Goal: Task Accomplishment & Management: Manage account settings

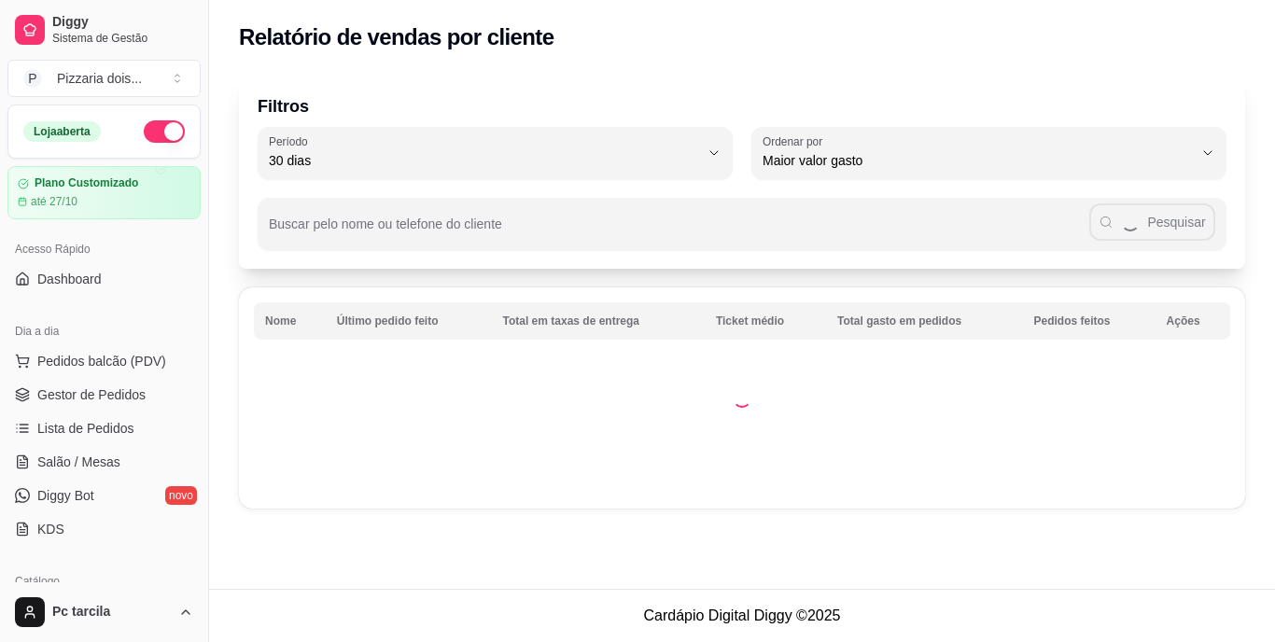
select select "30"
select select "HIGHEST_TOTAL_SPENT_WITH_ORDERS"
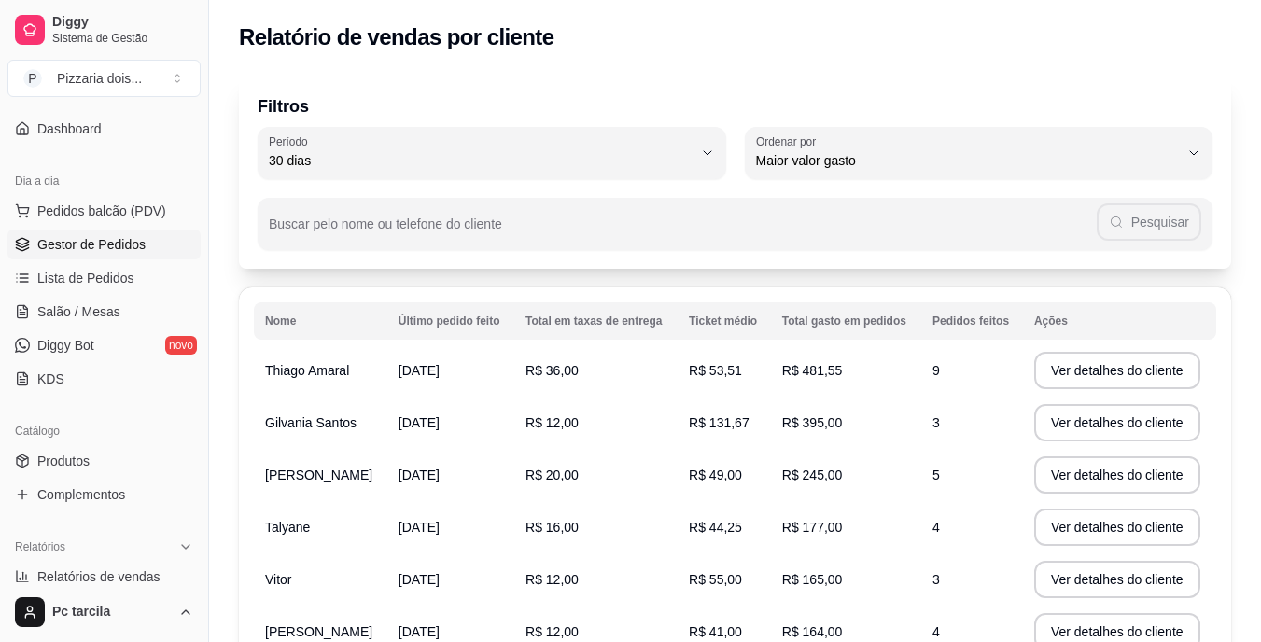
scroll to position [141, 0]
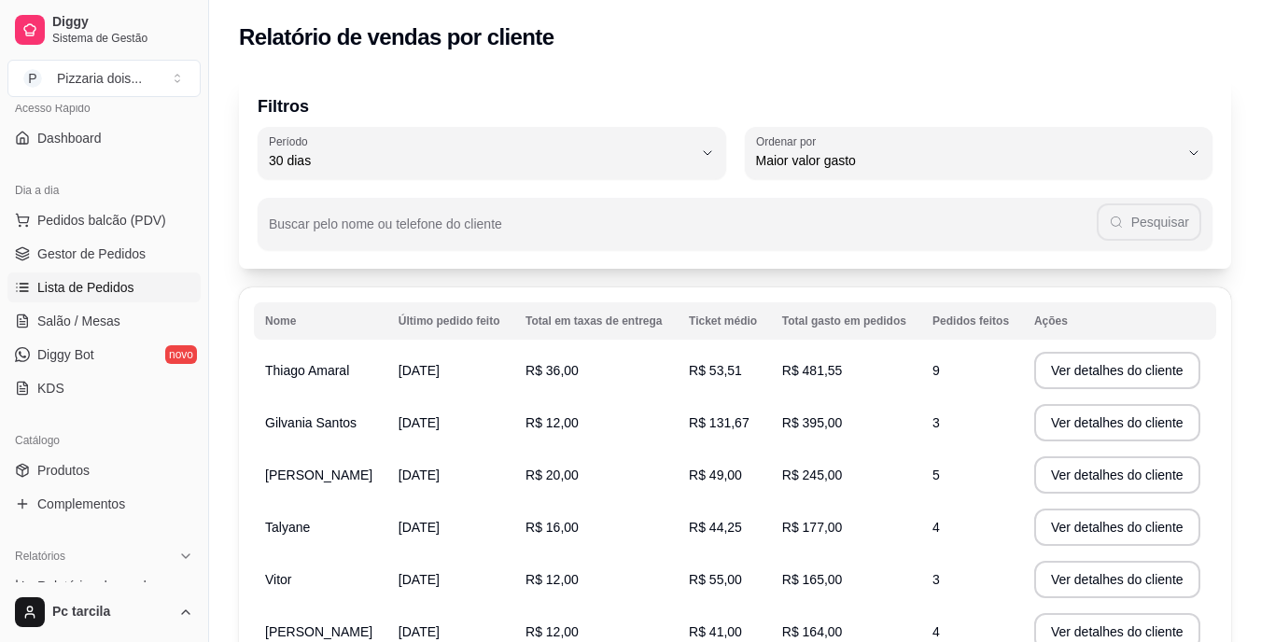
click at [81, 286] on span "Lista de Pedidos" at bounding box center [85, 287] width 97 height 19
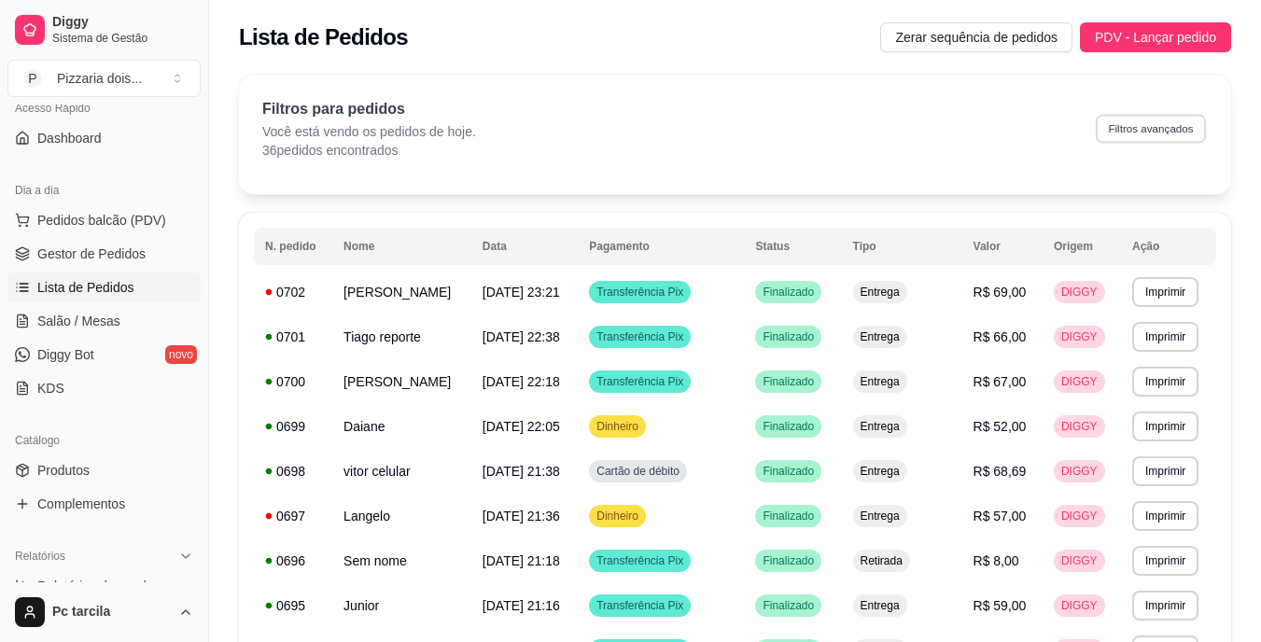
click at [1145, 143] on button "Filtros avançados" at bounding box center [1151, 128] width 110 height 29
select select "0"
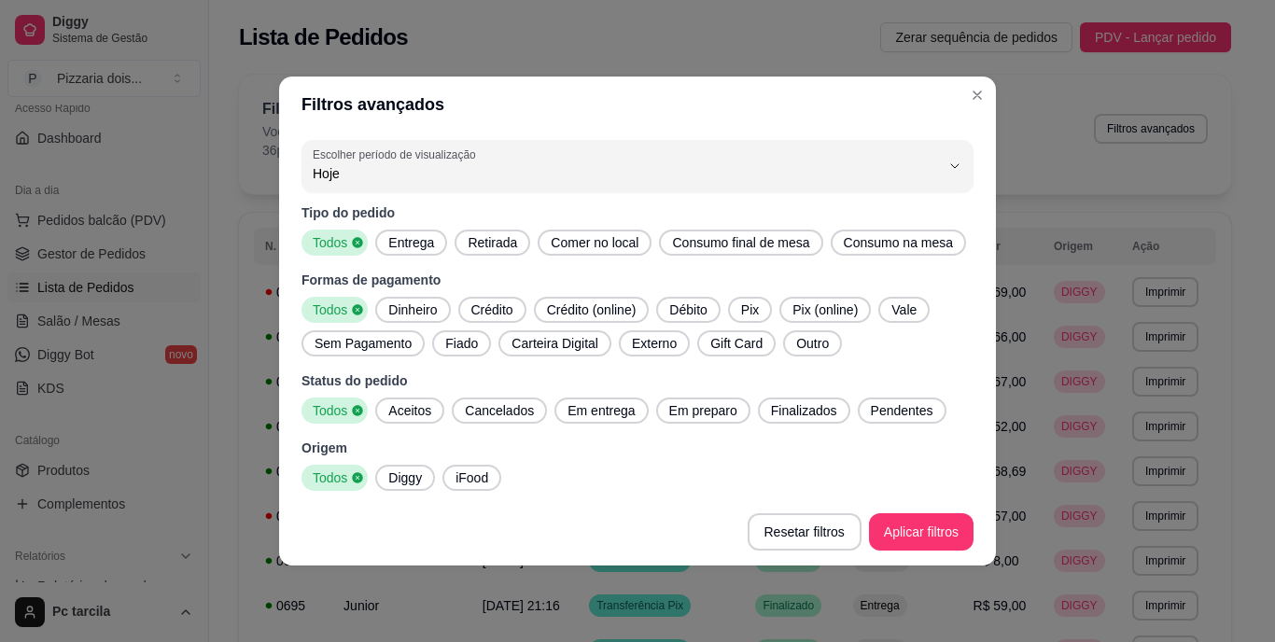
click at [763, 308] on span "Pix" at bounding box center [750, 310] width 33 height 19
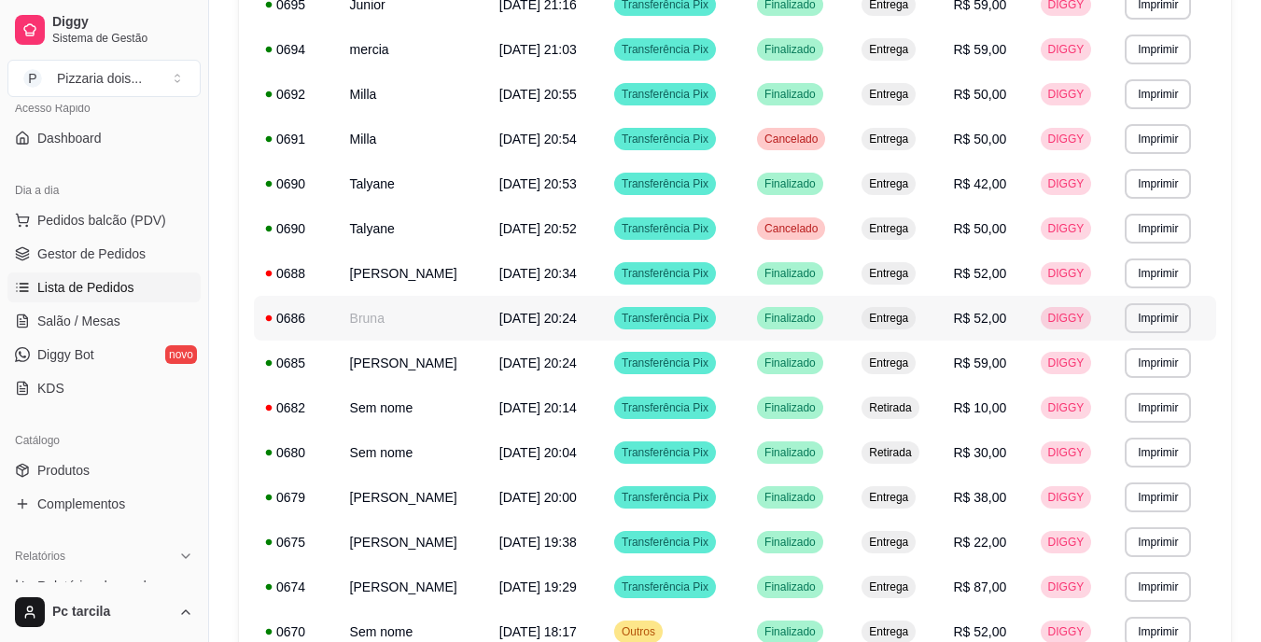
scroll to position [614, 0]
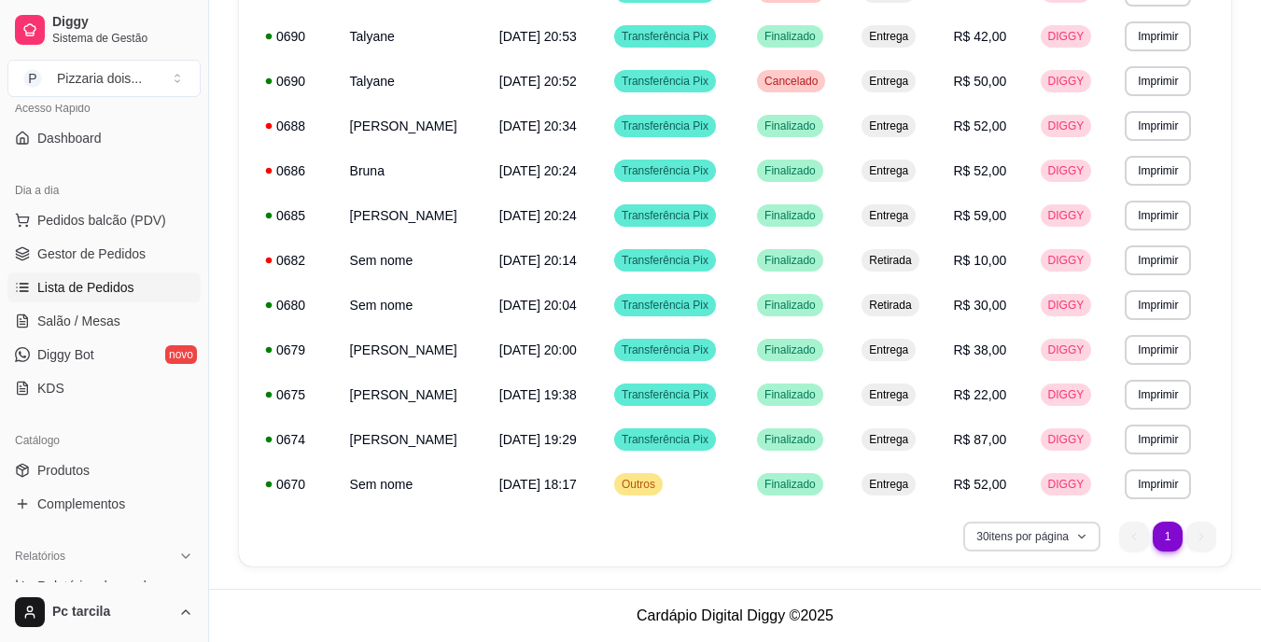
click at [1064, 533] on button "30 itens por página" at bounding box center [1032, 537] width 137 height 30
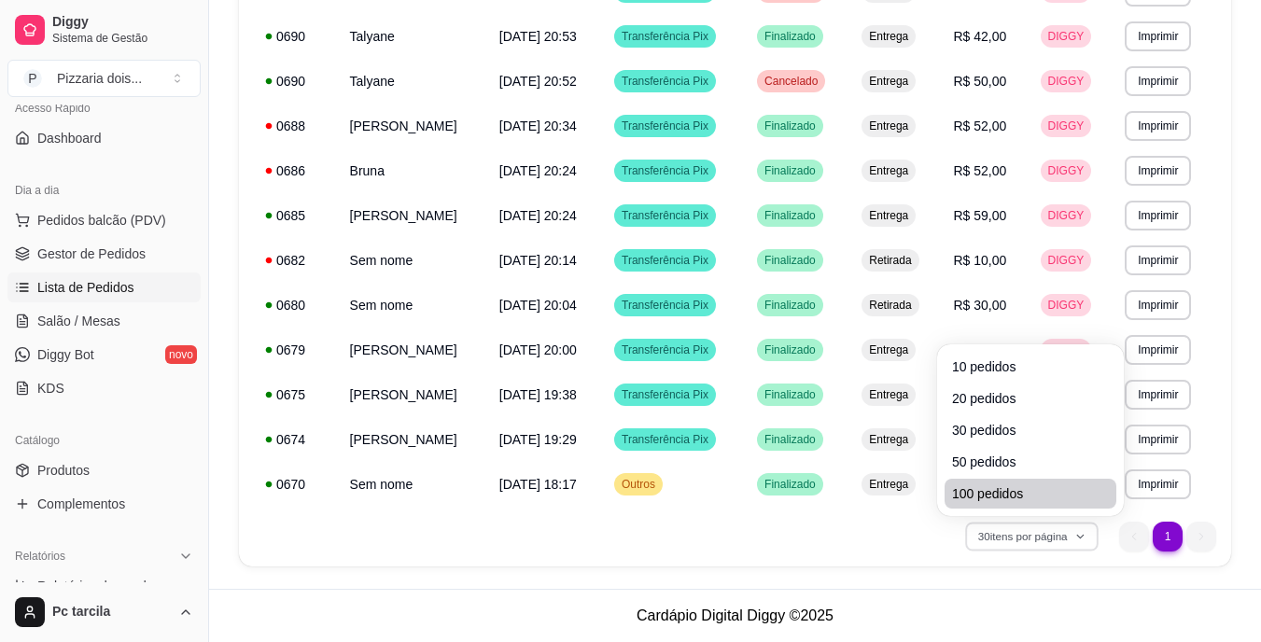
click at [1036, 501] on span "100 pedidos" at bounding box center [1030, 494] width 157 height 19
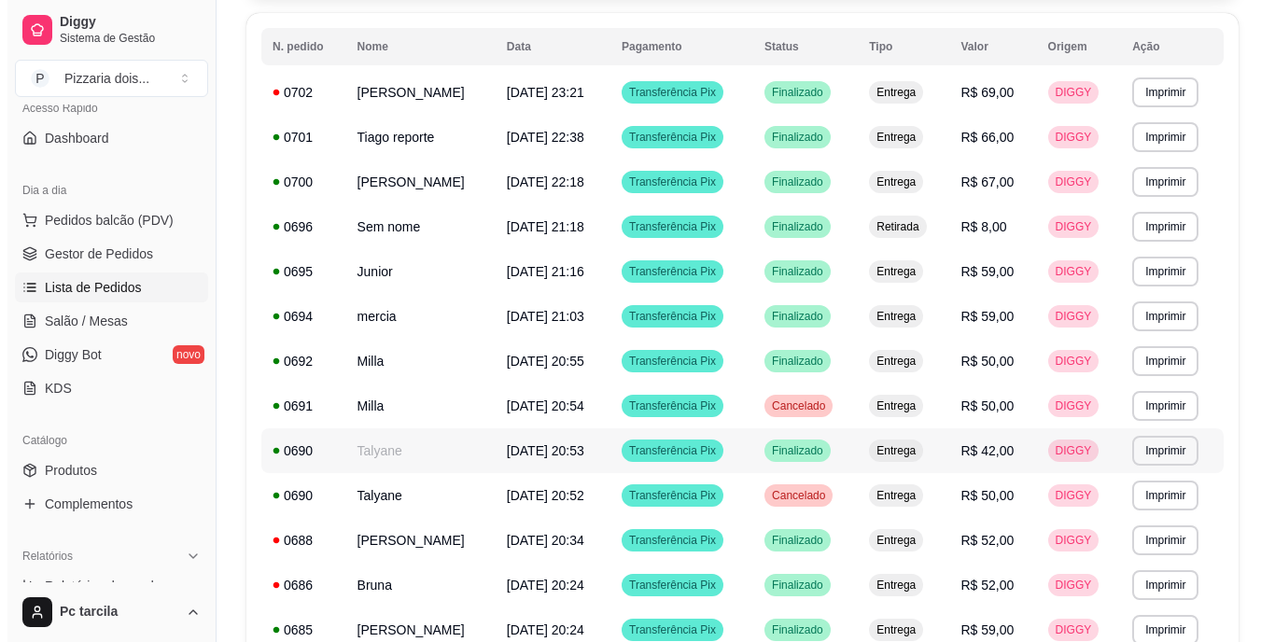
scroll to position [148, 0]
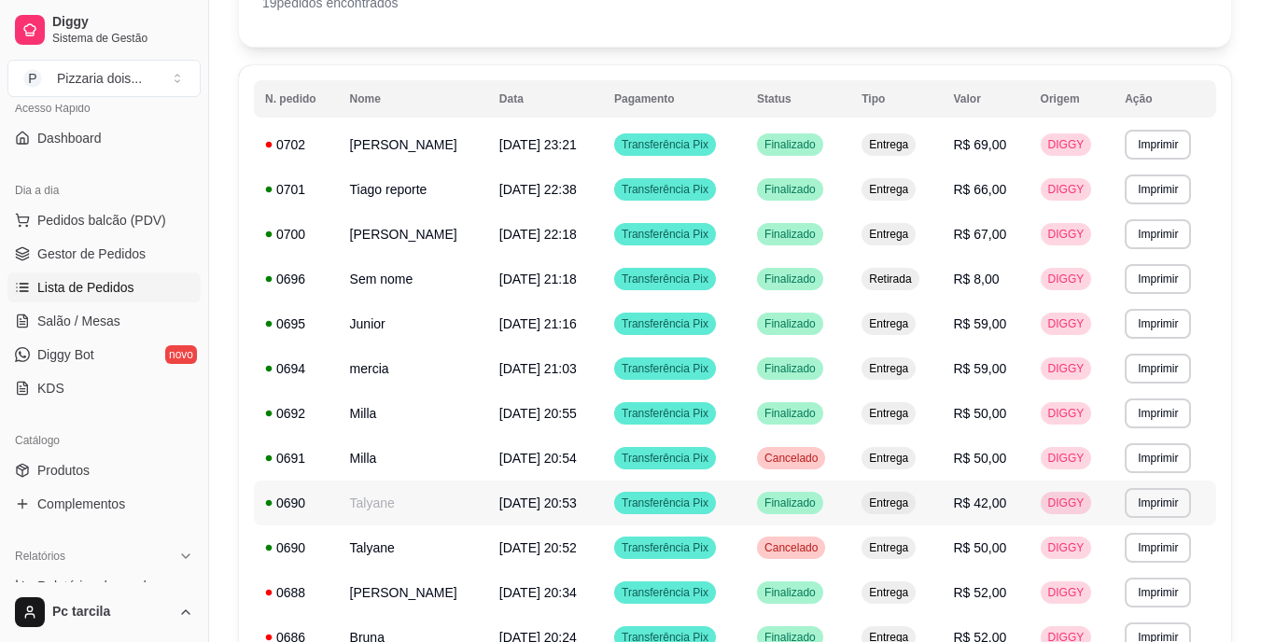
click at [527, 498] on span "[DATE] 20:53" at bounding box center [538, 503] width 77 height 15
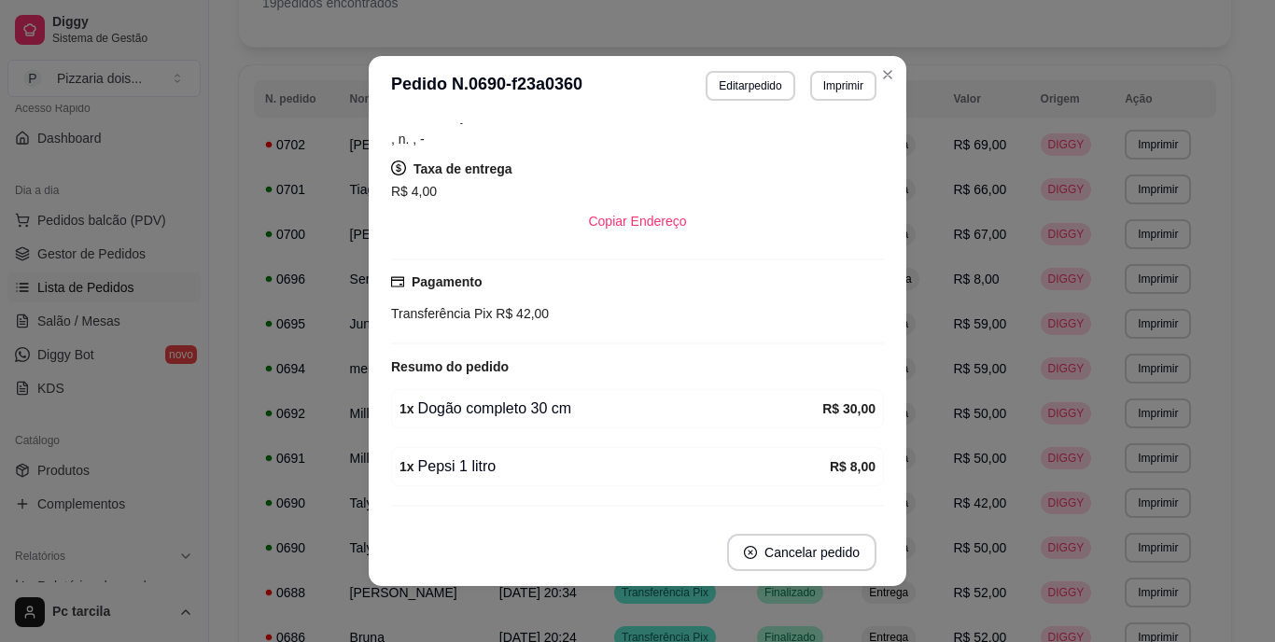
scroll to position [280, 0]
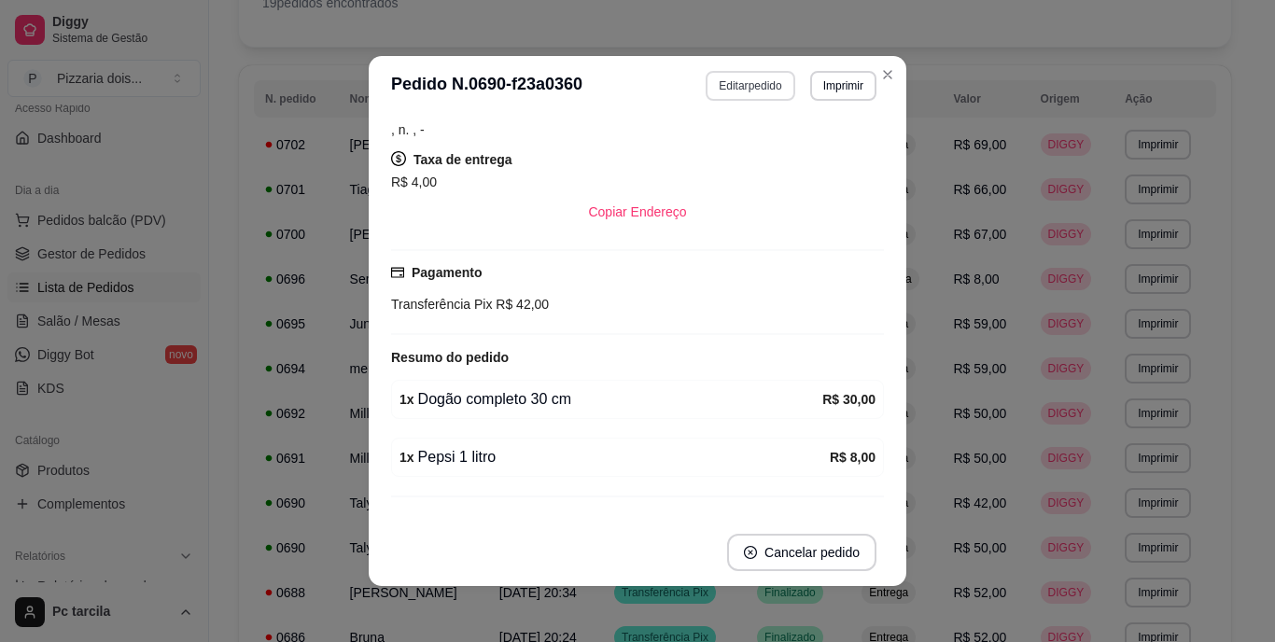
click at [711, 78] on button "Editar pedido" at bounding box center [750, 86] width 89 height 30
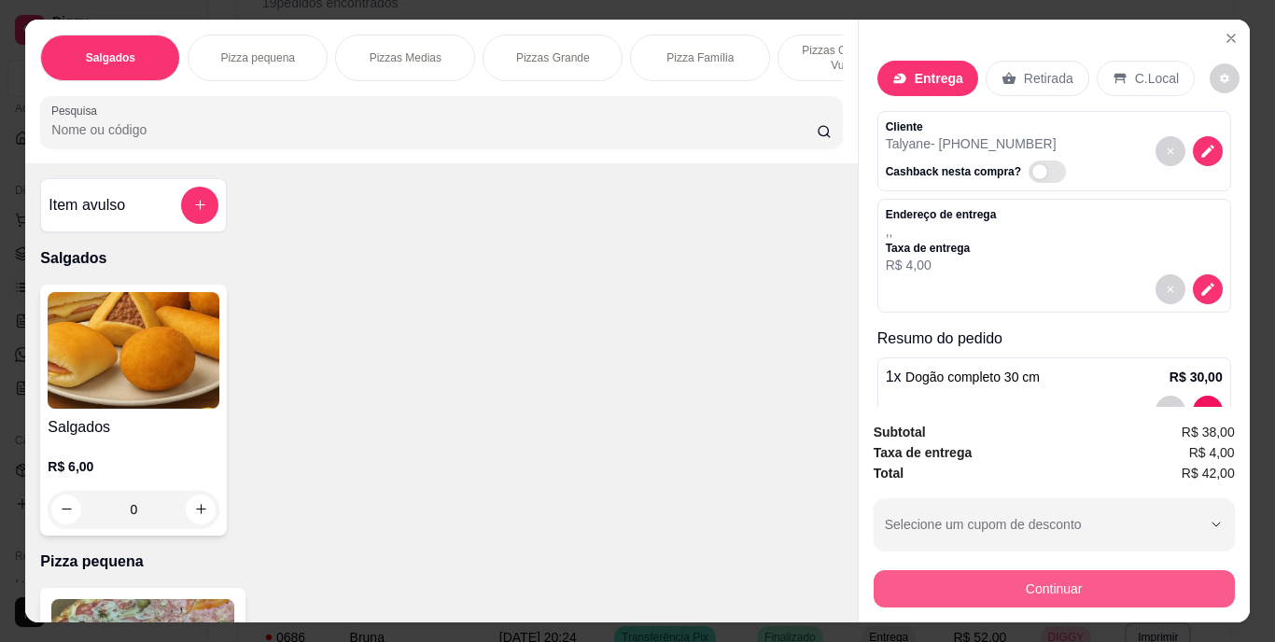
click at [902, 578] on button "Continuar" at bounding box center [1054, 588] width 361 height 37
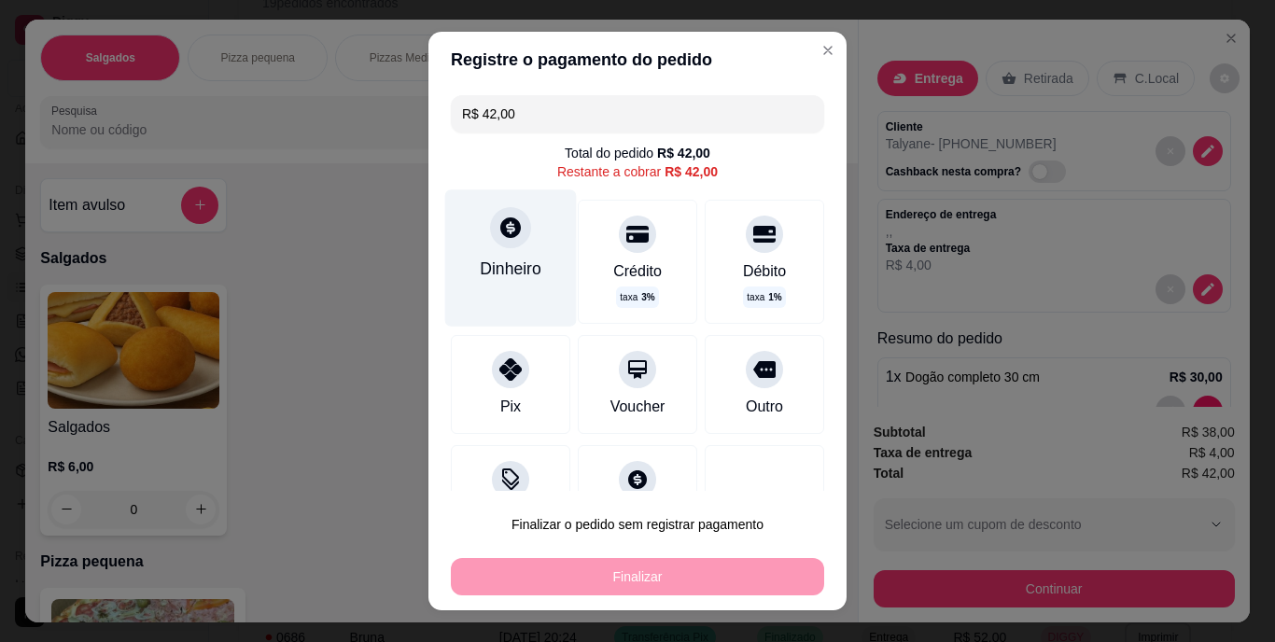
click at [532, 266] on div "Dinheiro" at bounding box center [511, 258] width 132 height 136
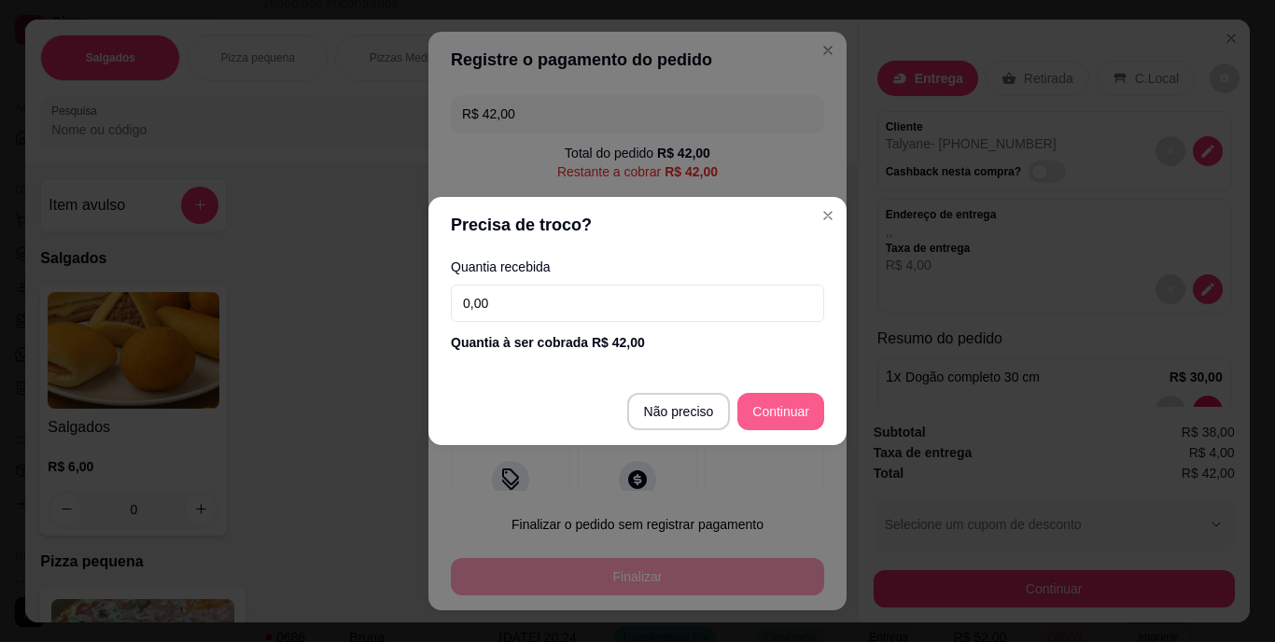
type input "R$ 0,00"
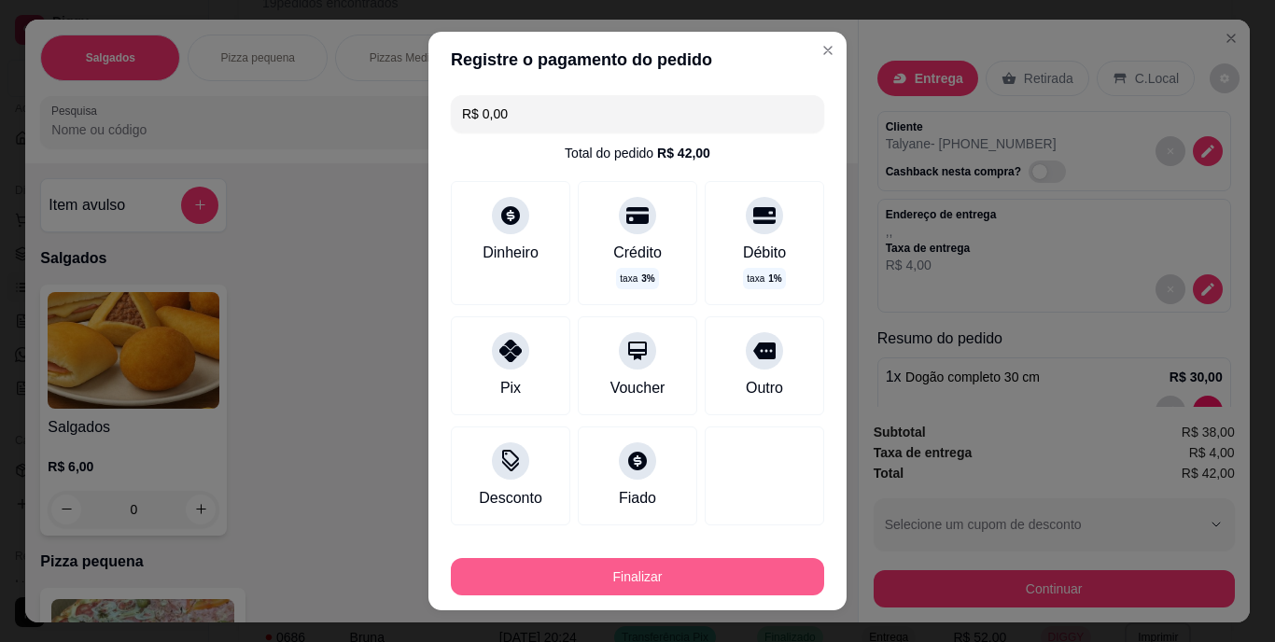
click at [702, 574] on button "Finalizar" at bounding box center [637, 576] width 373 height 37
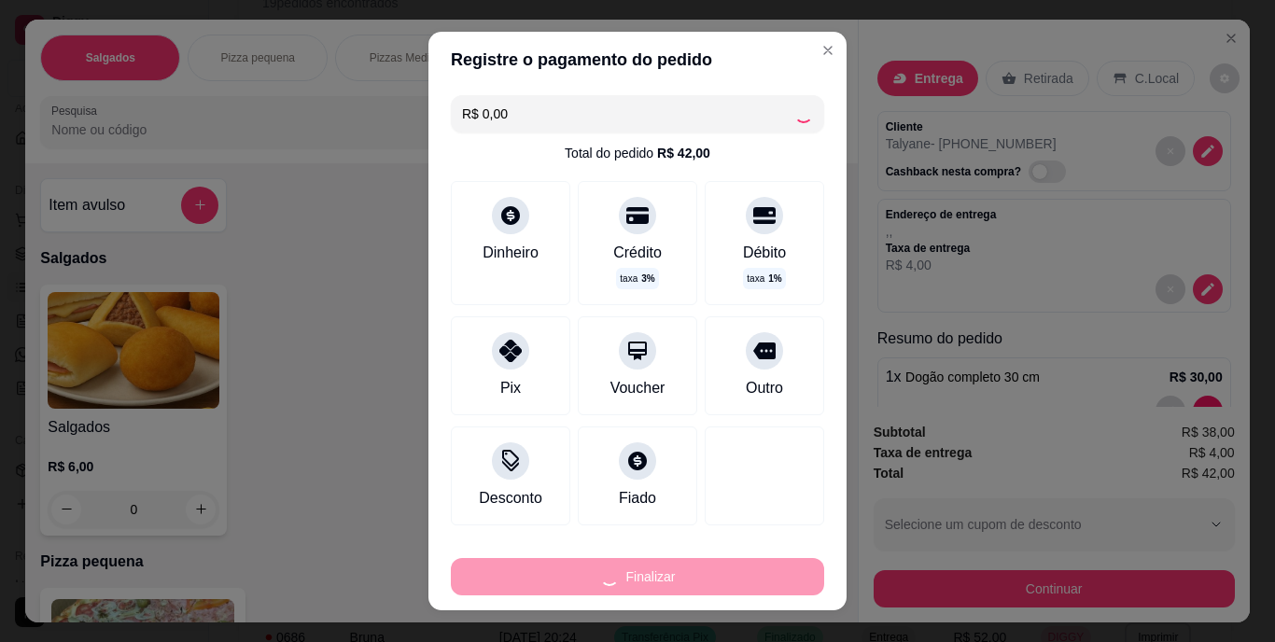
type input "0"
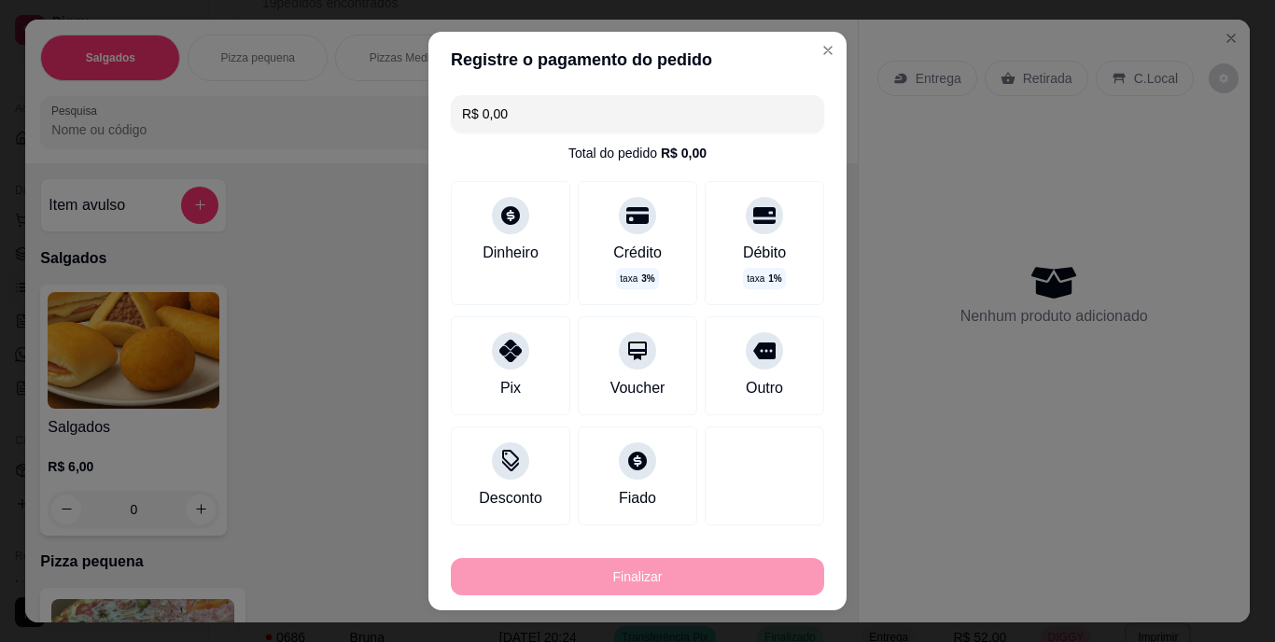
type input "-R$ 42,00"
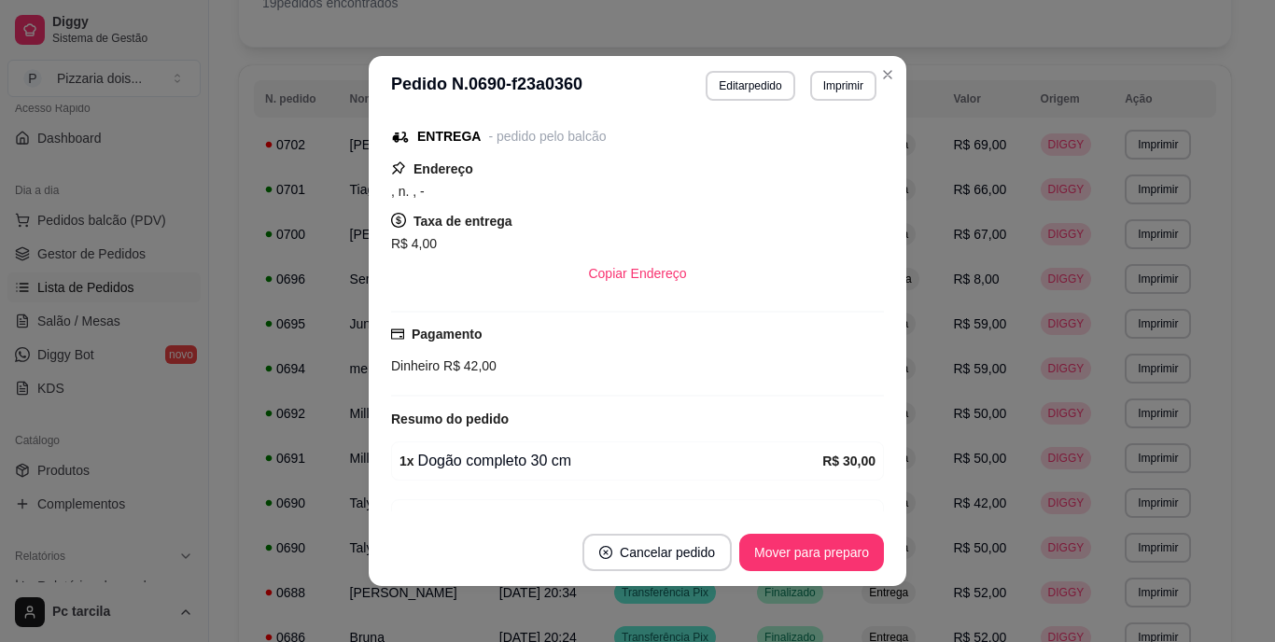
scroll to position [342, 0]
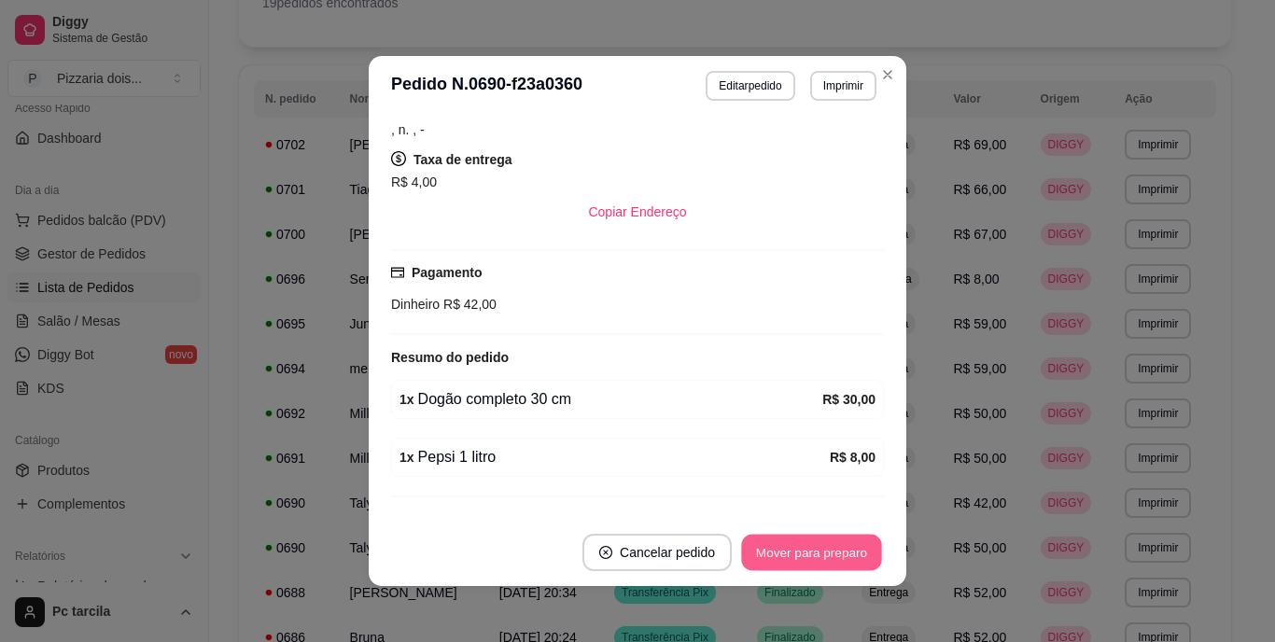
click at [795, 556] on button "Mover para preparo" at bounding box center [811, 553] width 140 height 36
click at [795, 549] on div "Mover para preparo" at bounding box center [798, 552] width 171 height 37
click at [795, 549] on button "Mover para entrega" at bounding box center [812, 552] width 144 height 37
click at [795, 549] on button "Mover para finalizado" at bounding box center [807, 553] width 150 height 36
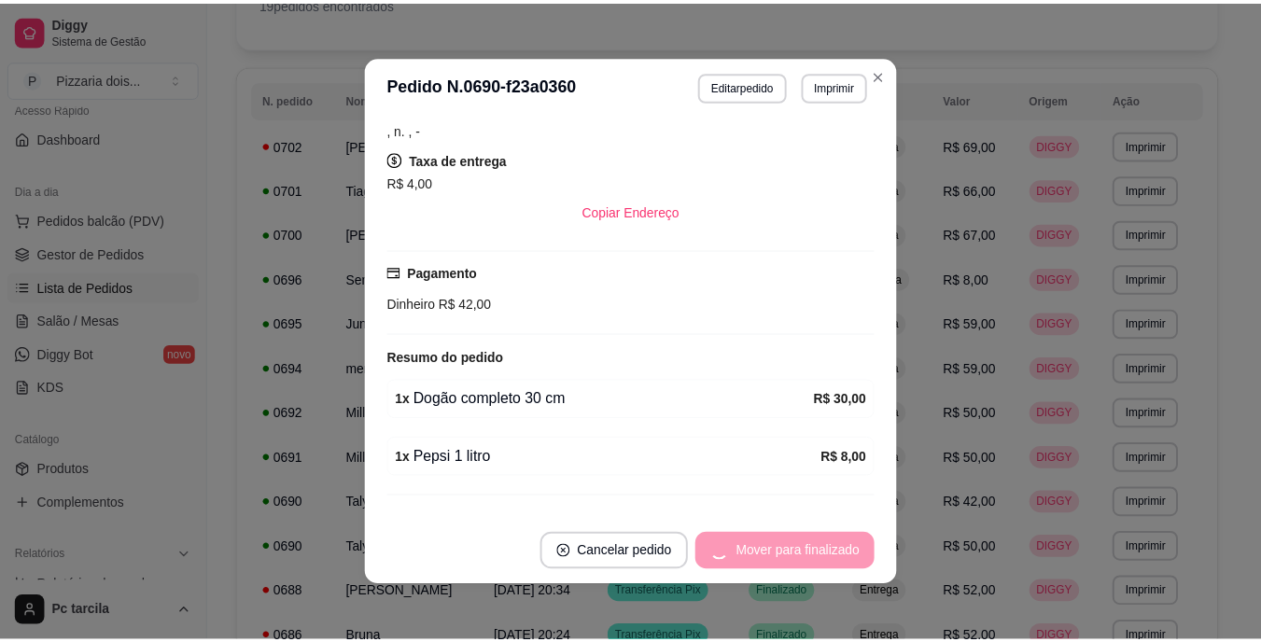
scroll to position [280, 0]
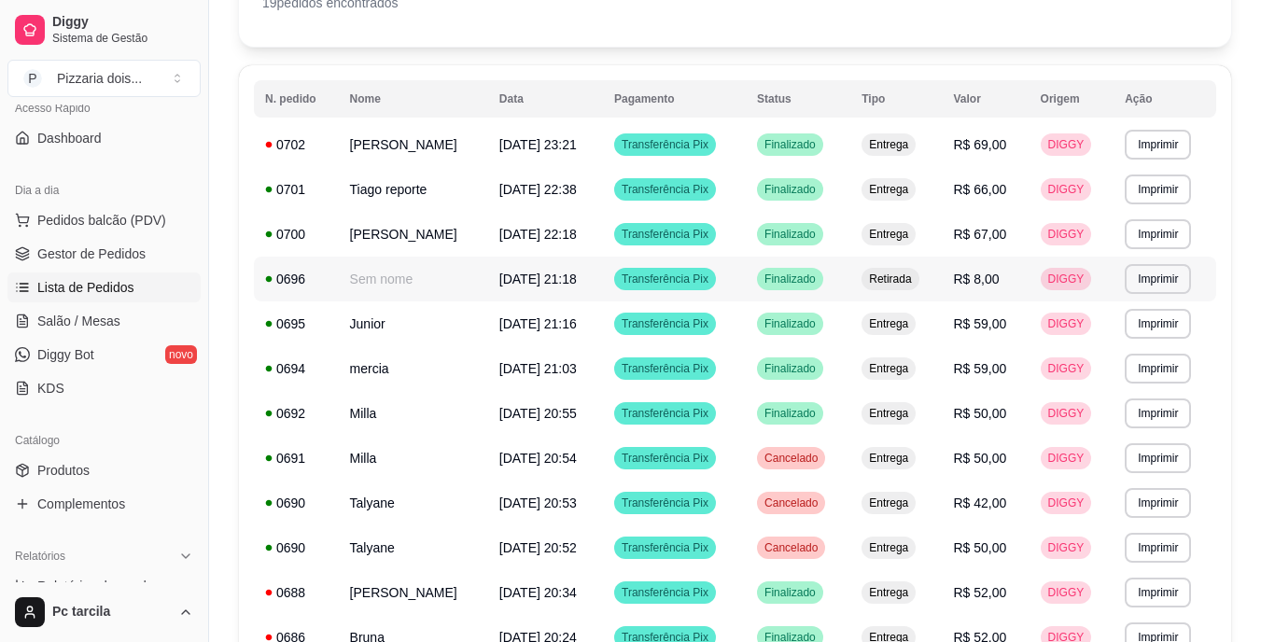
click at [488, 283] on td "[DATE] 21:18" at bounding box center [545, 279] width 115 height 45
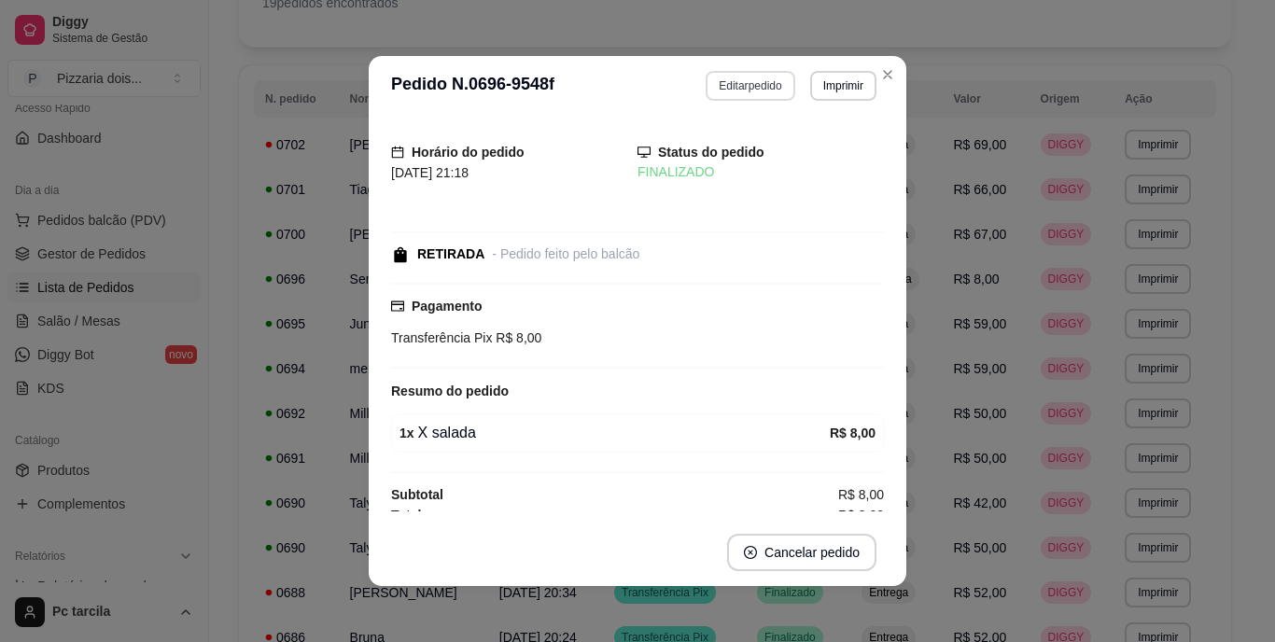
click at [746, 92] on button "Editar pedido" at bounding box center [750, 86] width 89 height 30
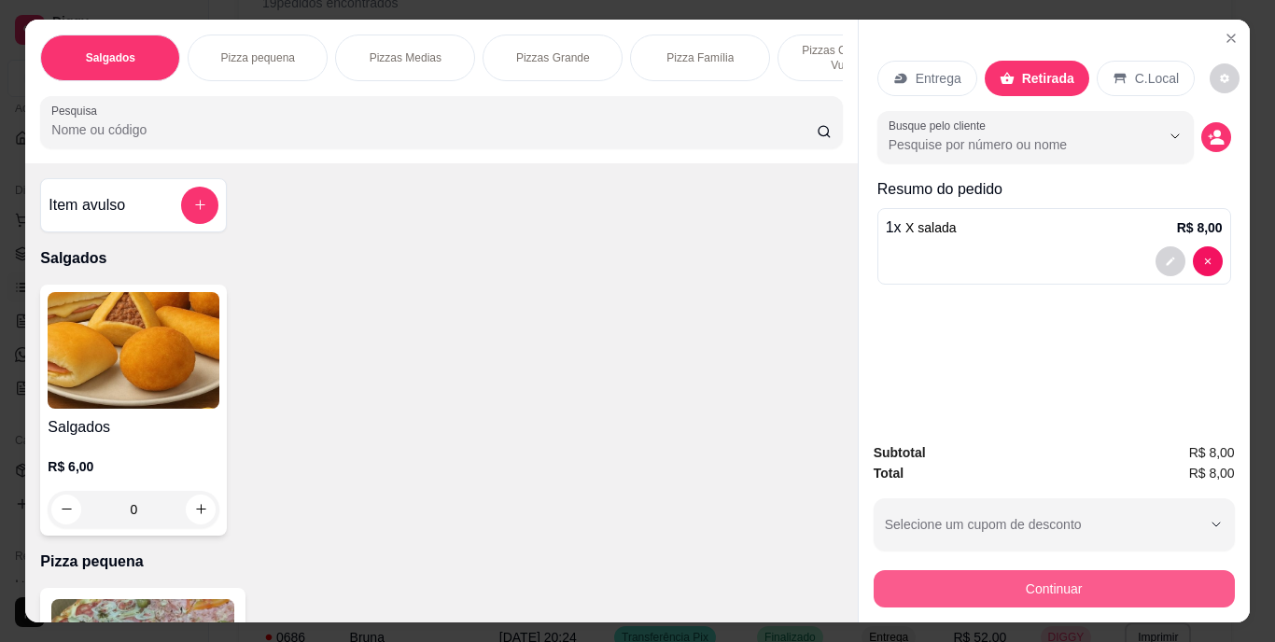
click at [946, 576] on button "Continuar" at bounding box center [1054, 588] width 361 height 37
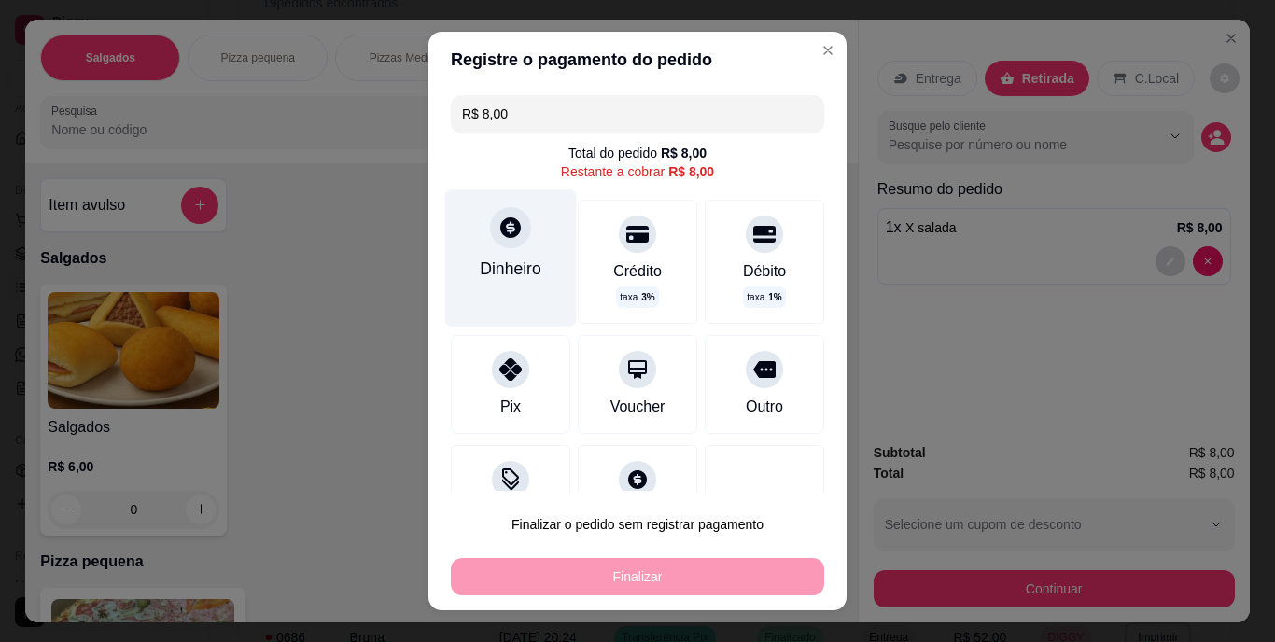
click at [545, 281] on div "Dinheiro" at bounding box center [511, 258] width 132 height 136
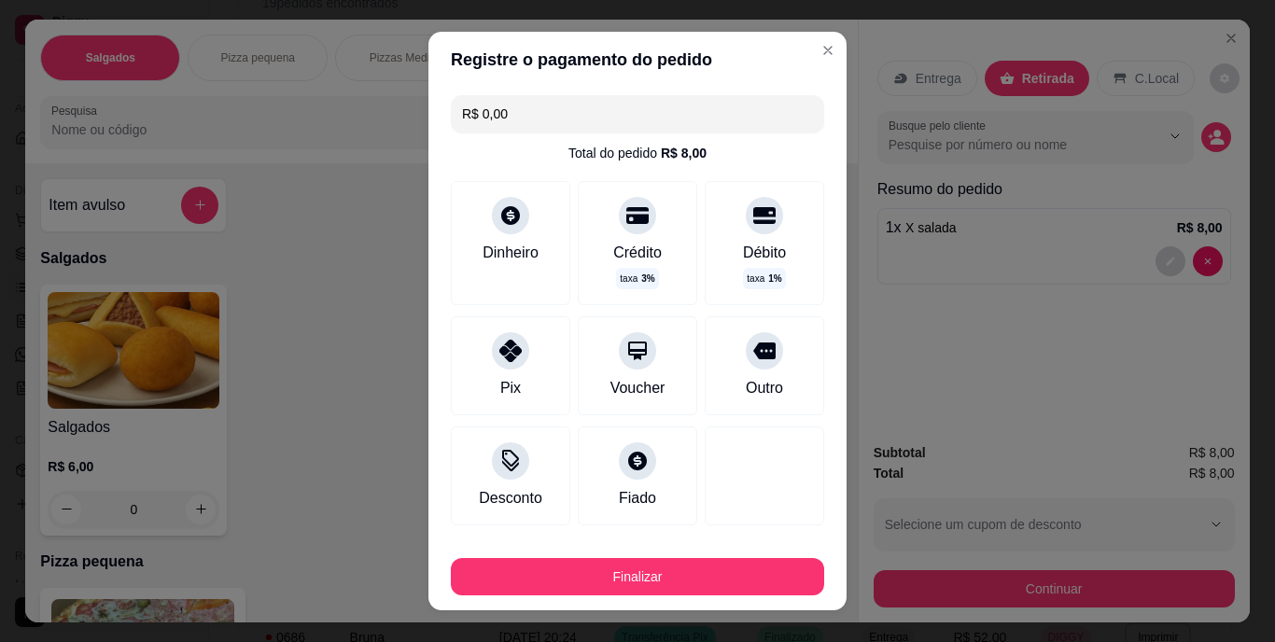
type input "R$ 0,00"
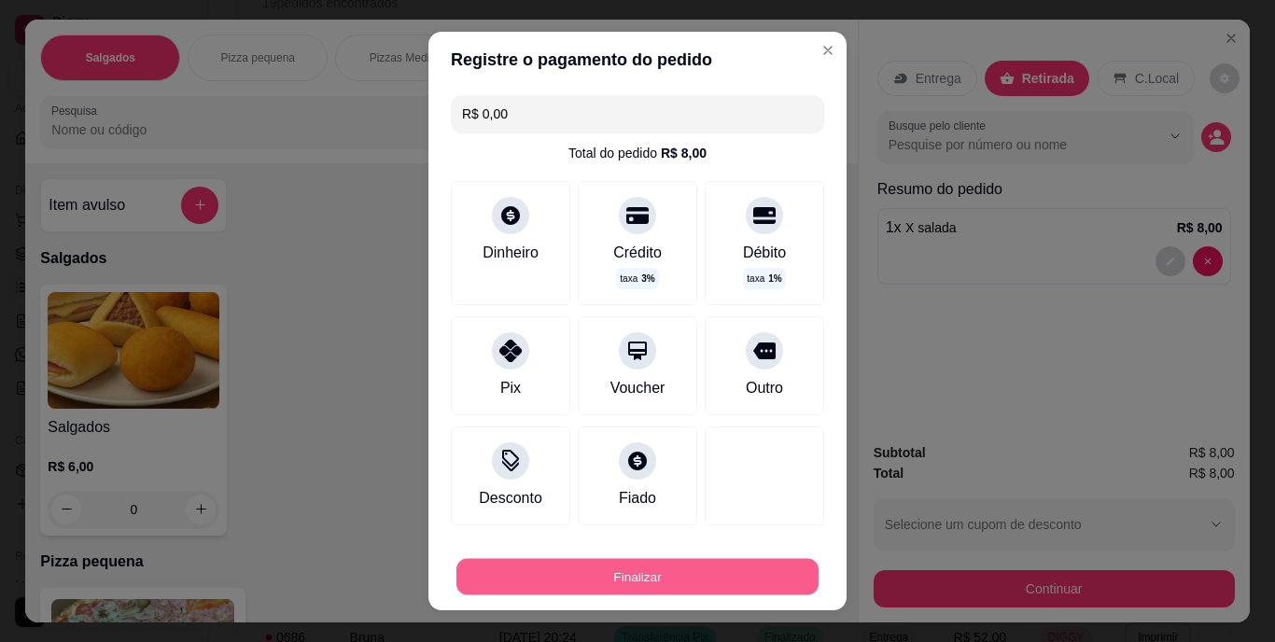
click at [712, 576] on button "Finalizar" at bounding box center [638, 576] width 362 height 36
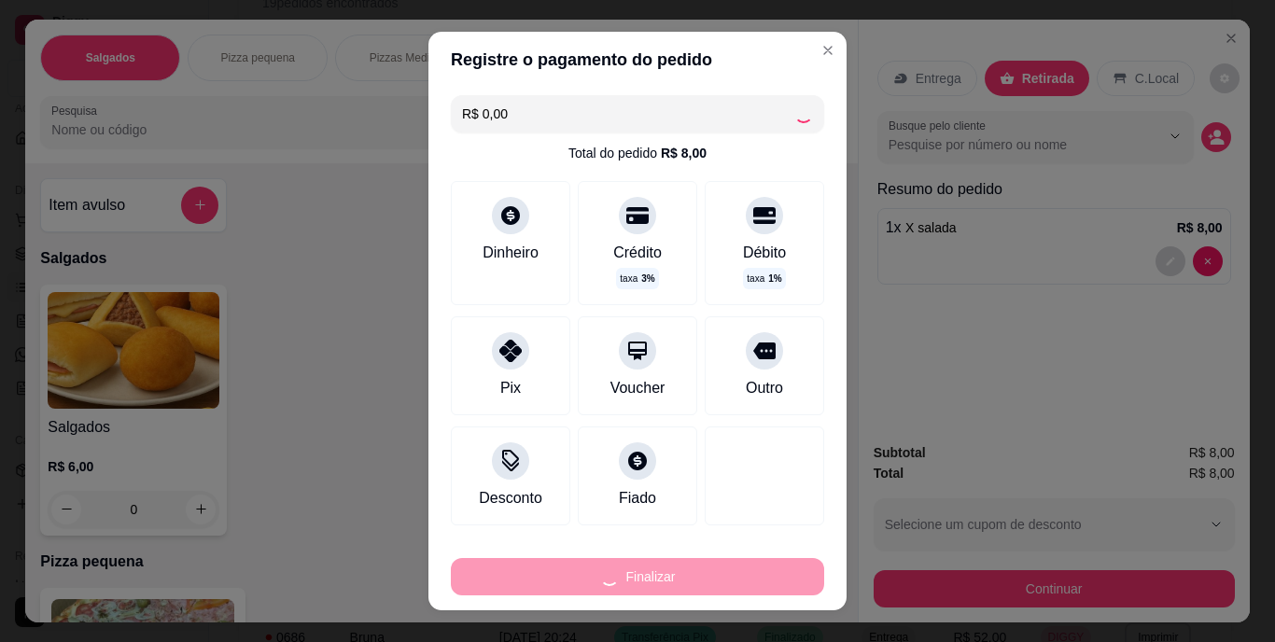
type input "0"
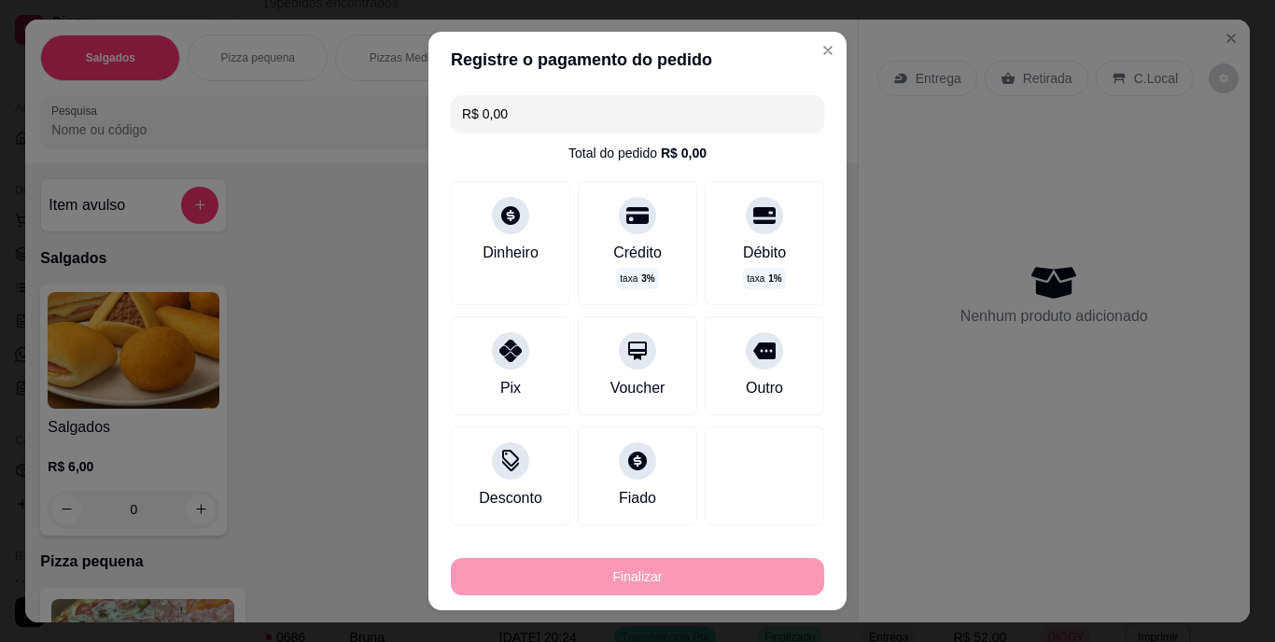
type input "-R$ 8,00"
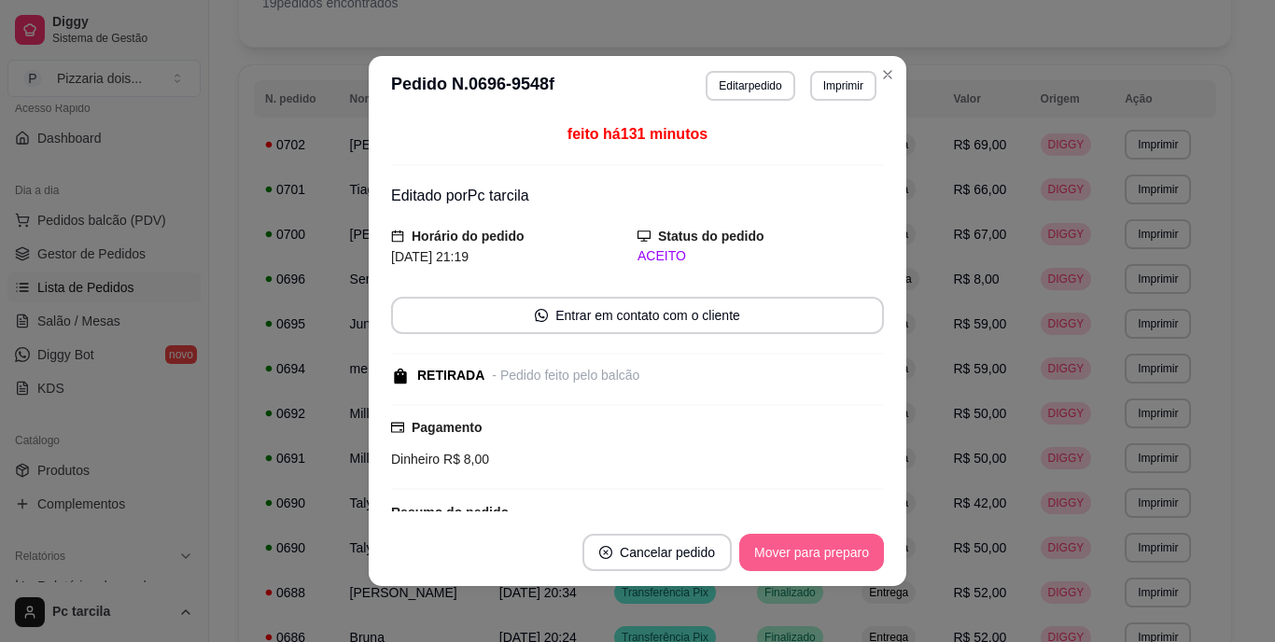
click at [784, 566] on button "Mover para preparo" at bounding box center [811, 552] width 145 height 37
click at [787, 557] on button "Mover para retirada disponível" at bounding box center [781, 553] width 200 height 36
click at [793, 552] on button "Mover para finalizado" at bounding box center [806, 552] width 155 height 37
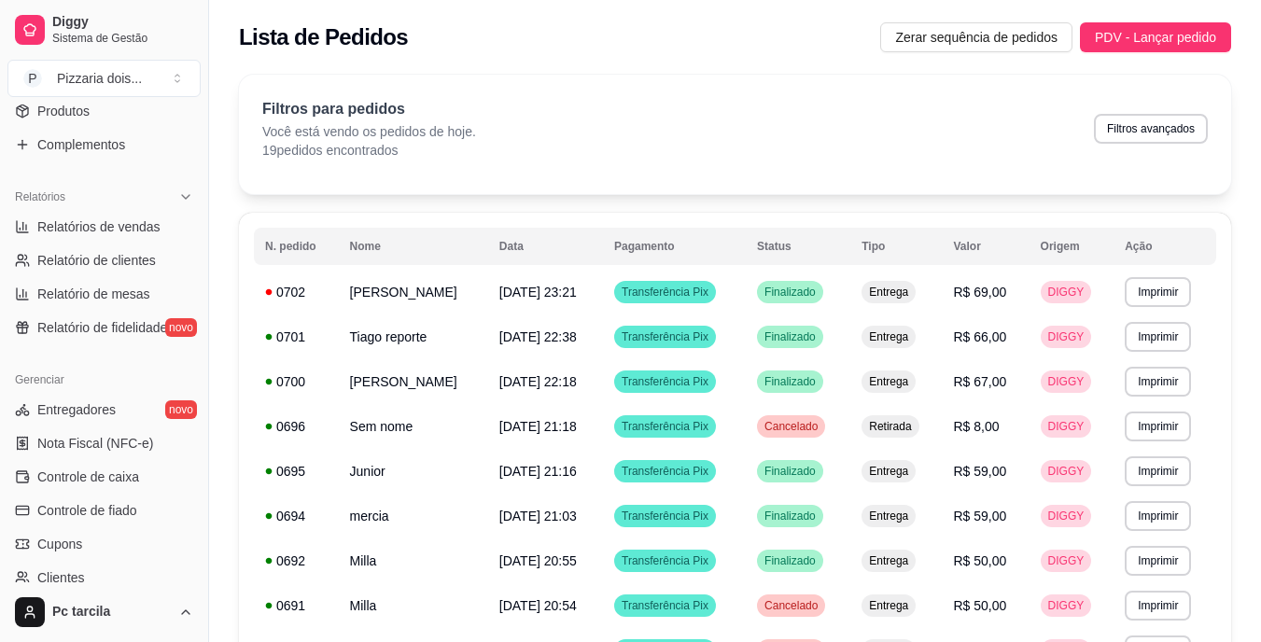
scroll to position [514, 0]
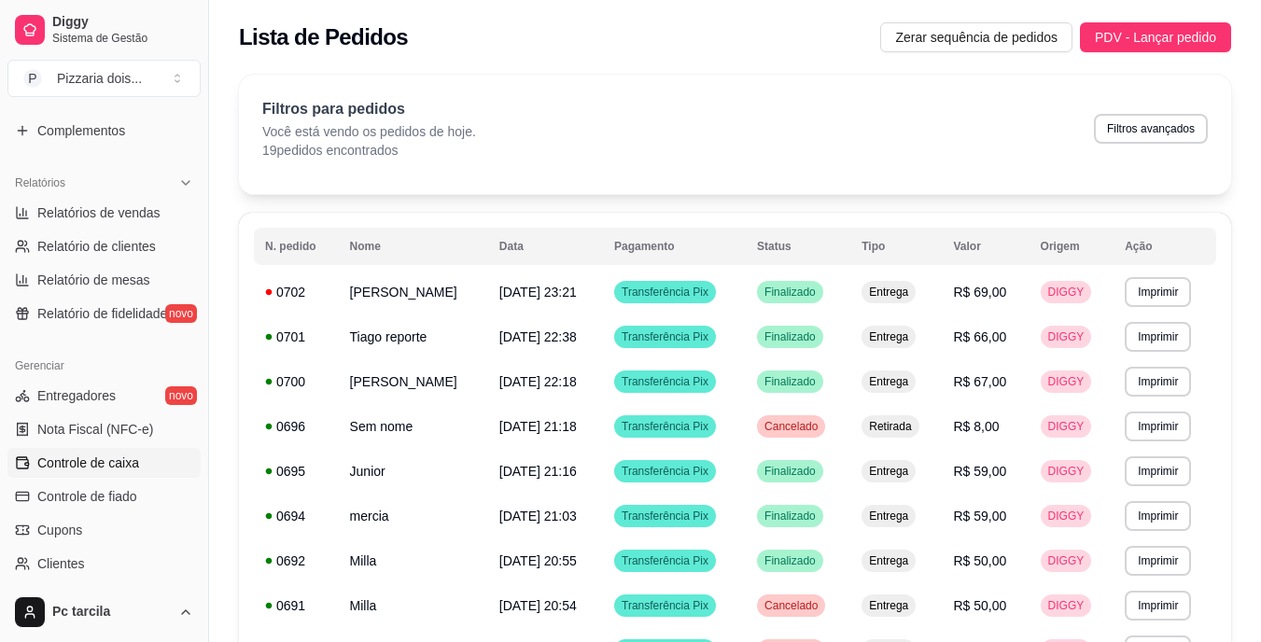
click at [113, 457] on span "Controle de caixa" at bounding box center [88, 463] width 102 height 19
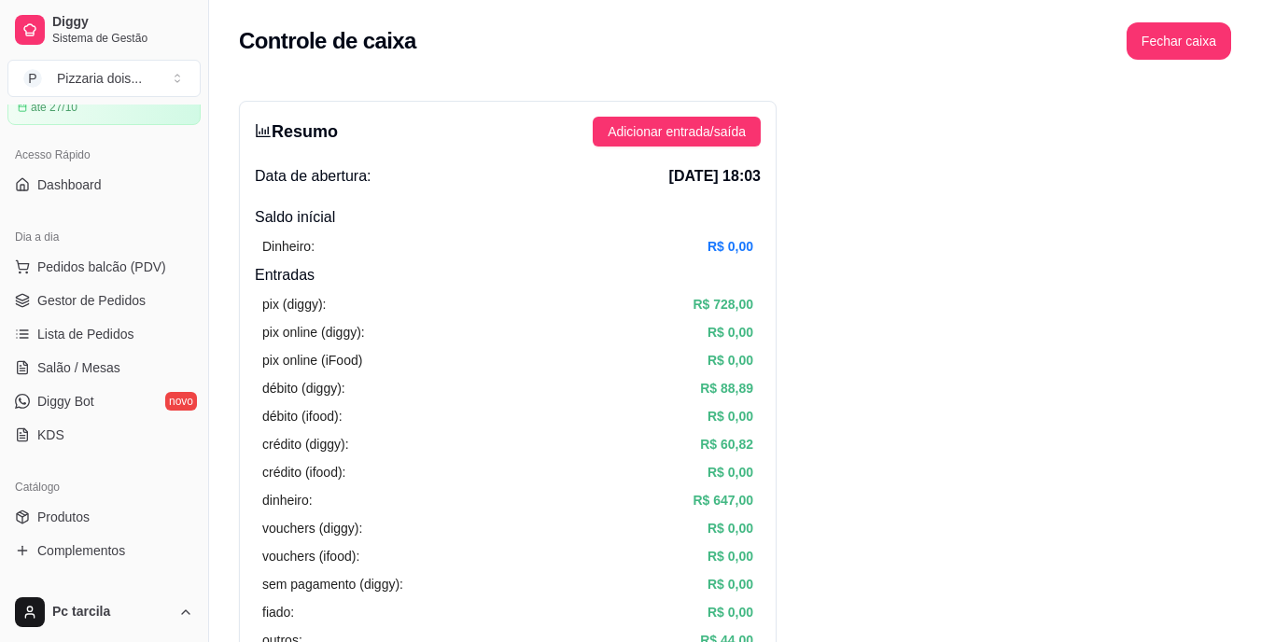
scroll to position [48, 0]
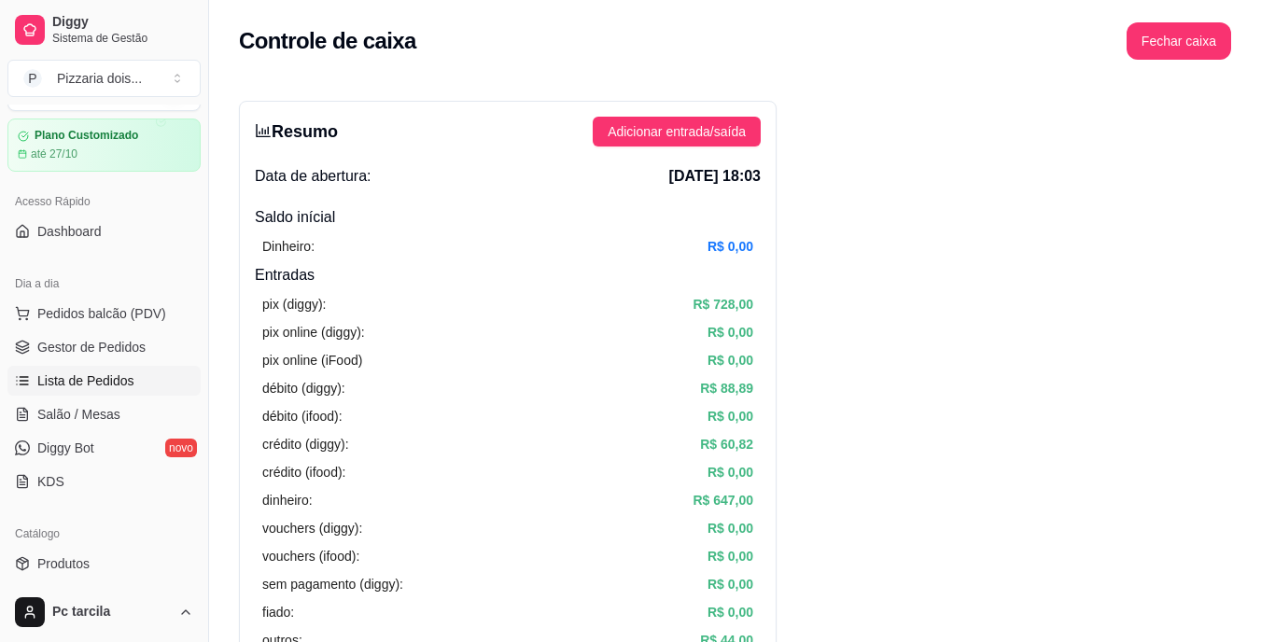
click at [106, 369] on link "Lista de Pedidos" at bounding box center [103, 381] width 193 height 30
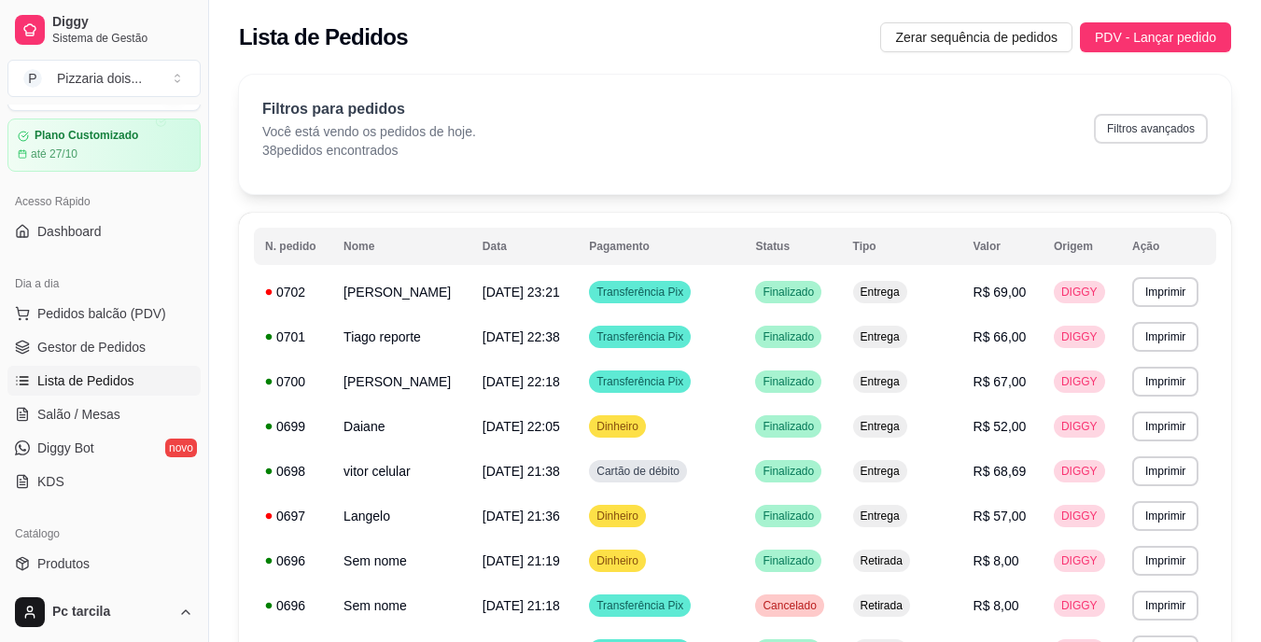
click at [1125, 134] on button "Filtros avançados" at bounding box center [1151, 129] width 114 height 30
select select "0"
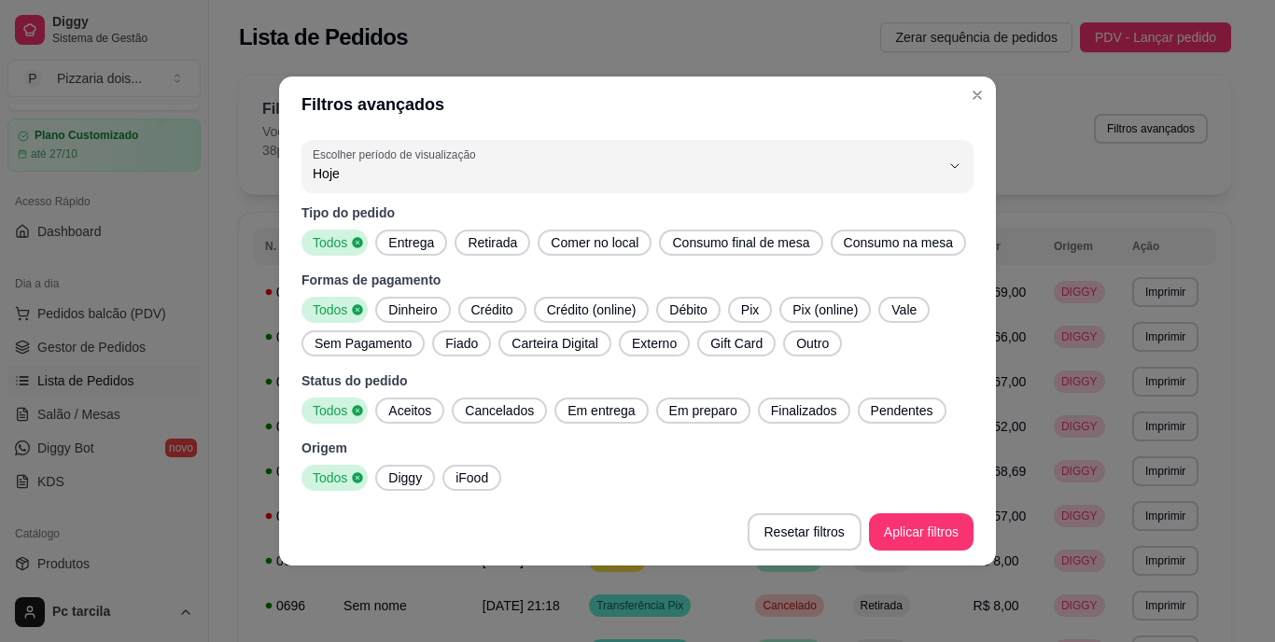
click at [762, 311] on span "Pix" at bounding box center [750, 310] width 33 height 19
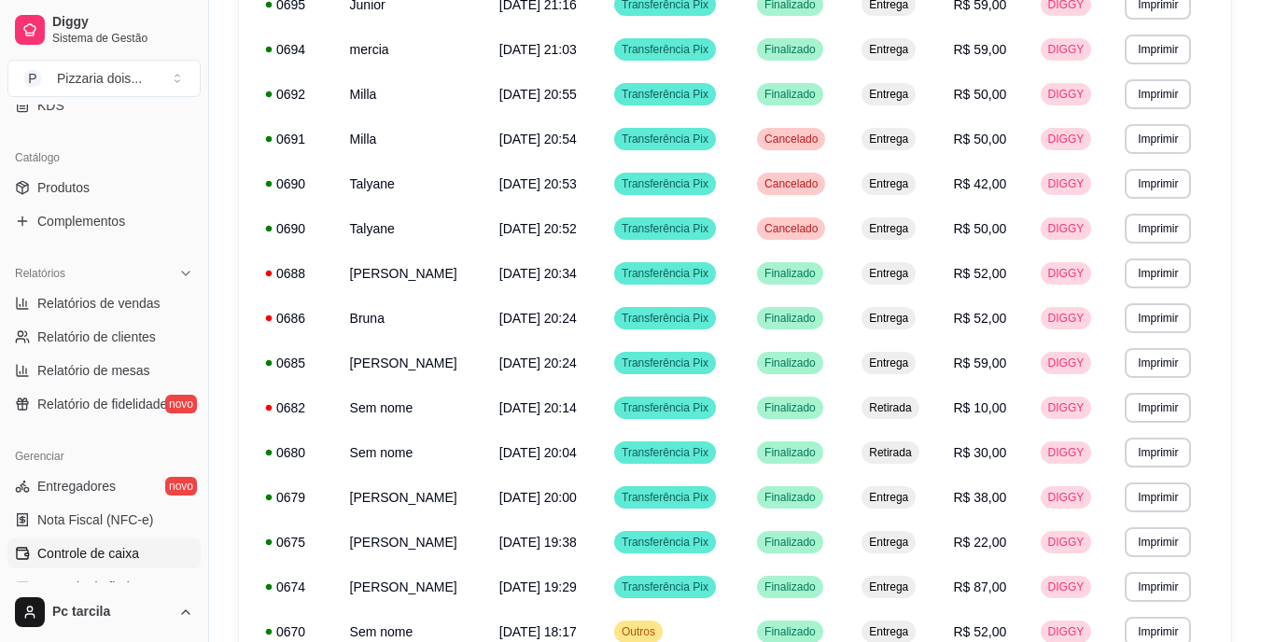
scroll to position [608, 0]
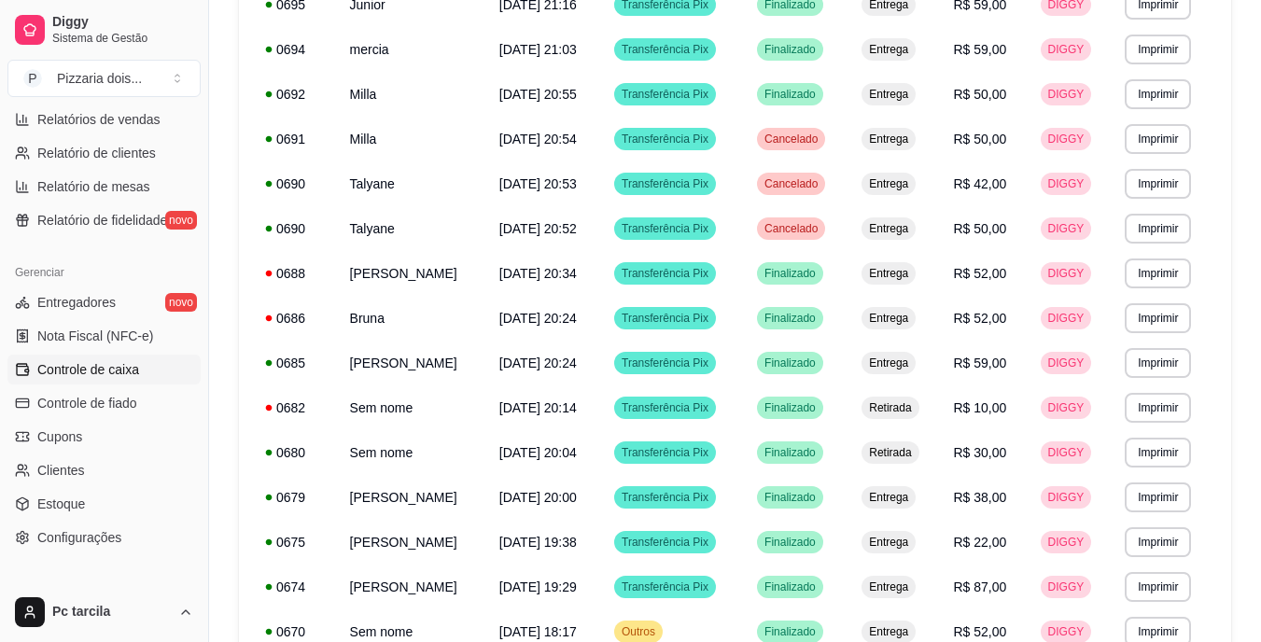
click at [77, 372] on span "Controle de caixa" at bounding box center [88, 369] width 102 height 19
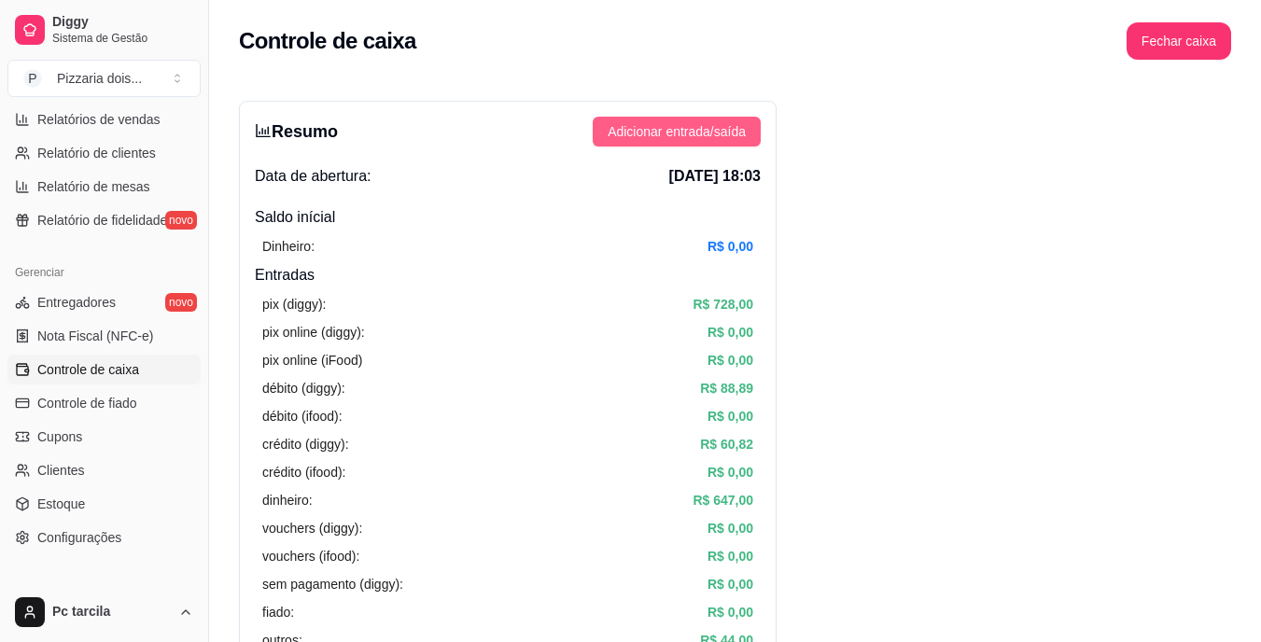
click at [662, 132] on span "Adicionar entrada/saída" at bounding box center [677, 131] width 138 height 21
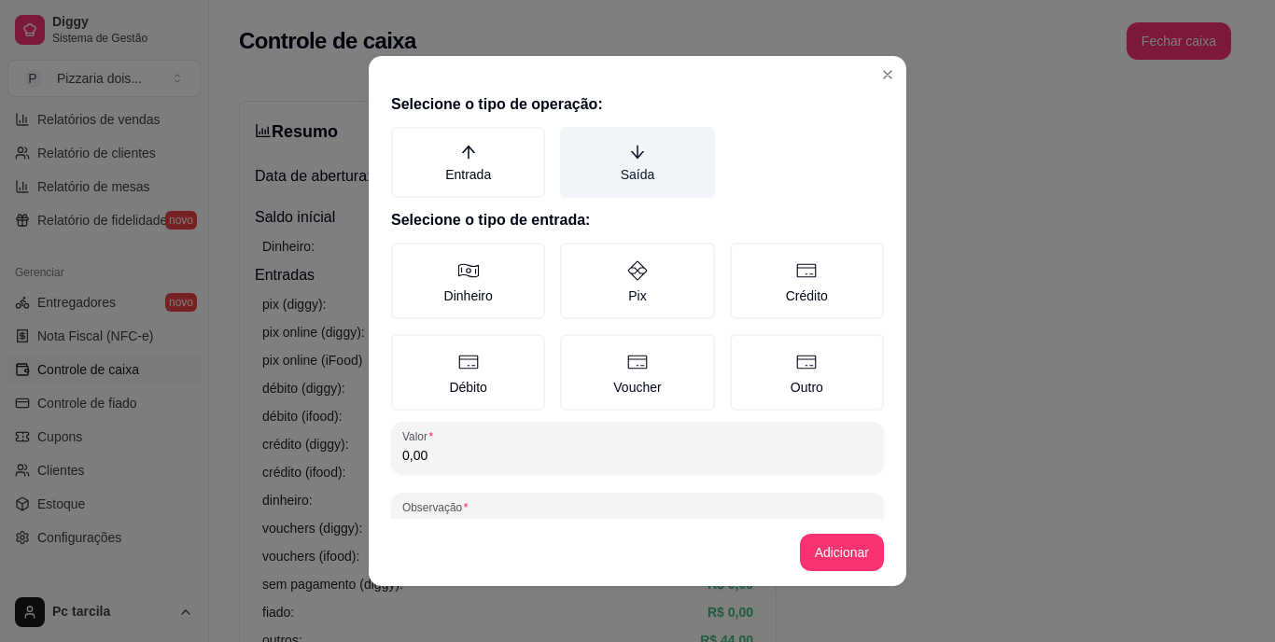
click at [640, 176] on label "Saída" at bounding box center [637, 162] width 154 height 71
click at [574, 141] on button "Saída" at bounding box center [566, 133] width 15 height 15
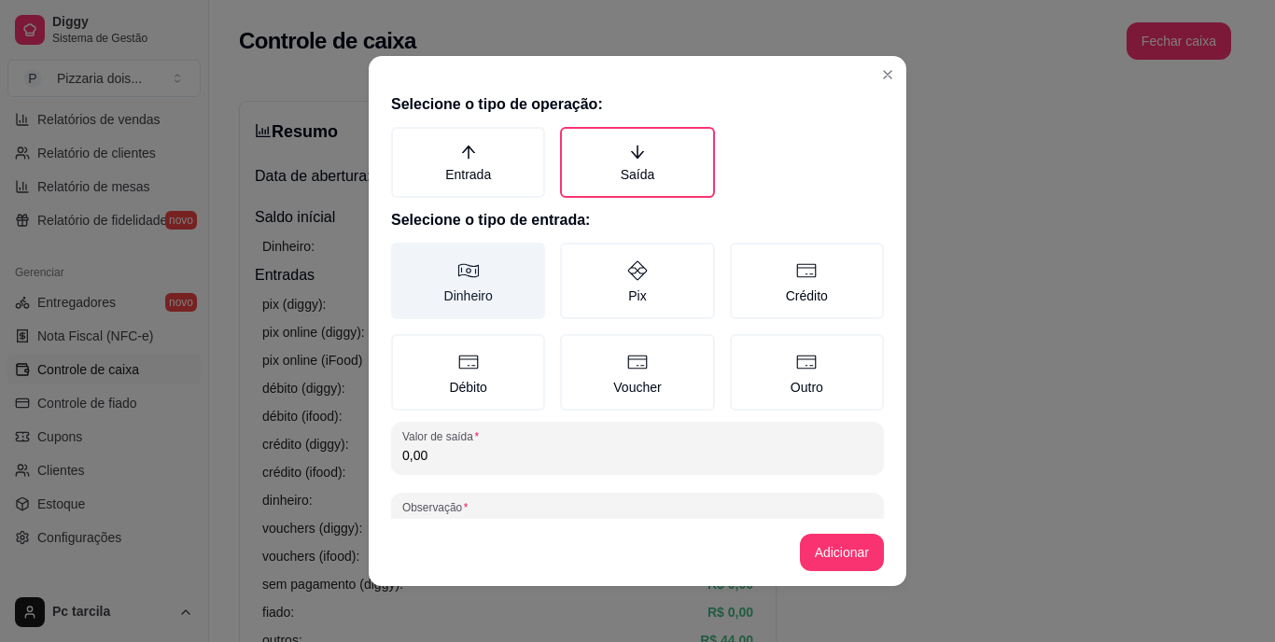
click at [482, 269] on label "Dinheiro" at bounding box center [468, 281] width 154 height 77
click at [405, 257] on button "Dinheiro" at bounding box center [397, 249] width 15 height 15
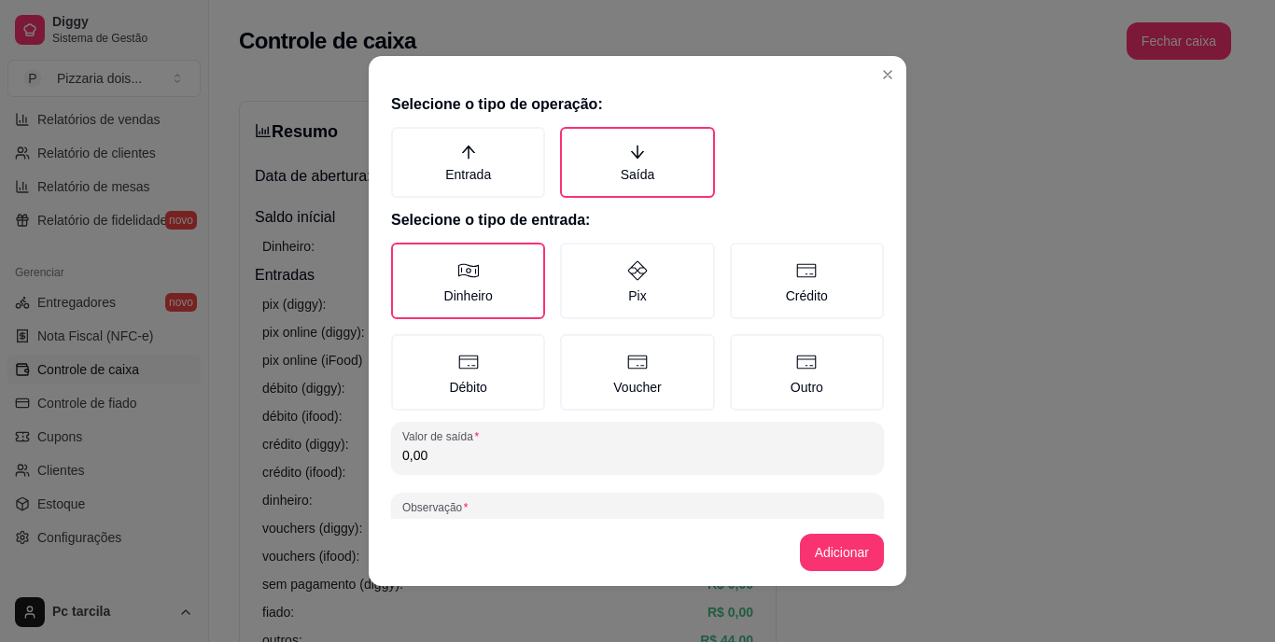
click at [500, 464] on input "0,00" at bounding box center [637, 455] width 471 height 19
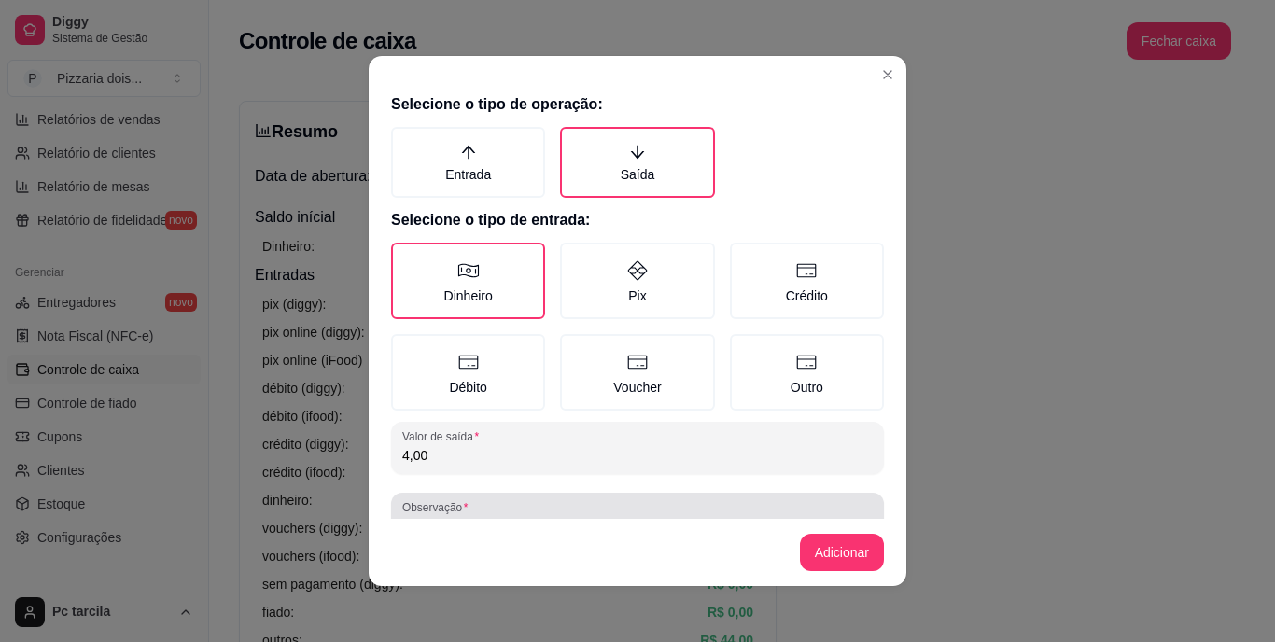
type input "4,00"
click at [501, 508] on div at bounding box center [637, 518] width 471 height 37
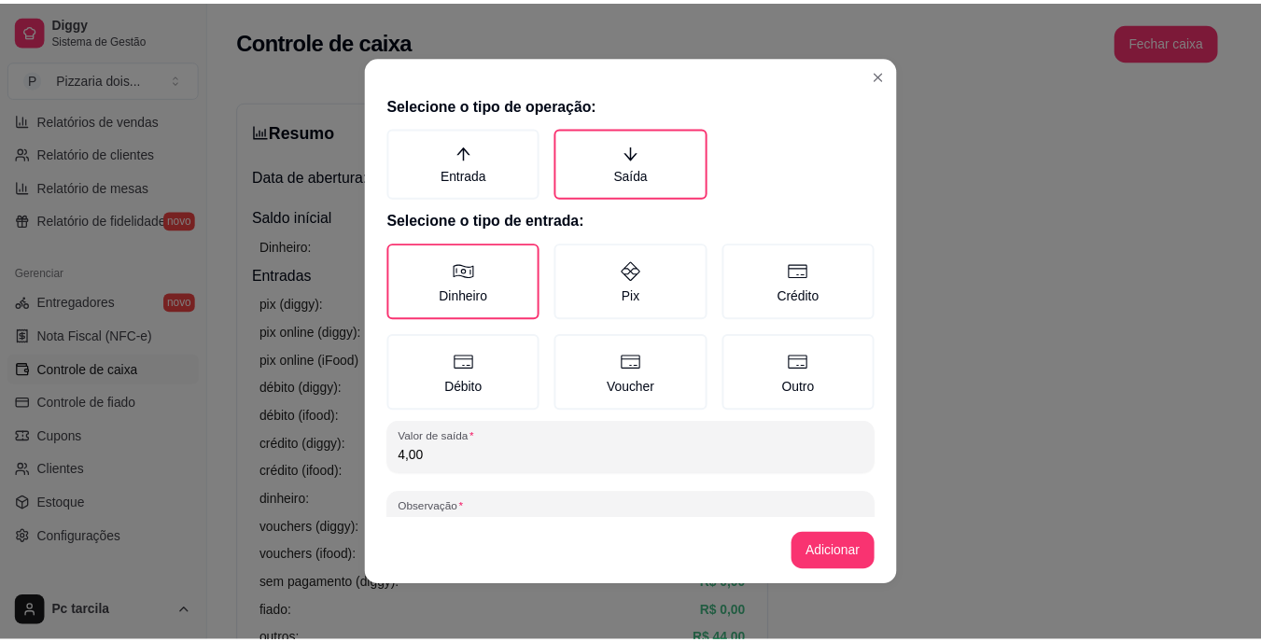
scroll to position [17, 0]
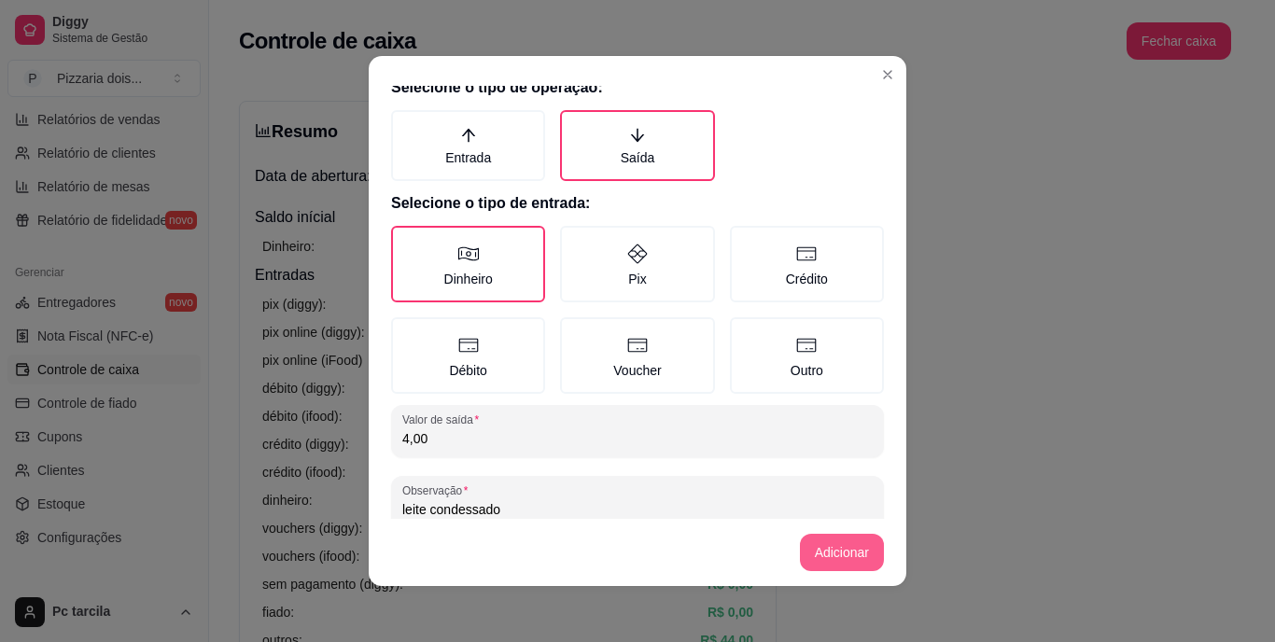
type input "leite condessado"
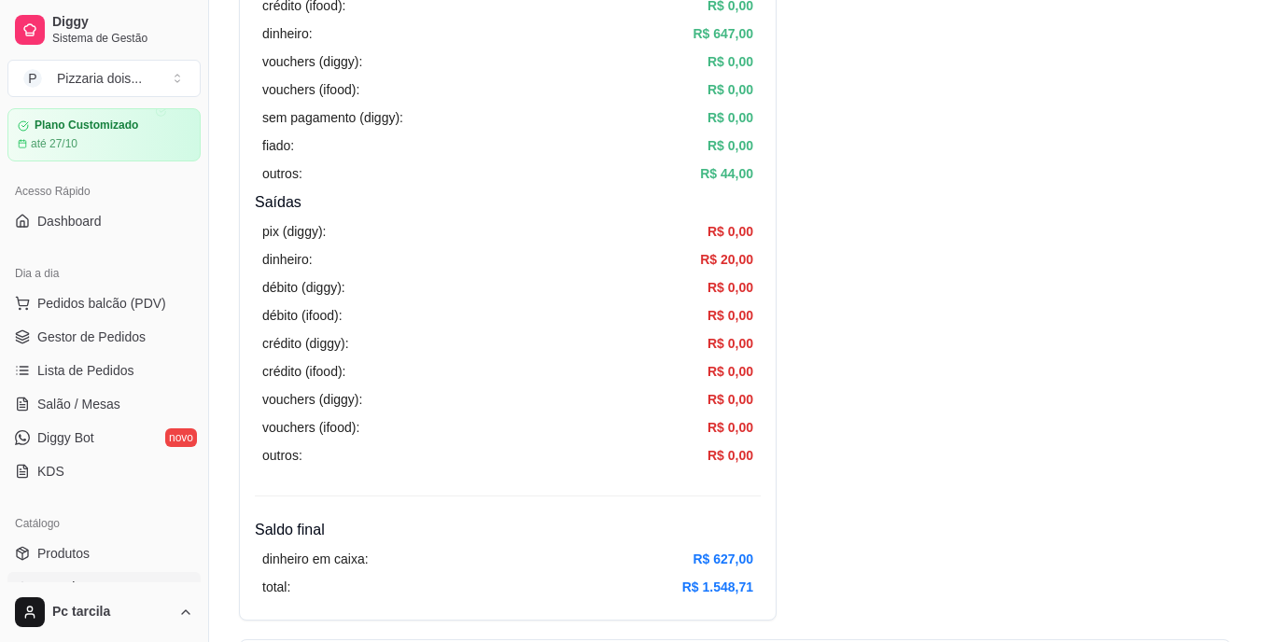
scroll to position [48, 0]
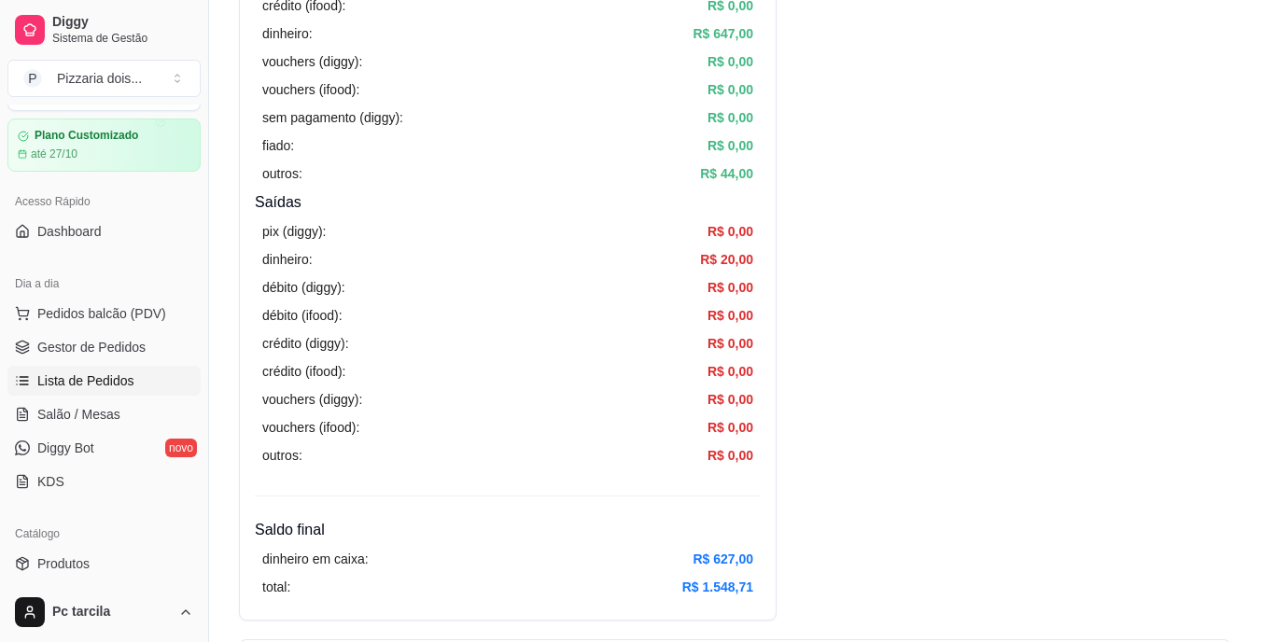
click at [74, 373] on link "Lista de Pedidos" at bounding box center [103, 381] width 193 height 30
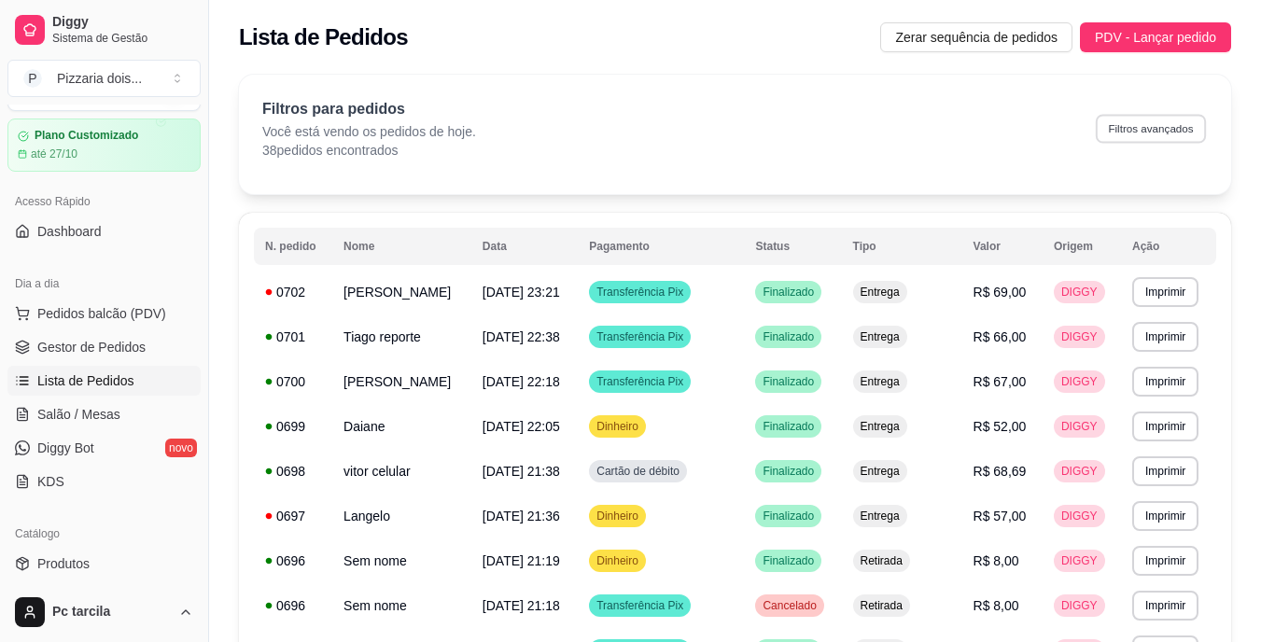
click at [1126, 128] on button "Filtros avançados" at bounding box center [1151, 128] width 110 height 29
select select "0"
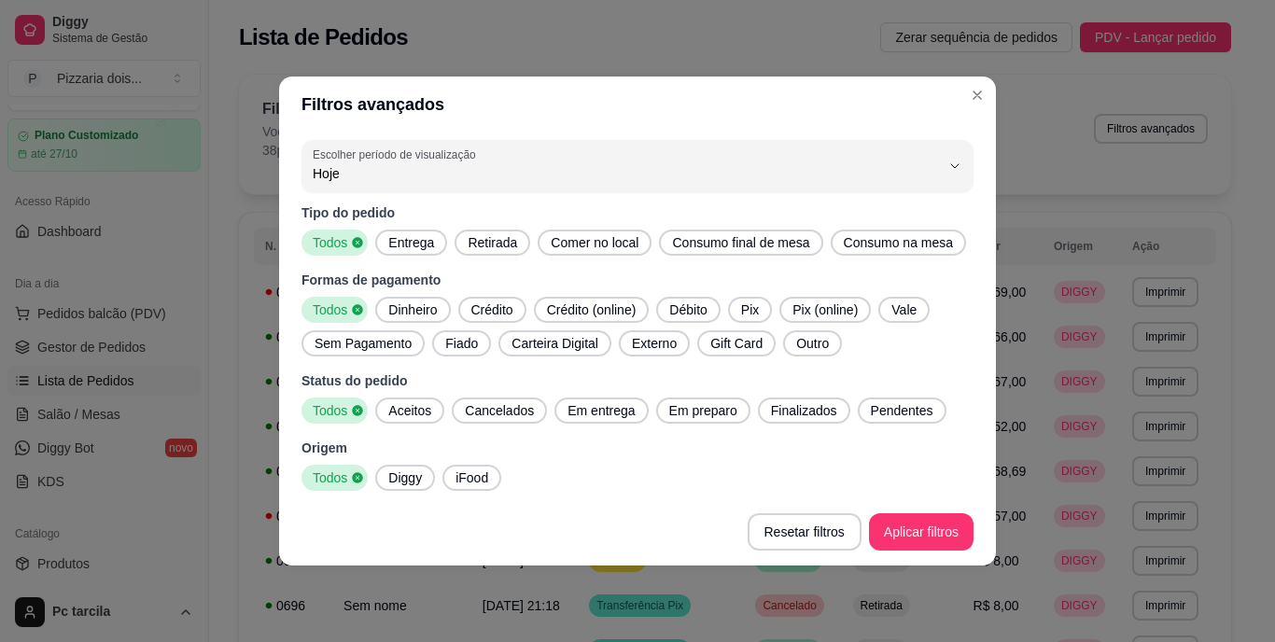
click at [423, 313] on span "Dinheiro" at bounding box center [412, 310] width 63 height 19
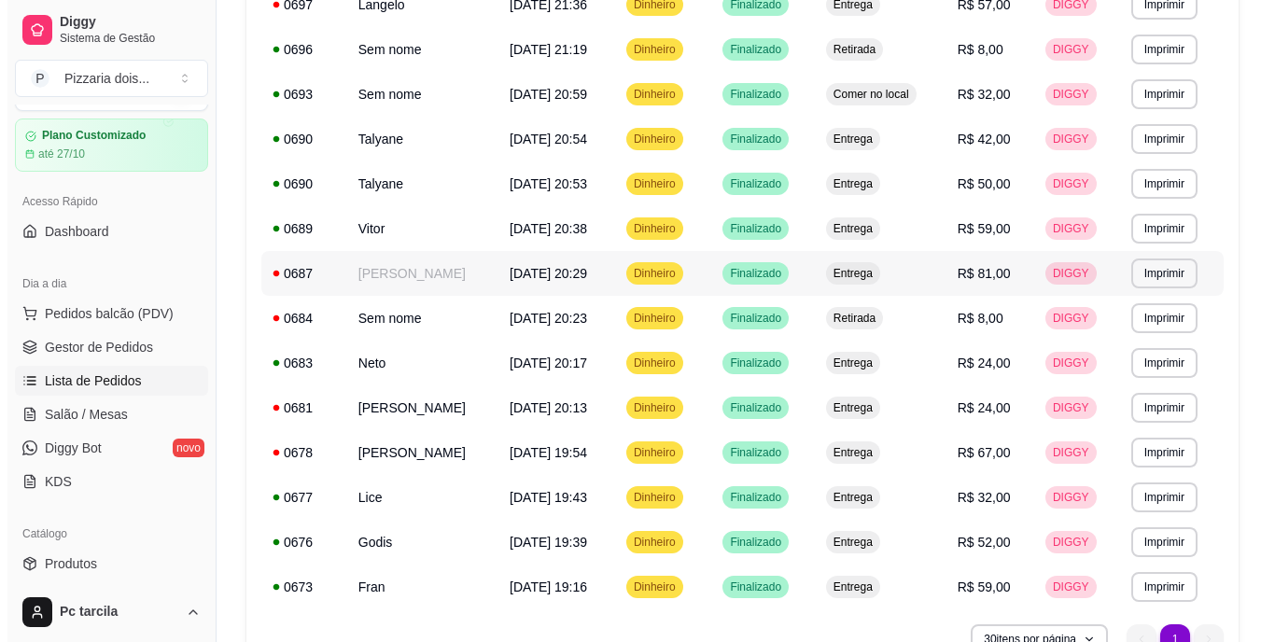
scroll to position [373, 0]
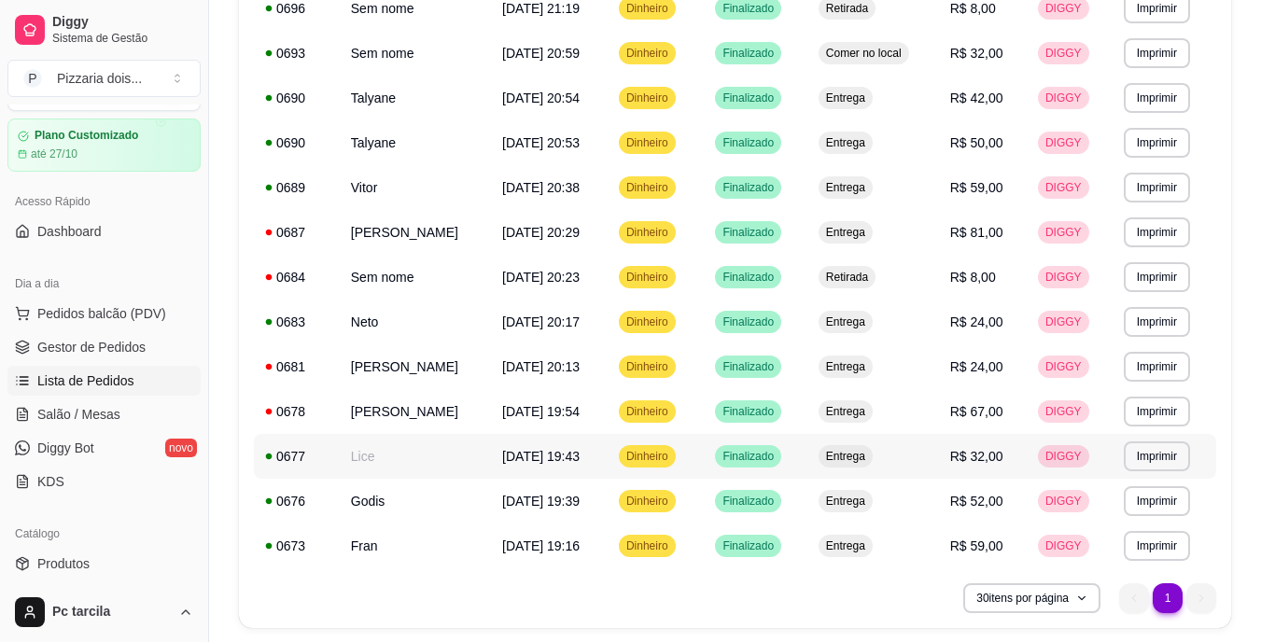
click at [508, 444] on td "[DATE] 19:43" at bounding box center [549, 456] width 117 height 45
click at [460, 419] on td "[PERSON_NAME]" at bounding box center [415, 411] width 151 height 45
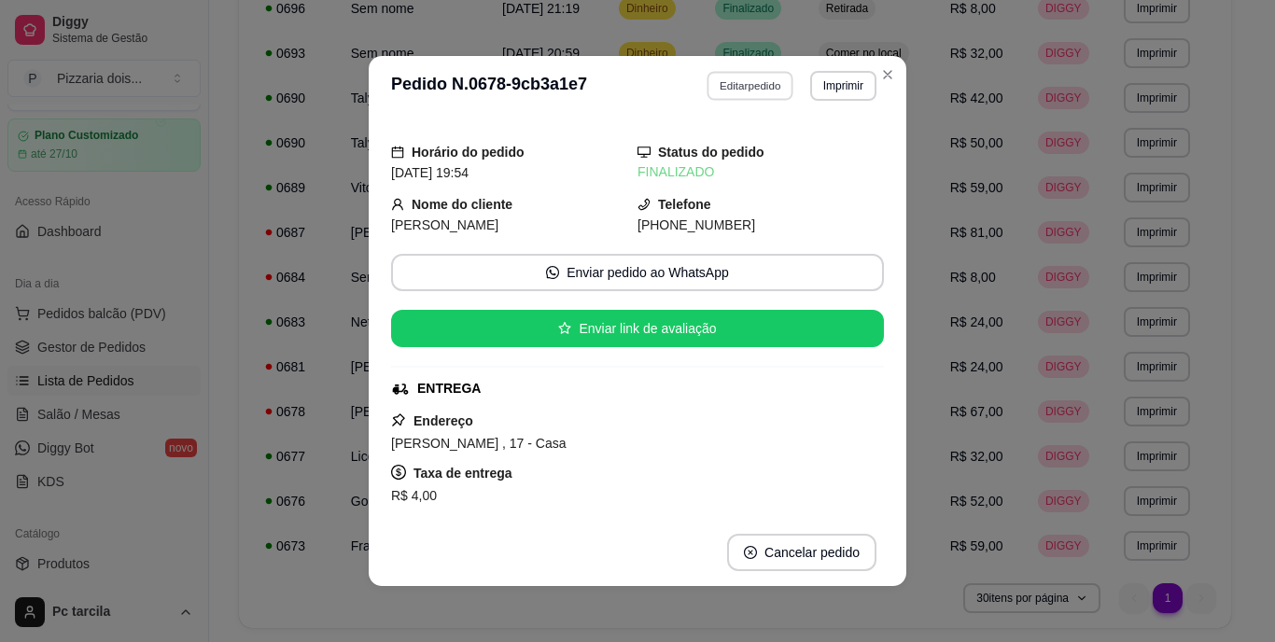
click at [708, 89] on button "Editar pedido" at bounding box center [751, 85] width 87 height 29
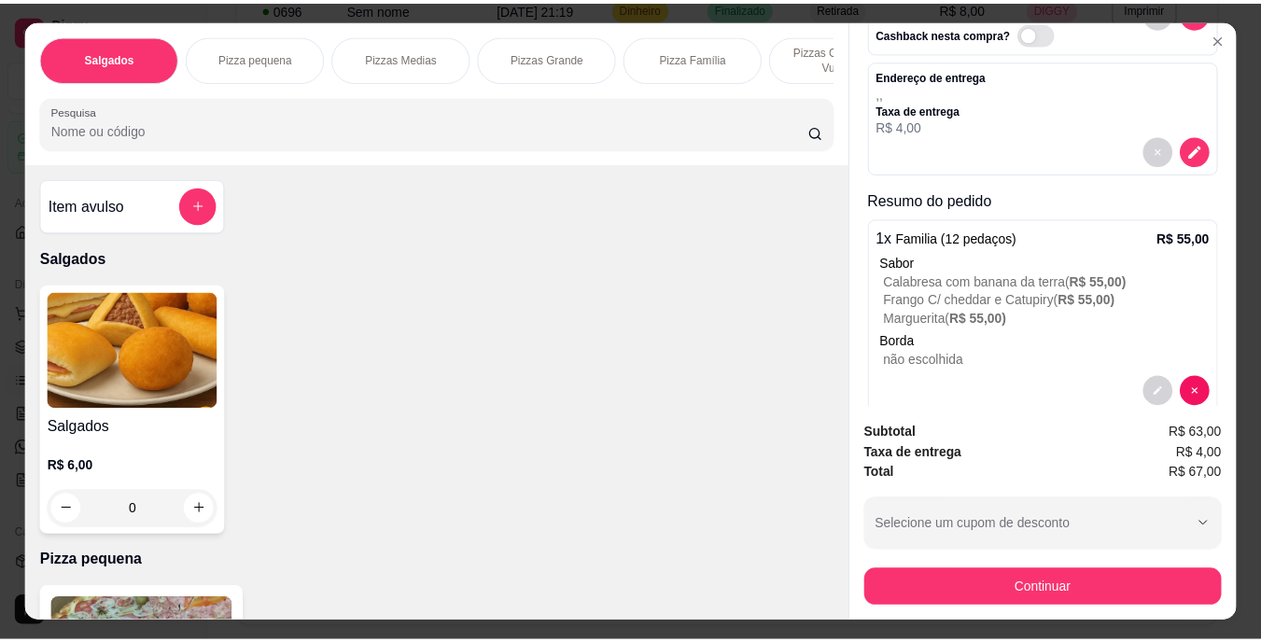
scroll to position [0, 0]
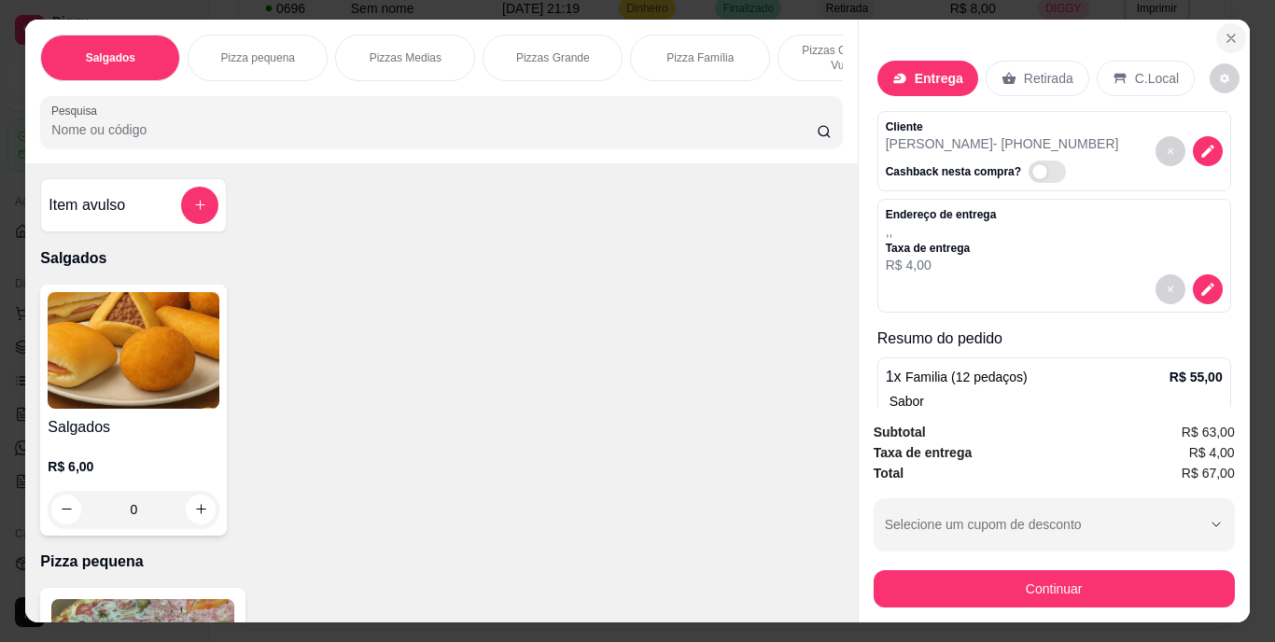
click at [1230, 23] on button "Close" at bounding box center [1232, 38] width 30 height 30
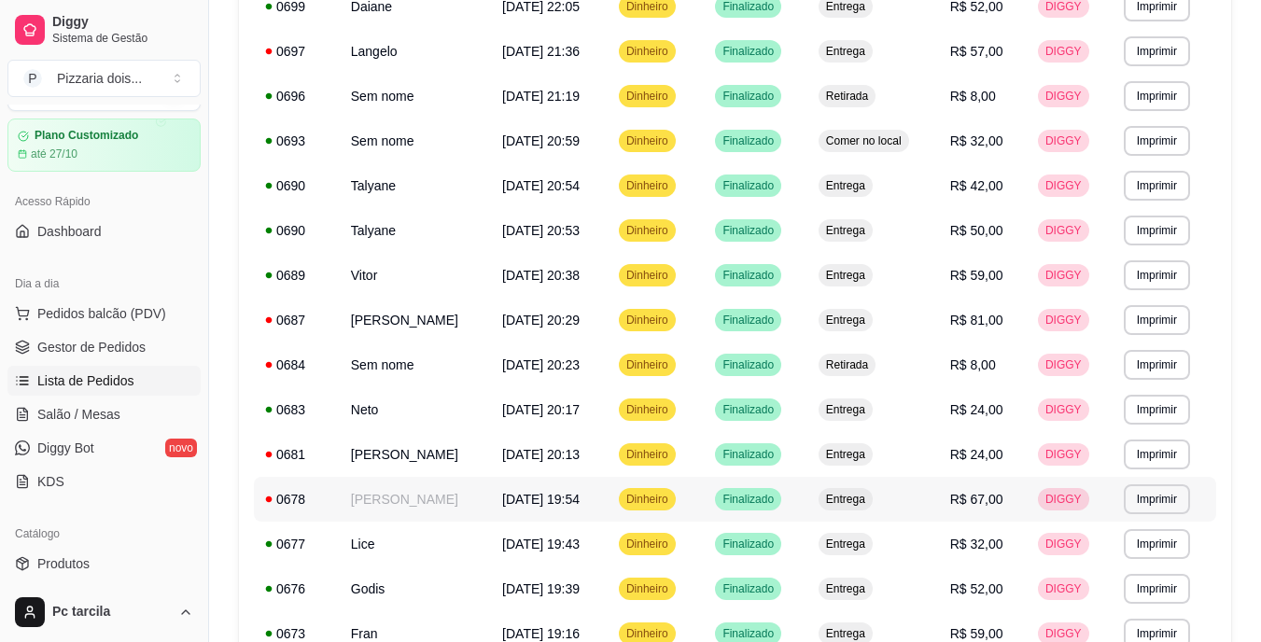
scroll to position [187, 0]
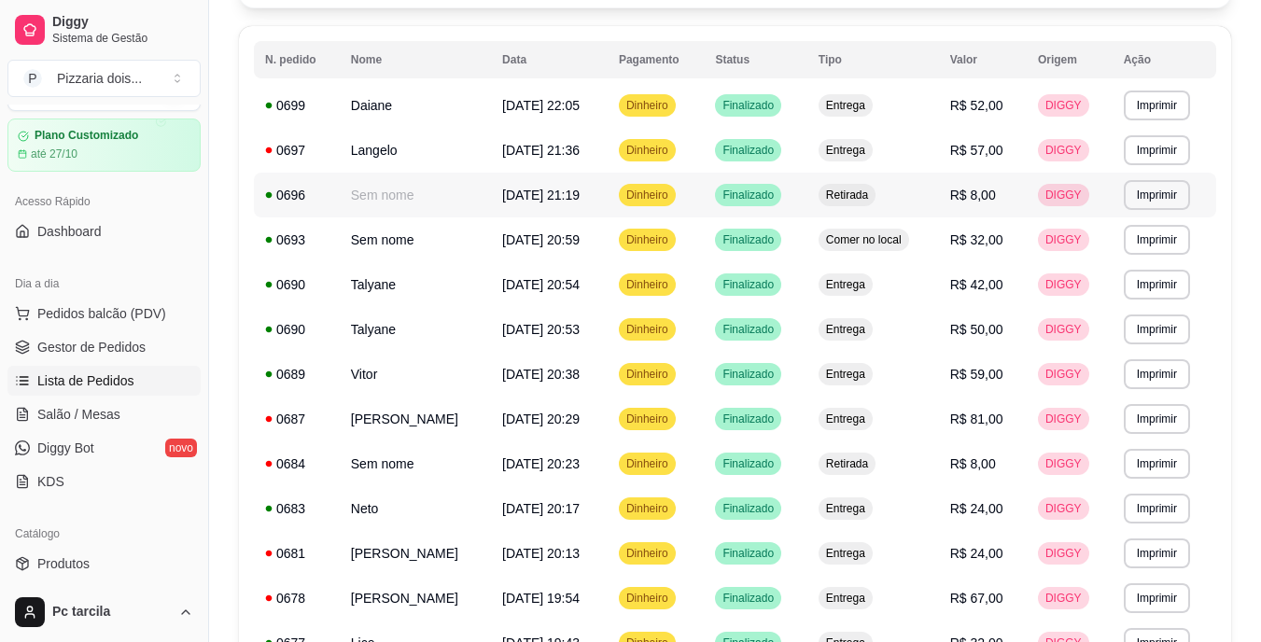
click at [428, 209] on td "Sem nome" at bounding box center [415, 195] width 151 height 45
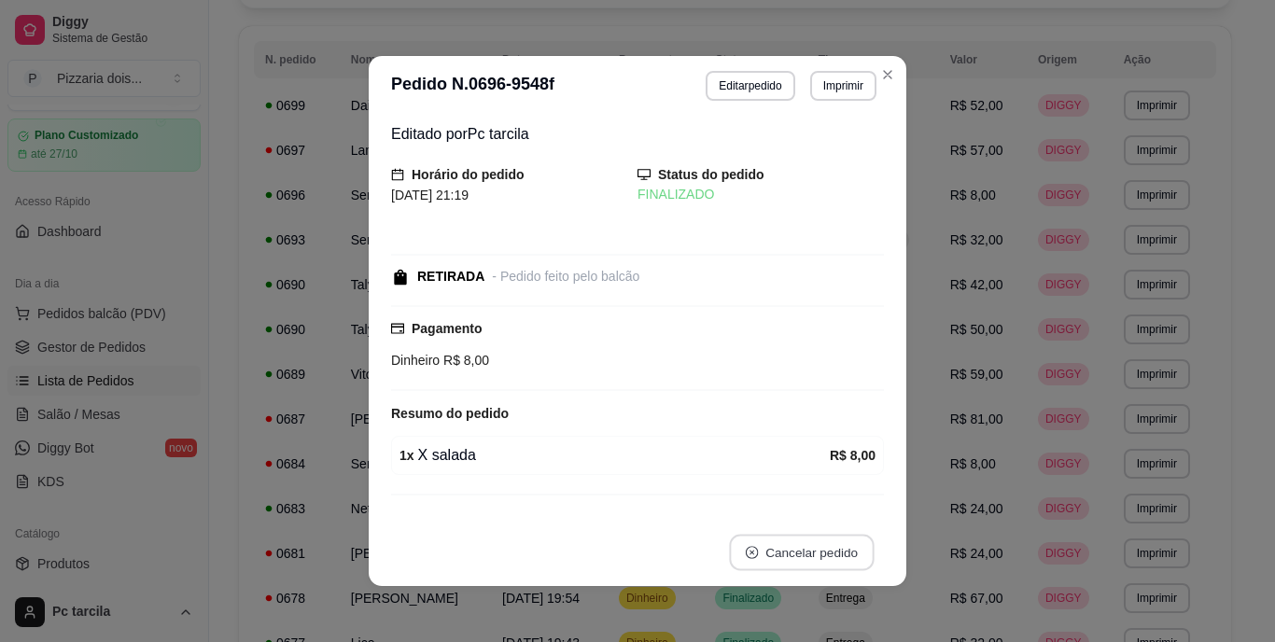
click at [732, 550] on button "Cancelar pedido" at bounding box center [801, 553] width 145 height 36
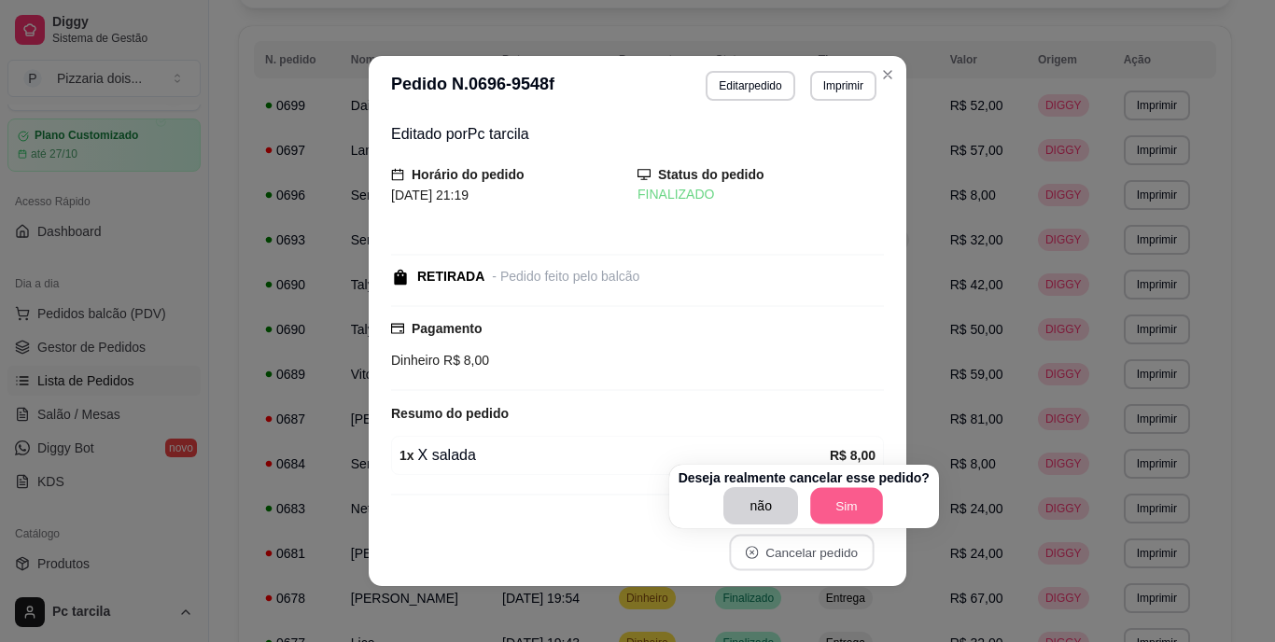
click at [821, 503] on button "Sim" at bounding box center [846, 506] width 73 height 36
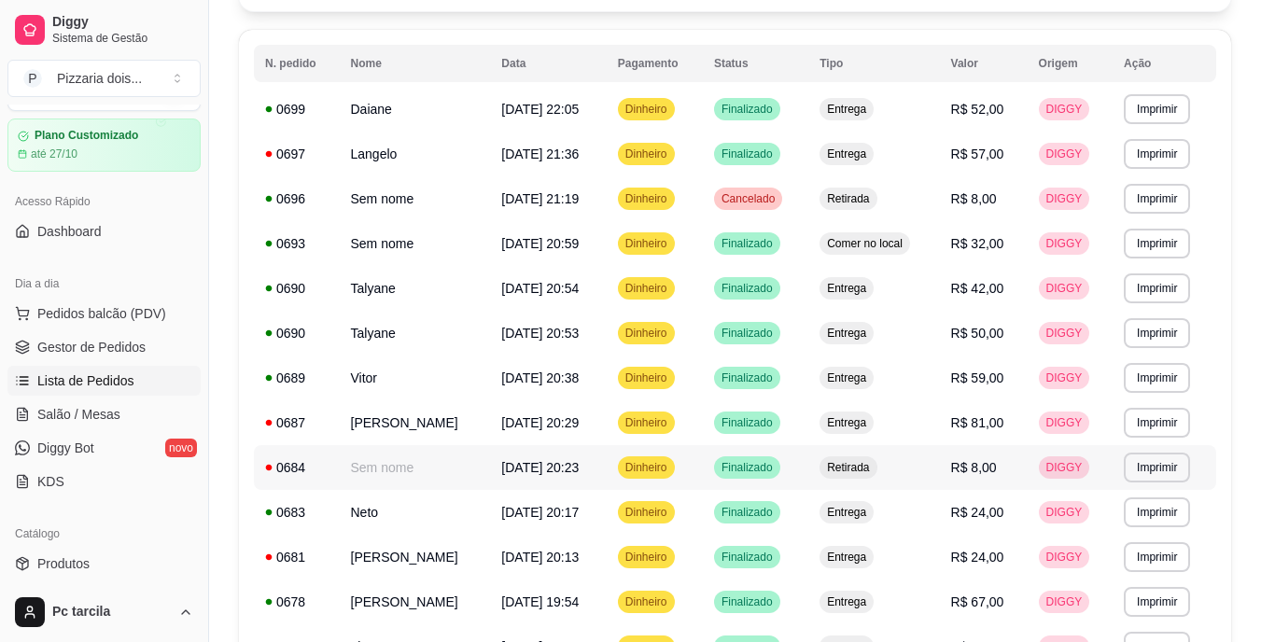
scroll to position [155, 0]
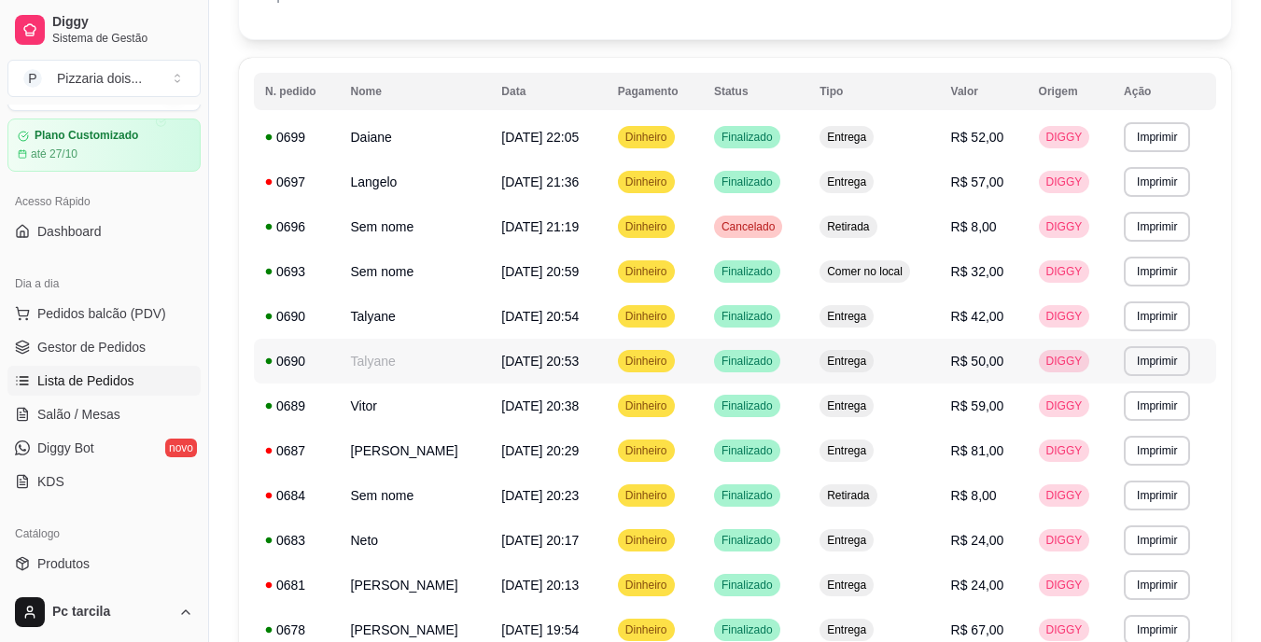
click at [502, 349] on td "[DATE] 20:53" at bounding box center [548, 361] width 116 height 45
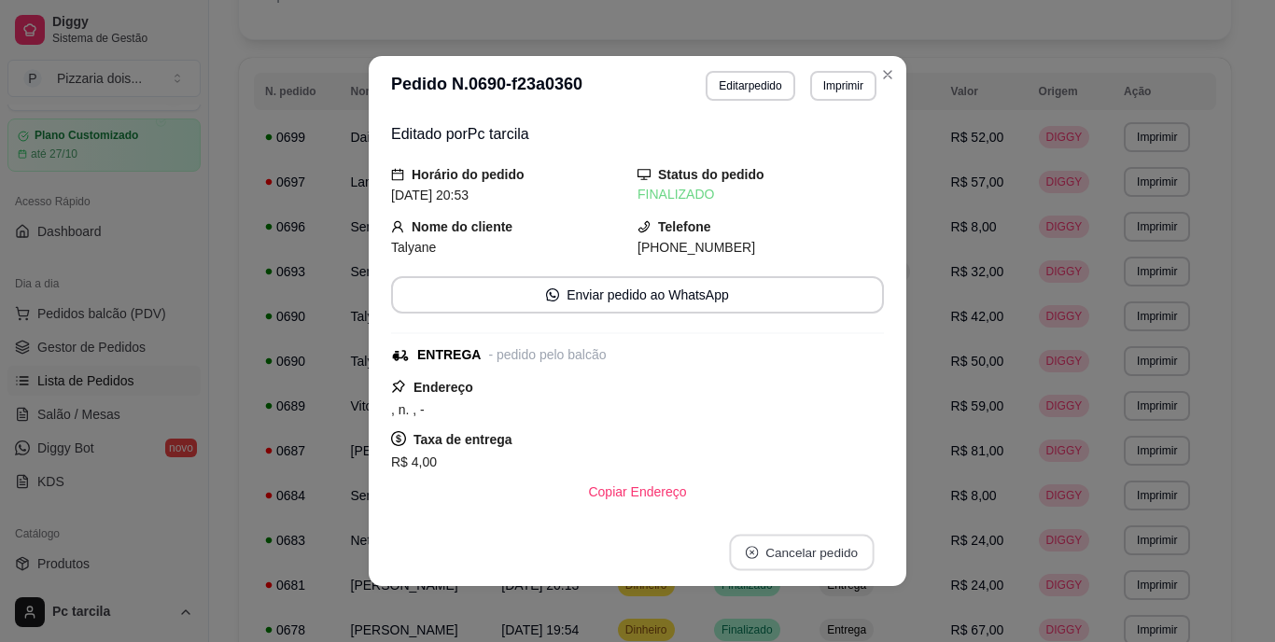
click at [773, 566] on button "Cancelar pedido" at bounding box center [801, 553] width 145 height 36
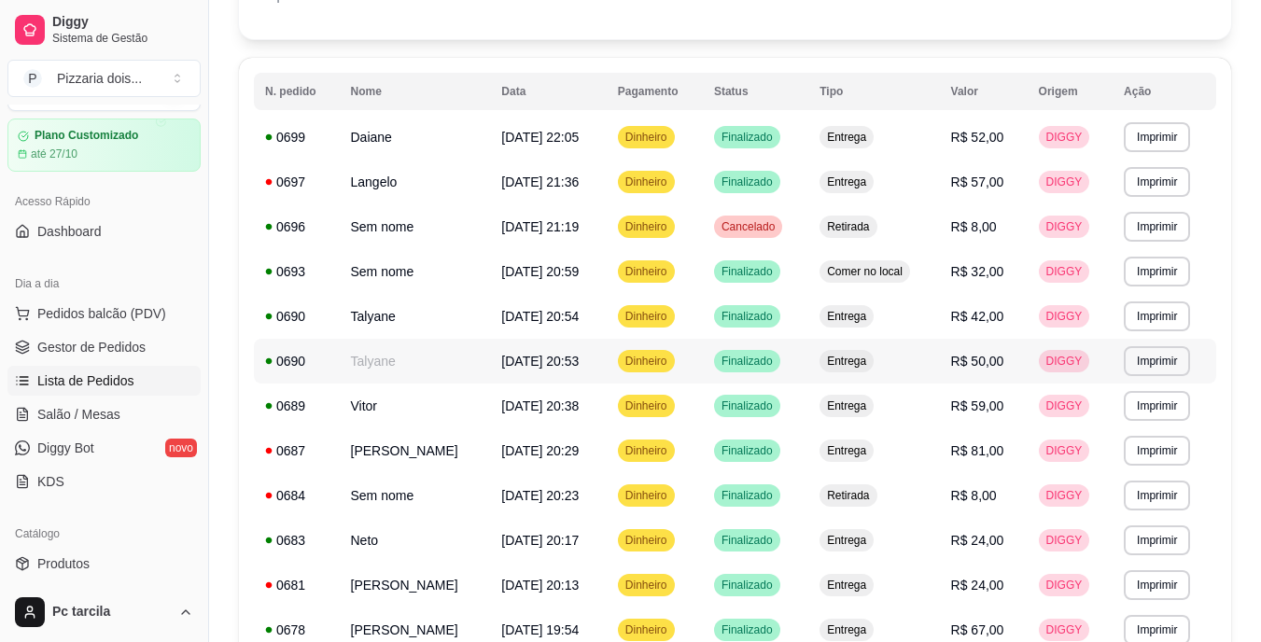
click at [558, 366] on span "[DATE] 20:53" at bounding box center [539, 361] width 77 height 15
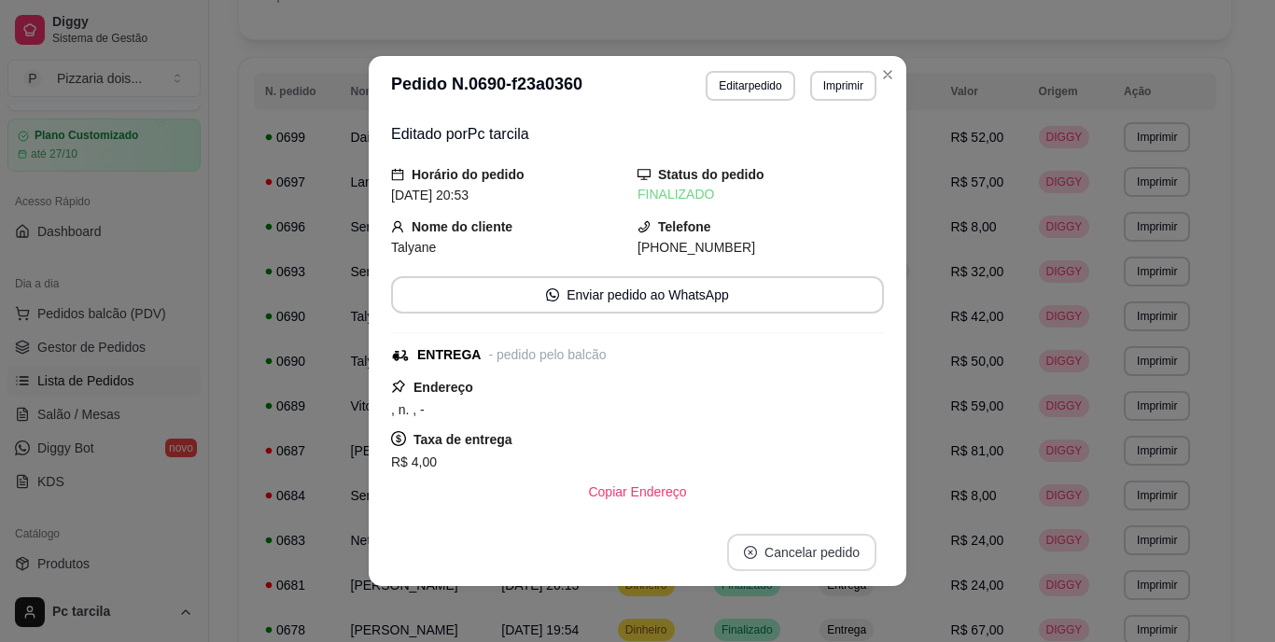
click at [784, 549] on button "Cancelar pedido" at bounding box center [801, 552] width 149 height 37
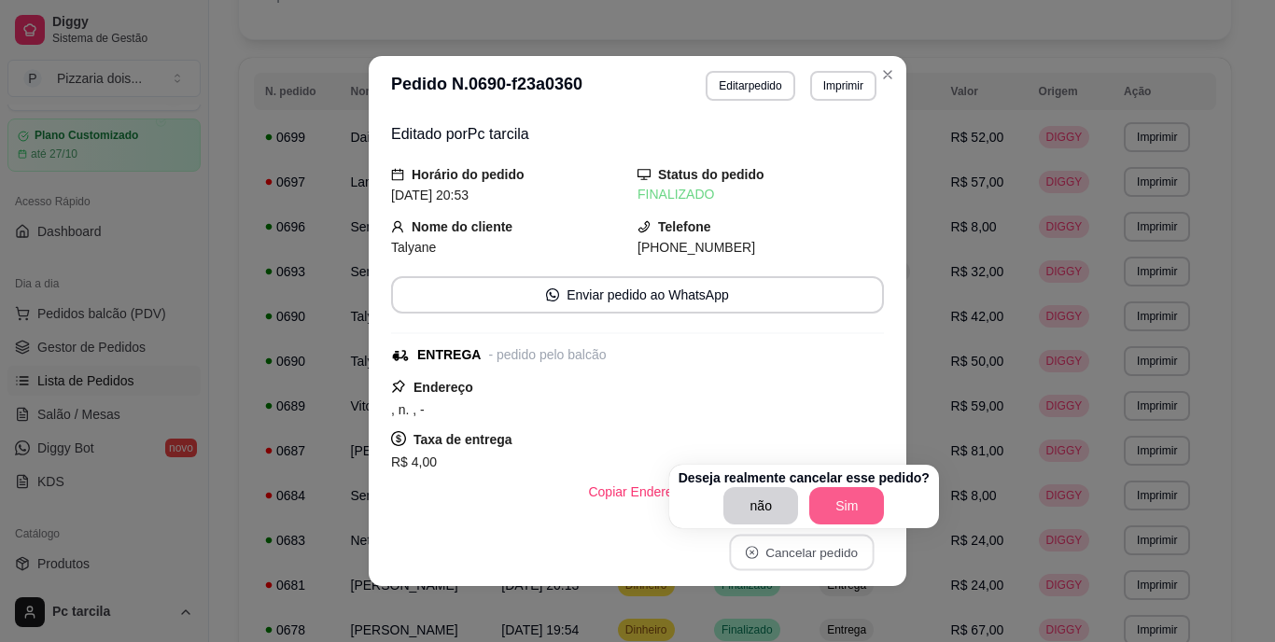
click at [849, 511] on button "Sim" at bounding box center [847, 505] width 75 height 37
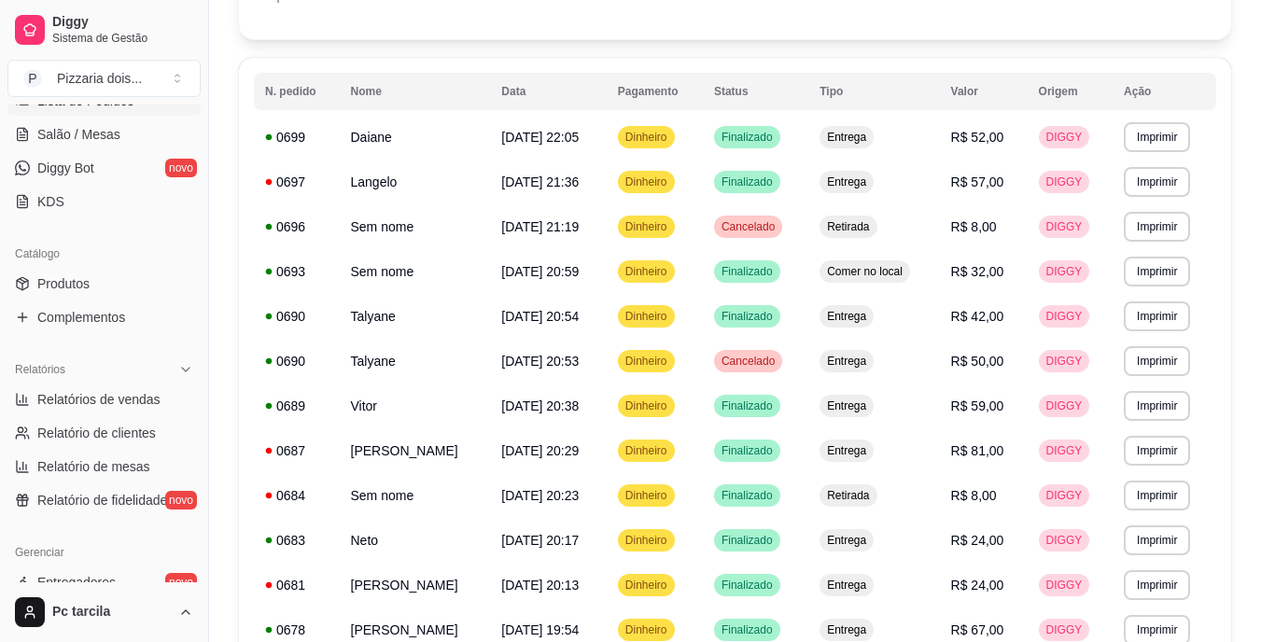
scroll to position [608, 0]
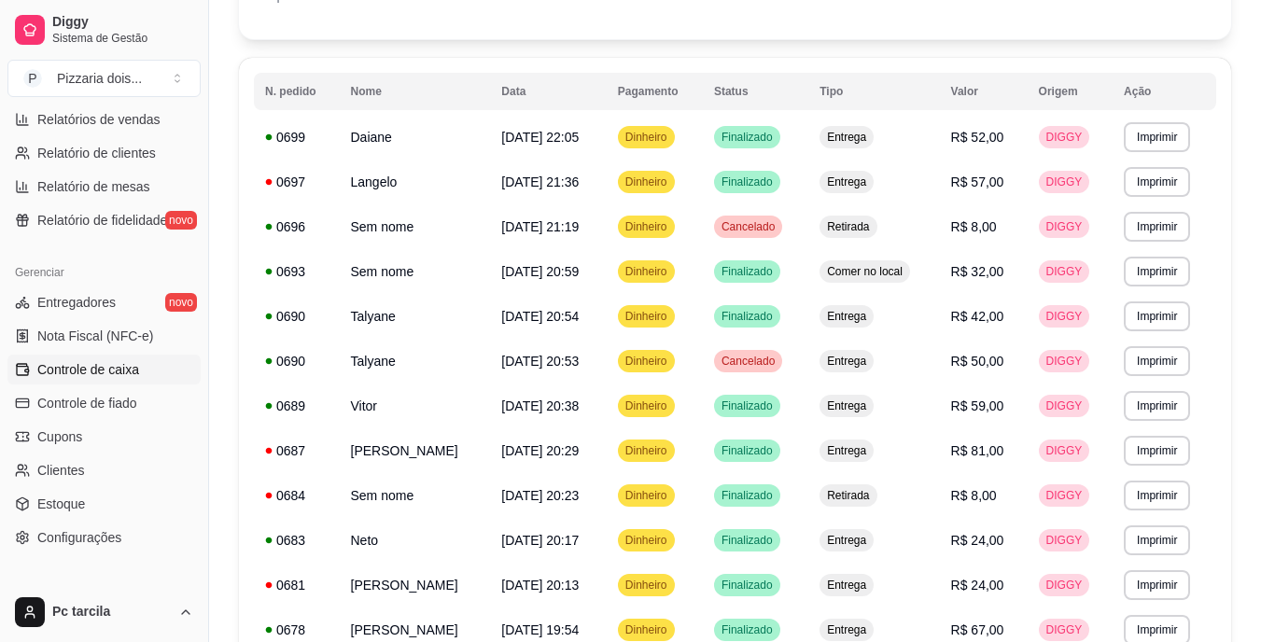
click at [97, 377] on span "Controle de caixa" at bounding box center [88, 369] width 102 height 19
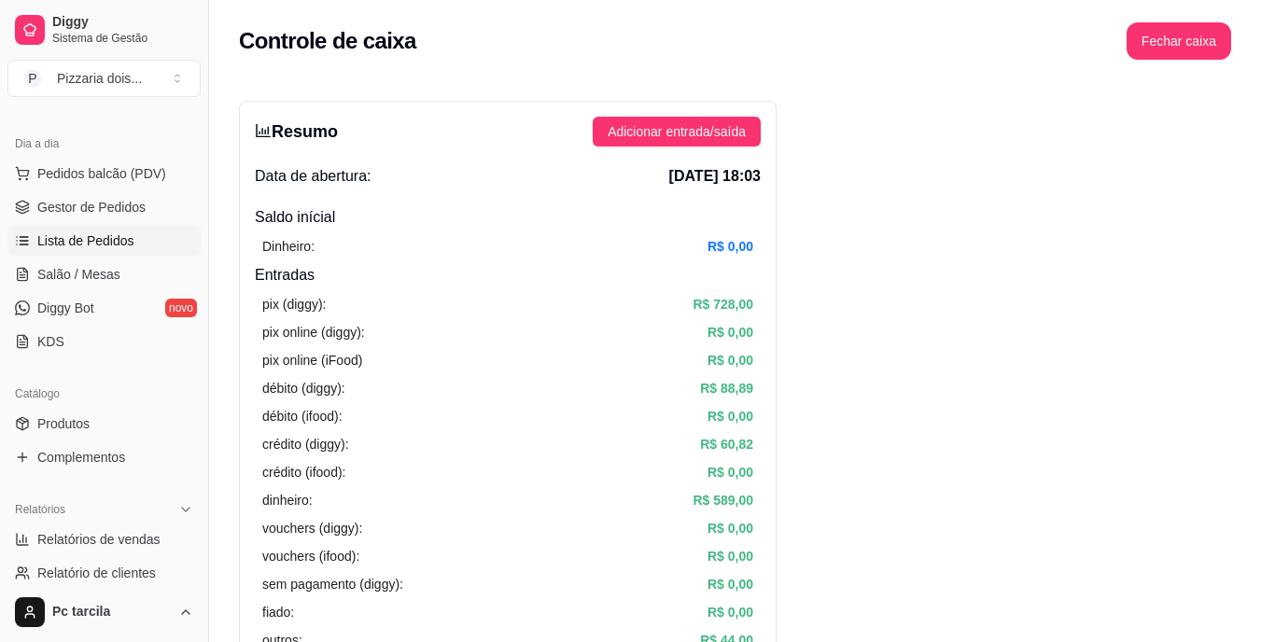
scroll to position [141, 0]
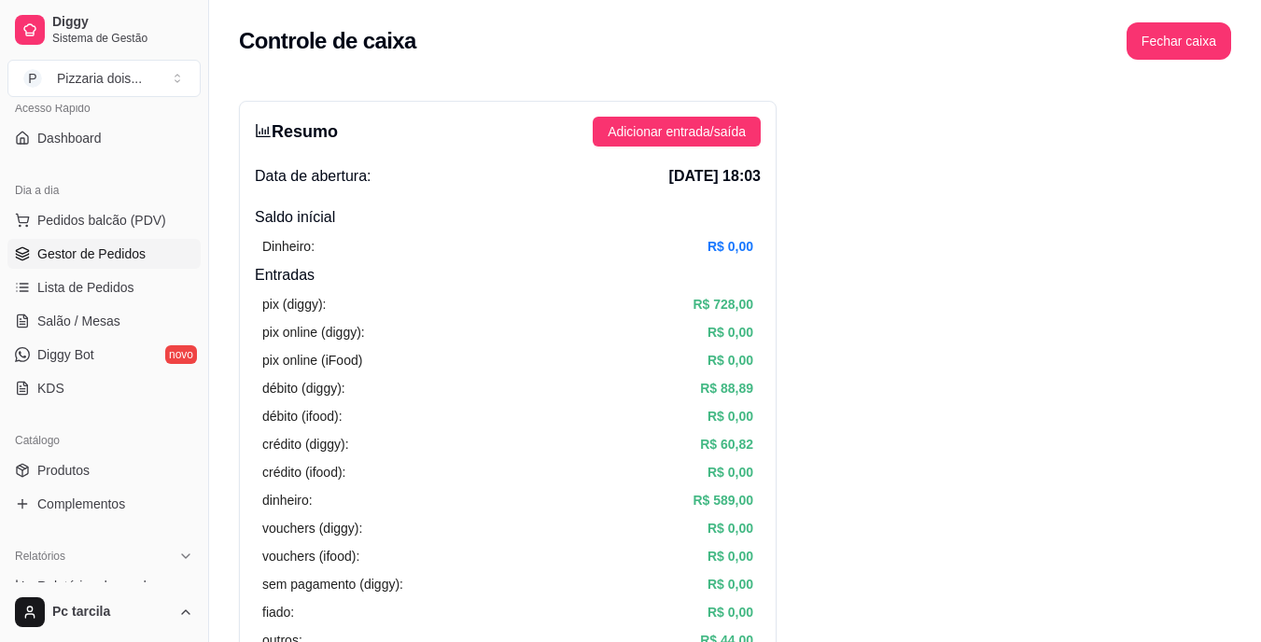
click at [105, 264] on link "Gestor de Pedidos" at bounding box center [103, 254] width 193 height 30
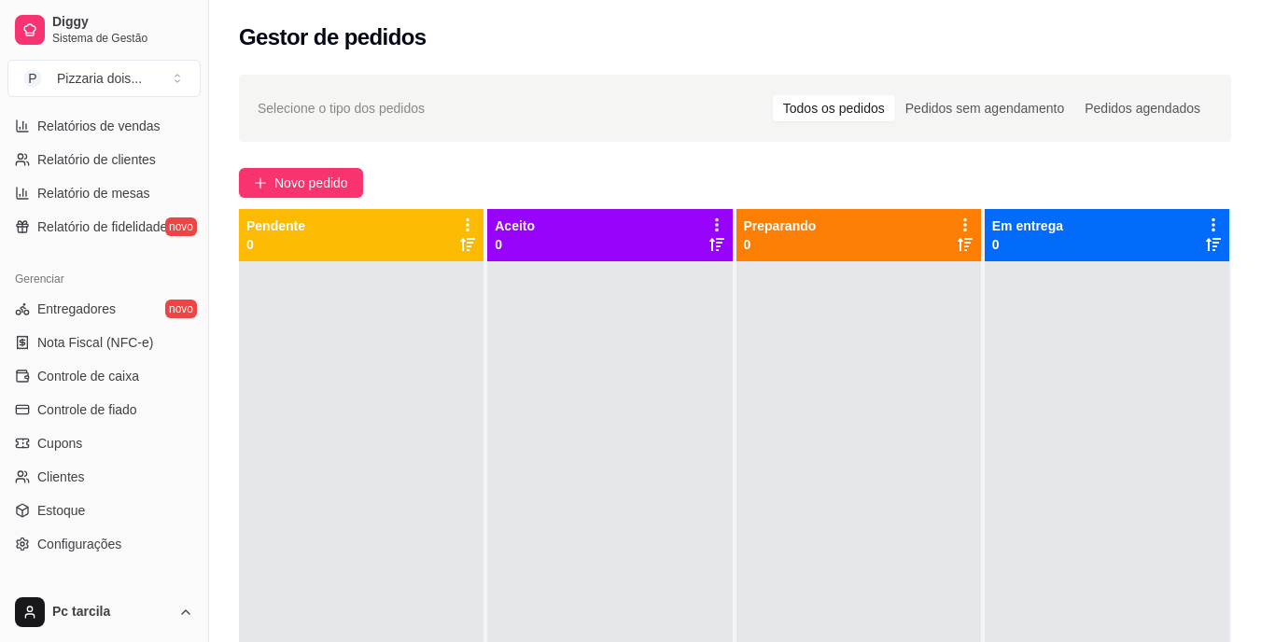
scroll to position [608, 0]
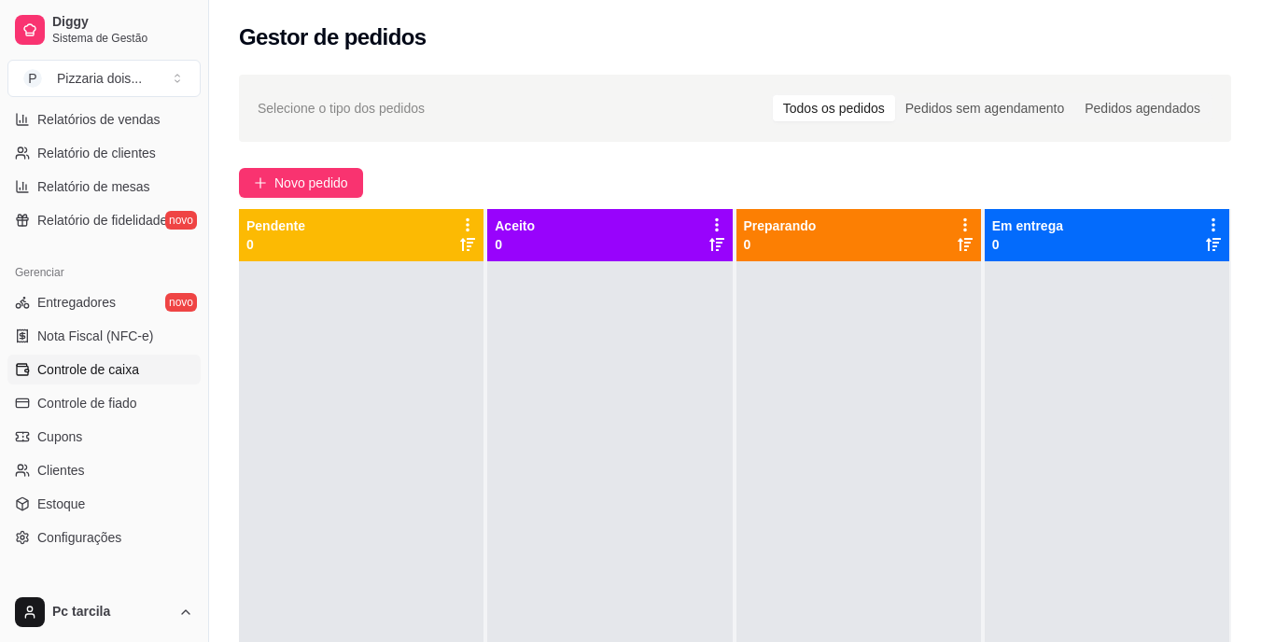
click at [96, 375] on span "Controle de caixa" at bounding box center [88, 369] width 102 height 19
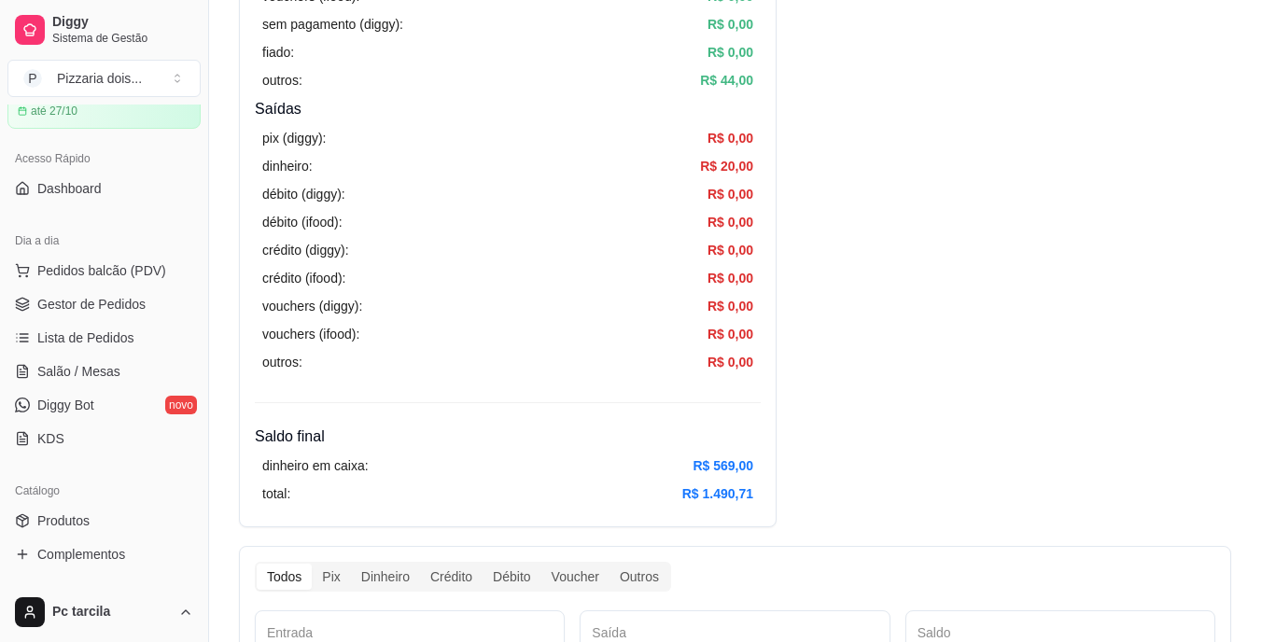
scroll to position [48, 0]
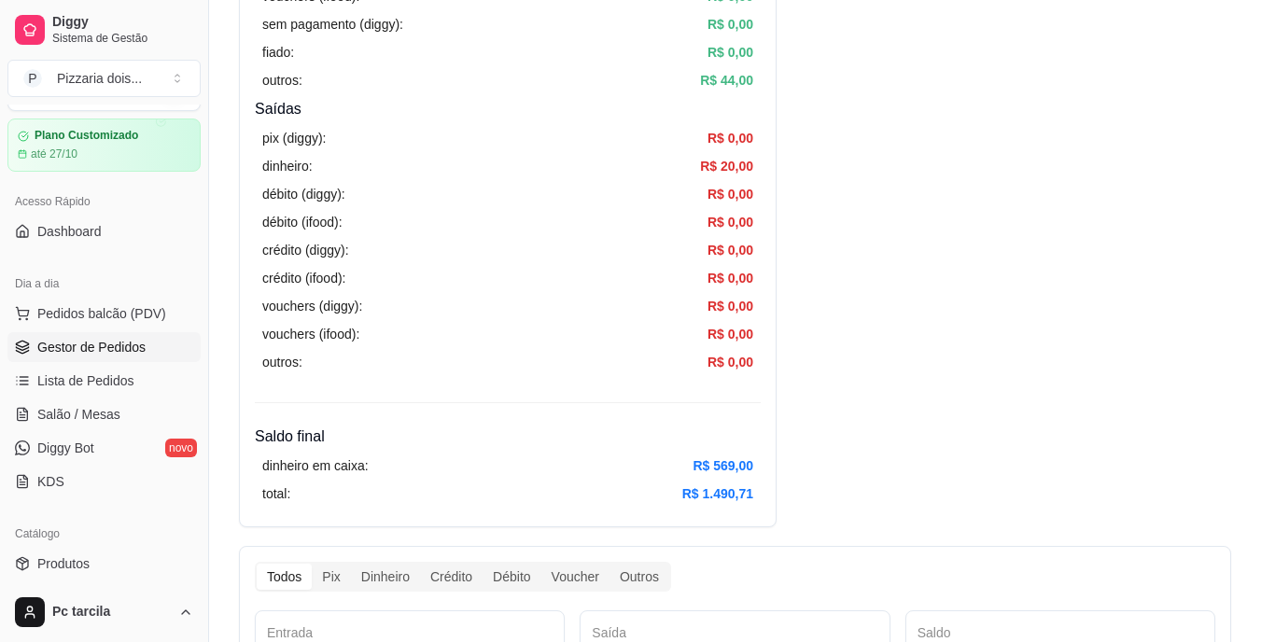
click at [90, 335] on link "Gestor de Pedidos" at bounding box center [103, 347] width 193 height 30
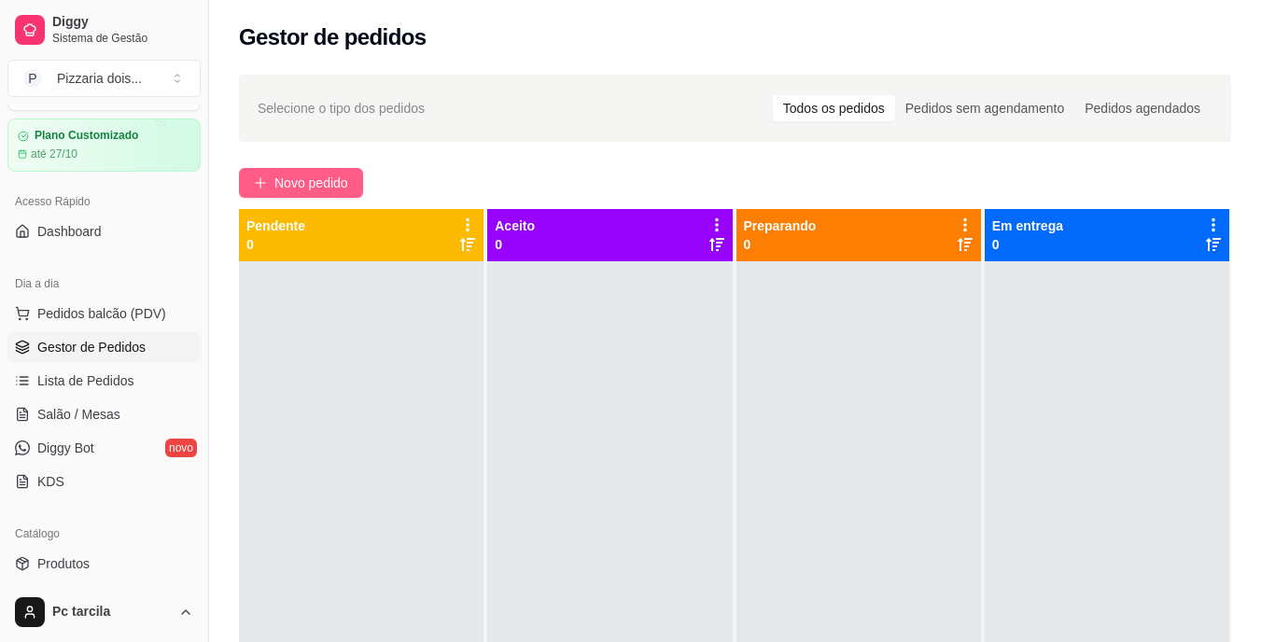
click at [363, 188] on button "Novo pedido" at bounding box center [301, 183] width 124 height 30
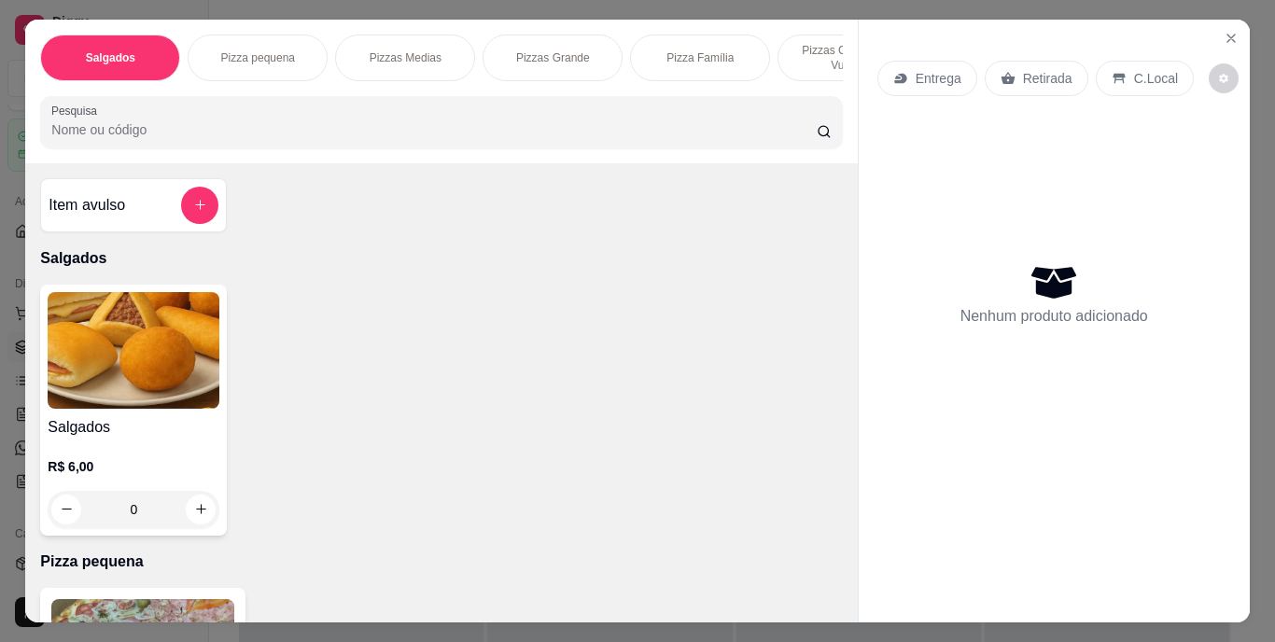
scroll to position [0, 702]
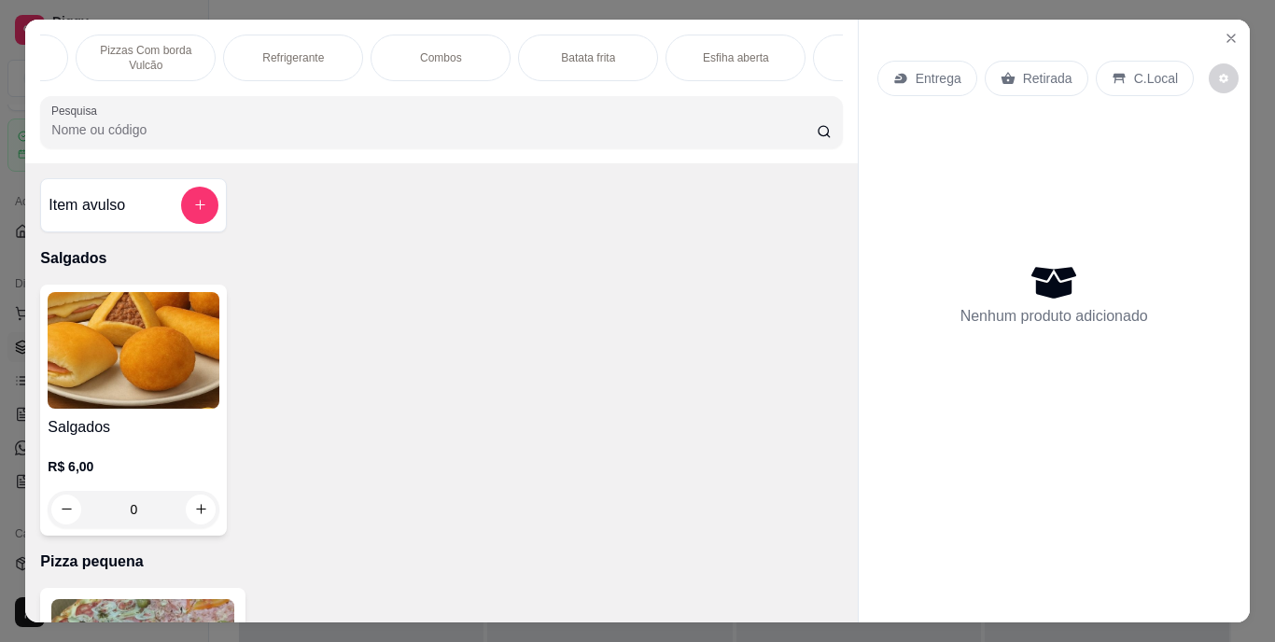
click at [461, 51] on div "Combos" at bounding box center [441, 58] width 140 height 47
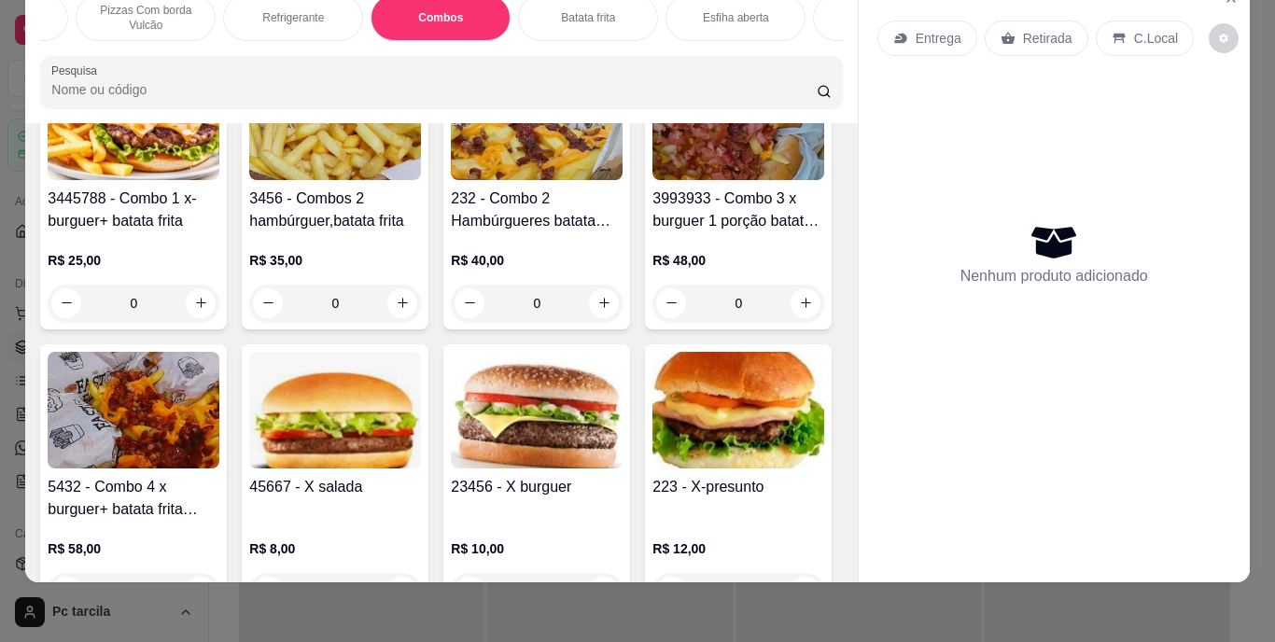
scroll to position [2698, 0]
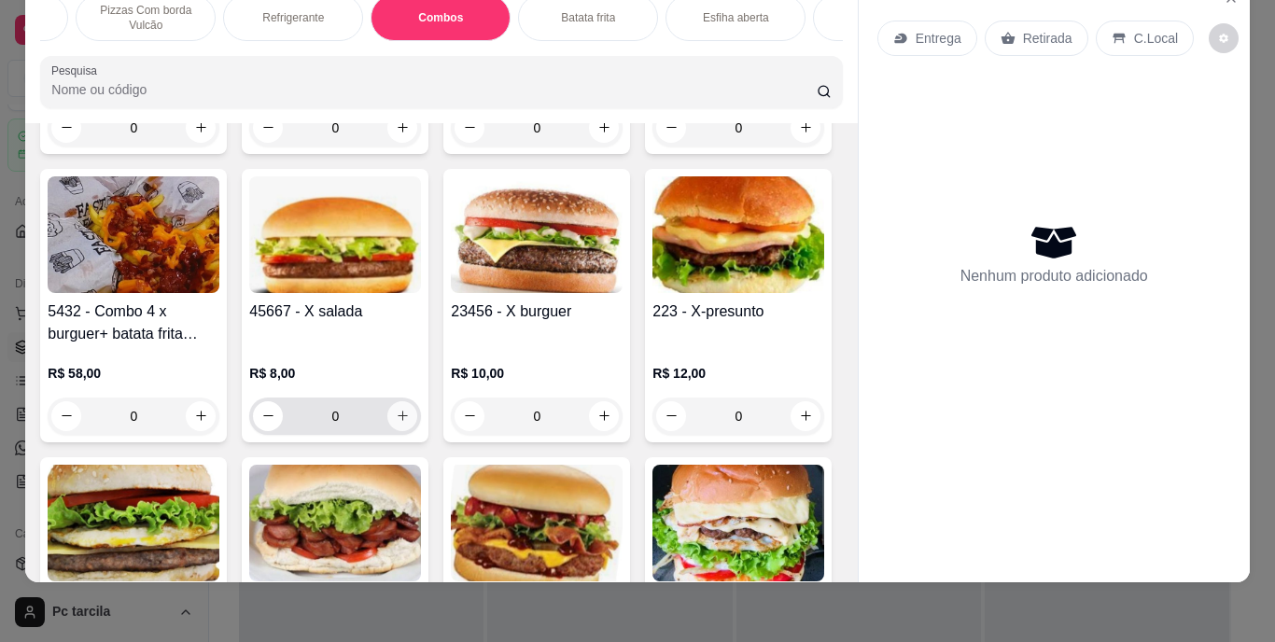
click at [410, 422] on icon "increase-product-quantity" at bounding box center [403, 416] width 14 height 14
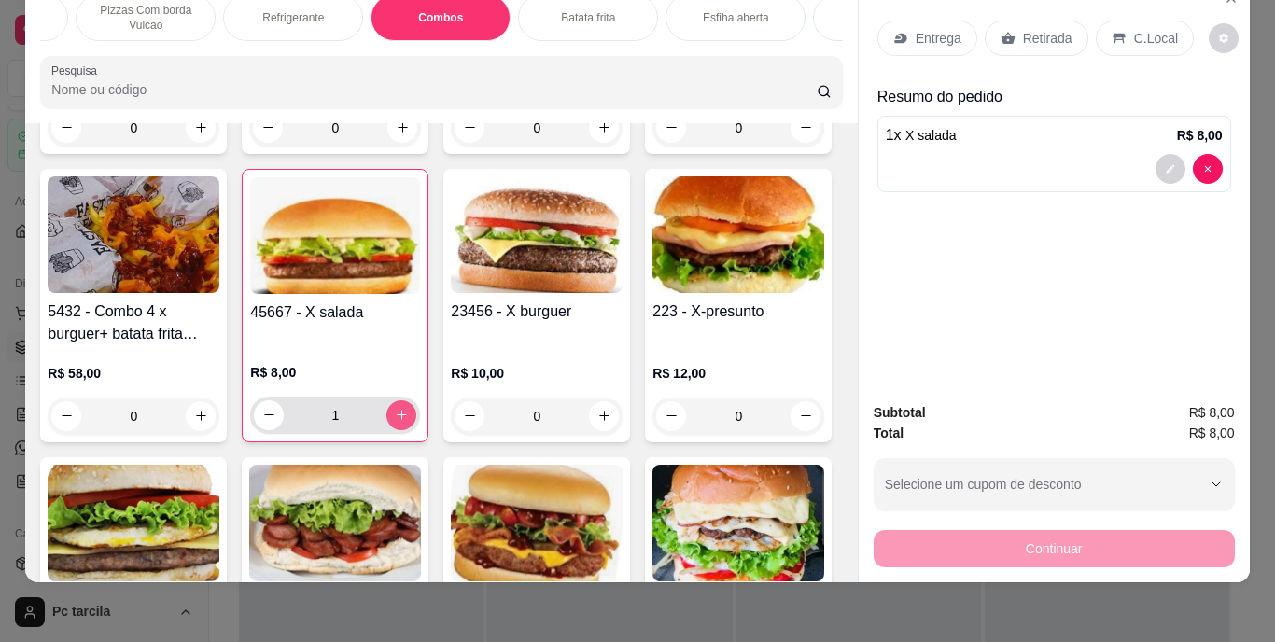
type input "1"
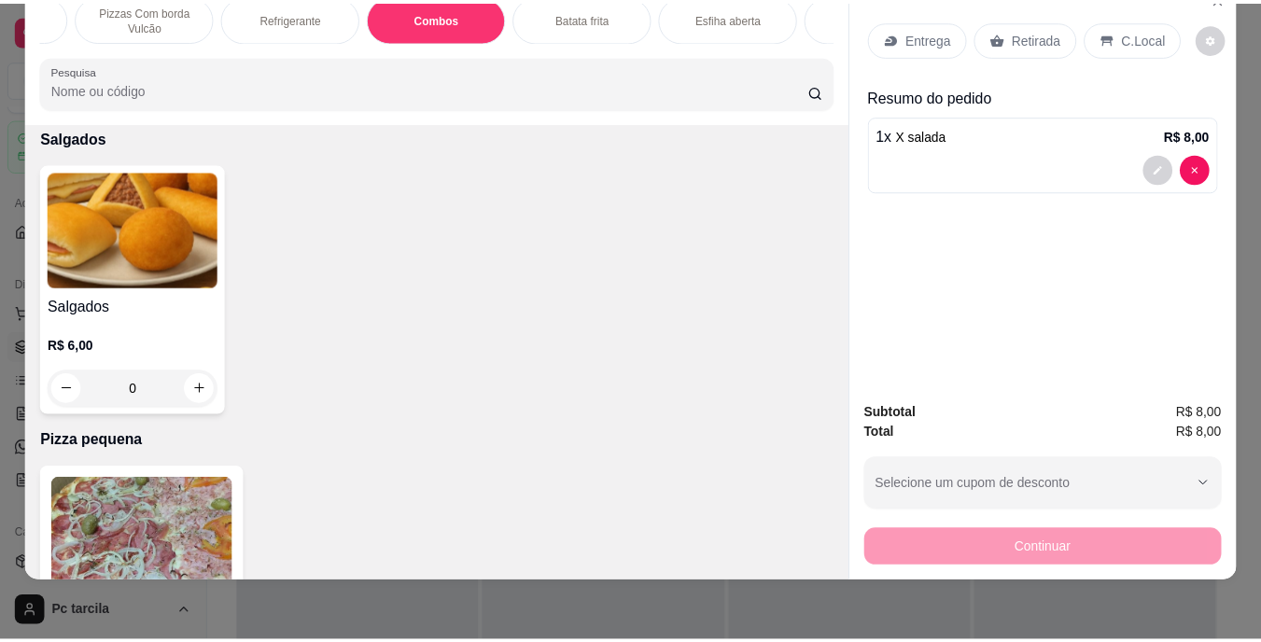
scroll to position [0, 0]
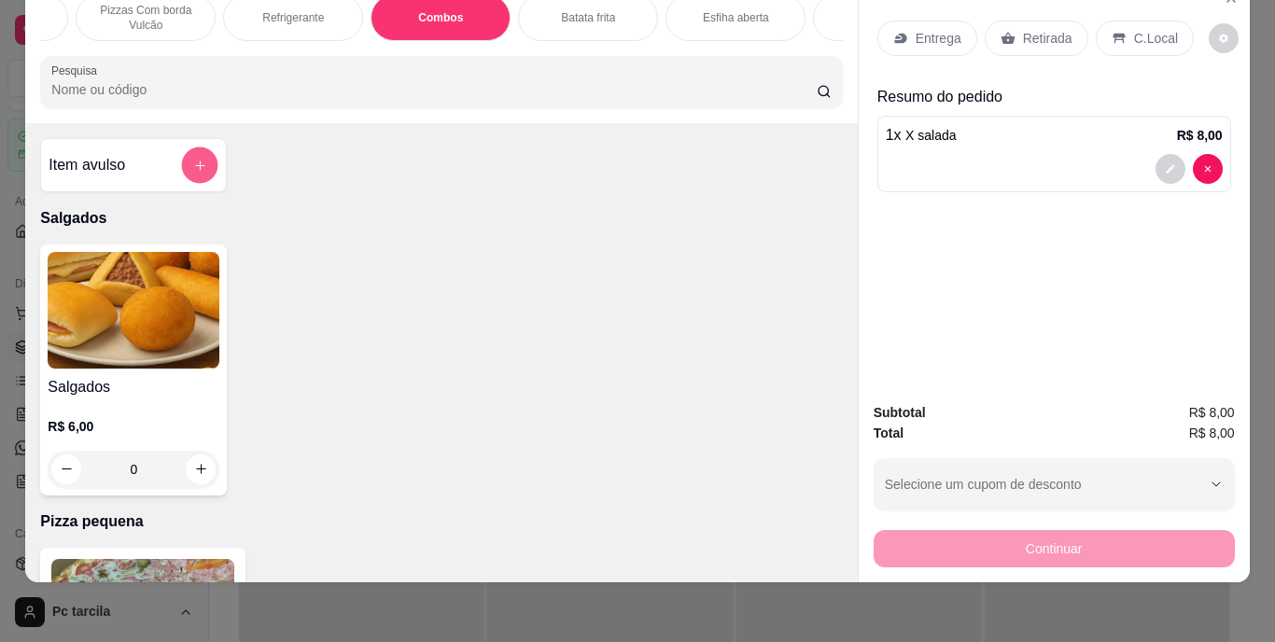
click at [204, 165] on button "add-separate-item" at bounding box center [200, 165] width 36 height 36
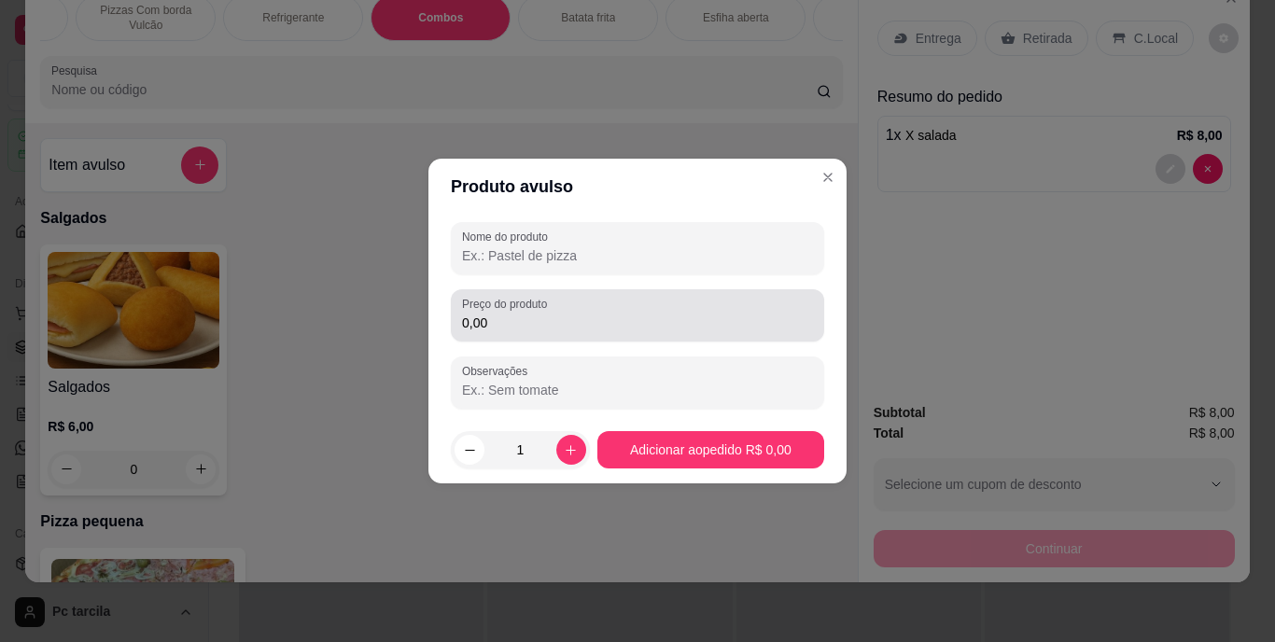
click at [569, 317] on input "0,00" at bounding box center [637, 323] width 351 height 19
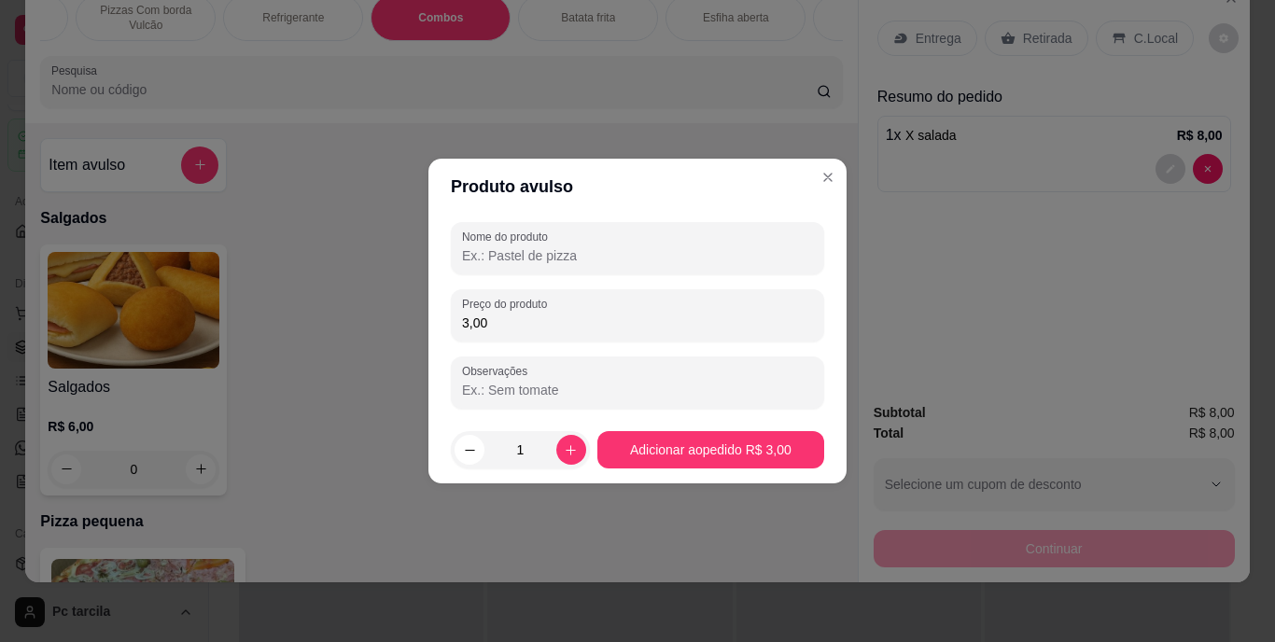
type input "3,00"
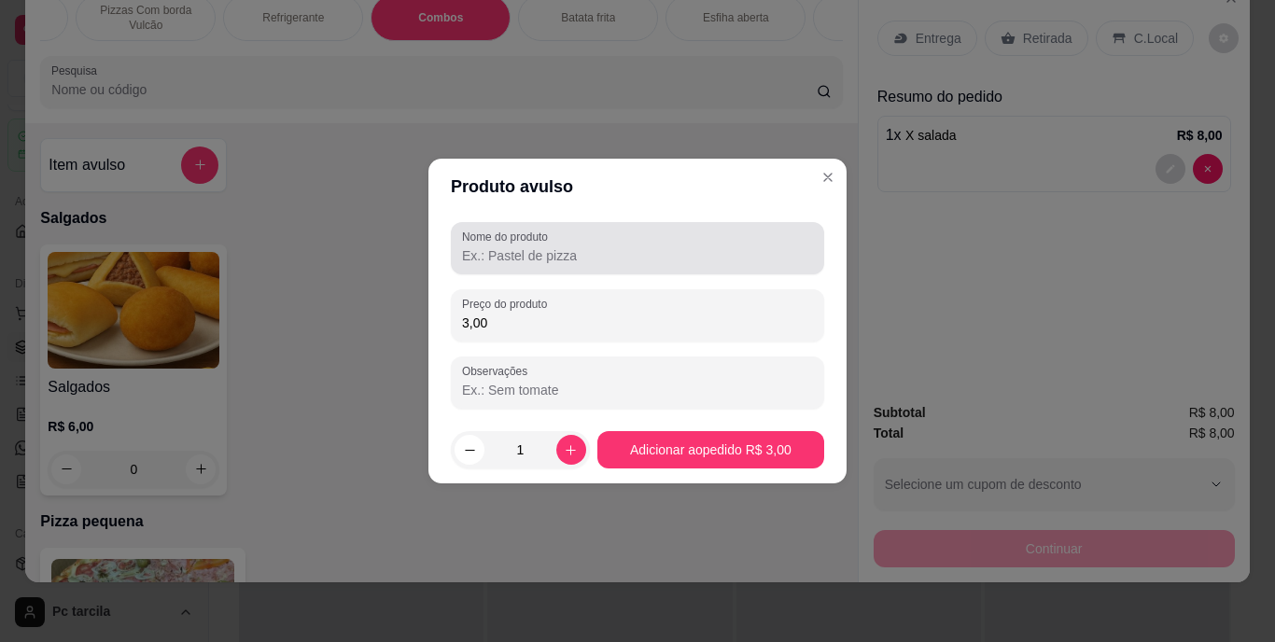
click at [577, 269] on div "Nome do produto" at bounding box center [637, 248] width 373 height 52
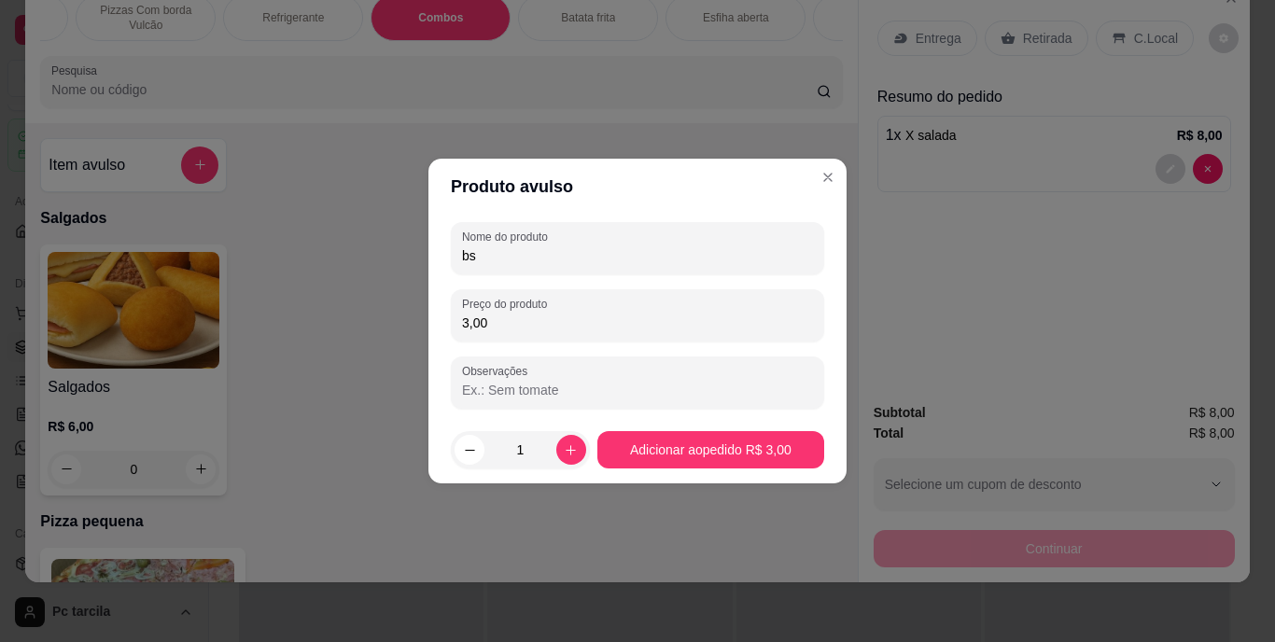
type input "b"
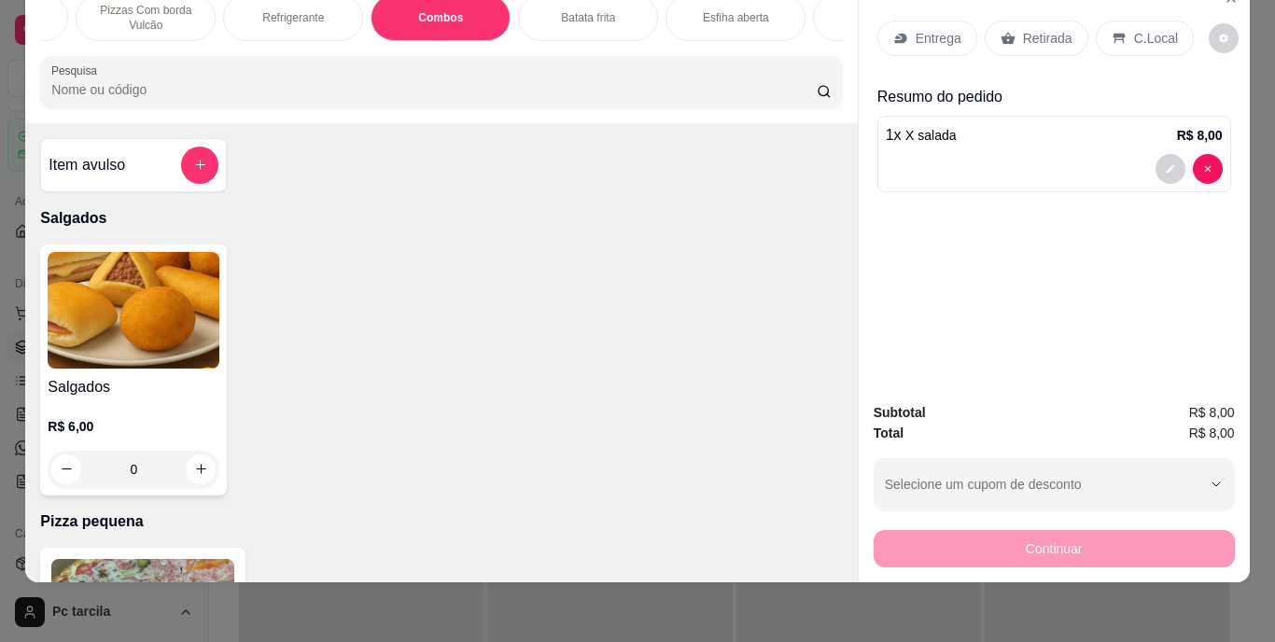
click at [1050, 34] on div "Retirada" at bounding box center [1037, 38] width 104 height 35
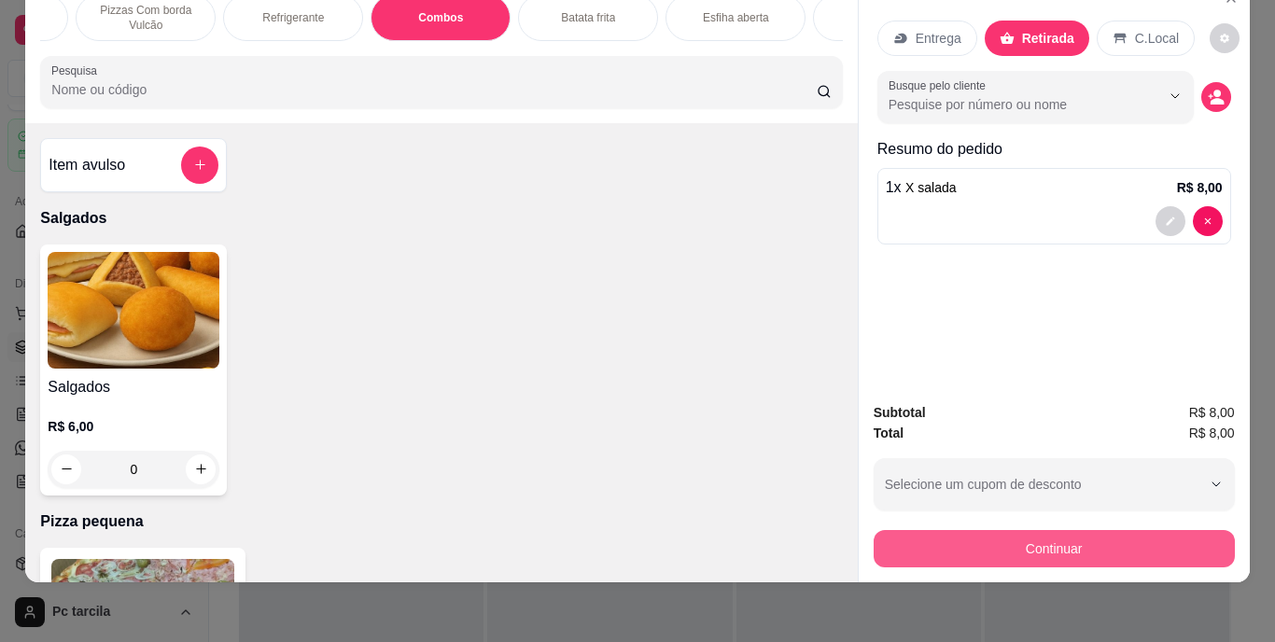
click at [987, 530] on button "Continuar" at bounding box center [1054, 548] width 361 height 37
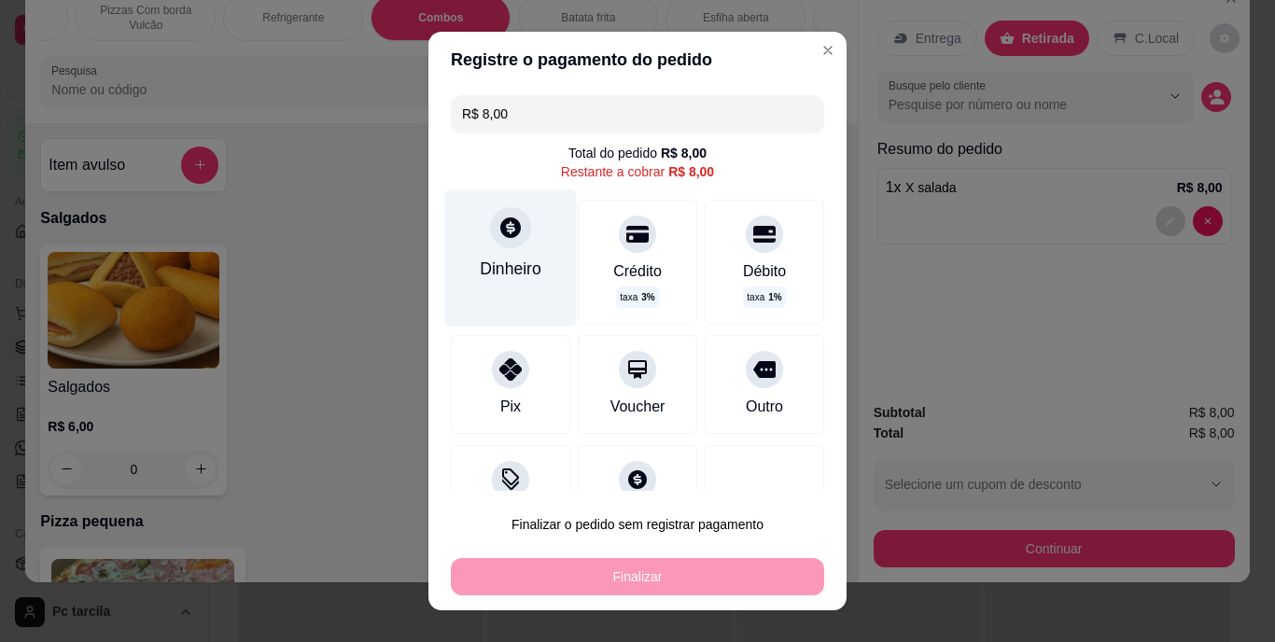
click at [523, 262] on div "Dinheiro" at bounding box center [511, 269] width 62 height 24
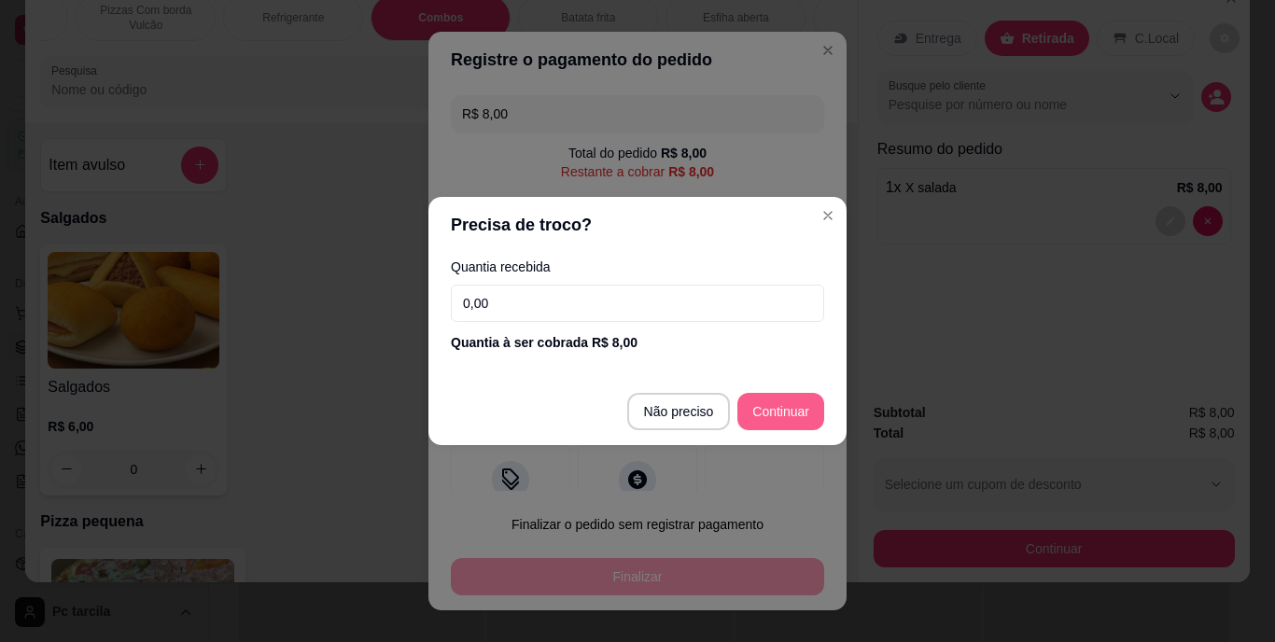
type input "R$ 0,00"
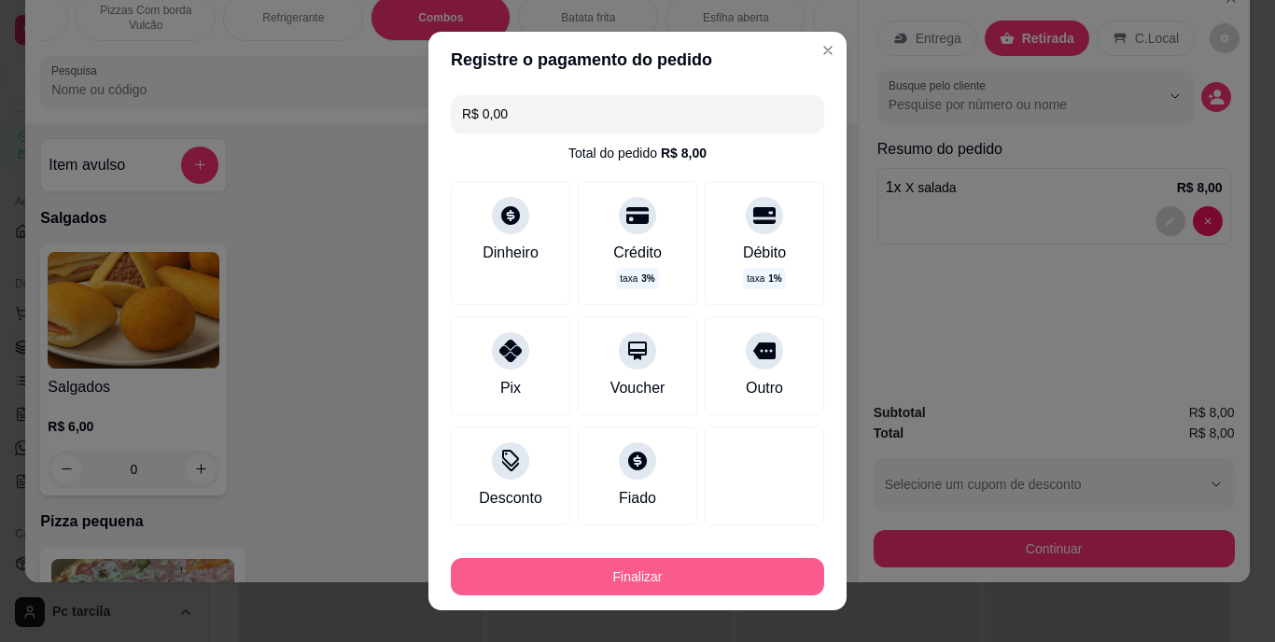
click at [745, 570] on button "Finalizar" at bounding box center [637, 576] width 373 height 37
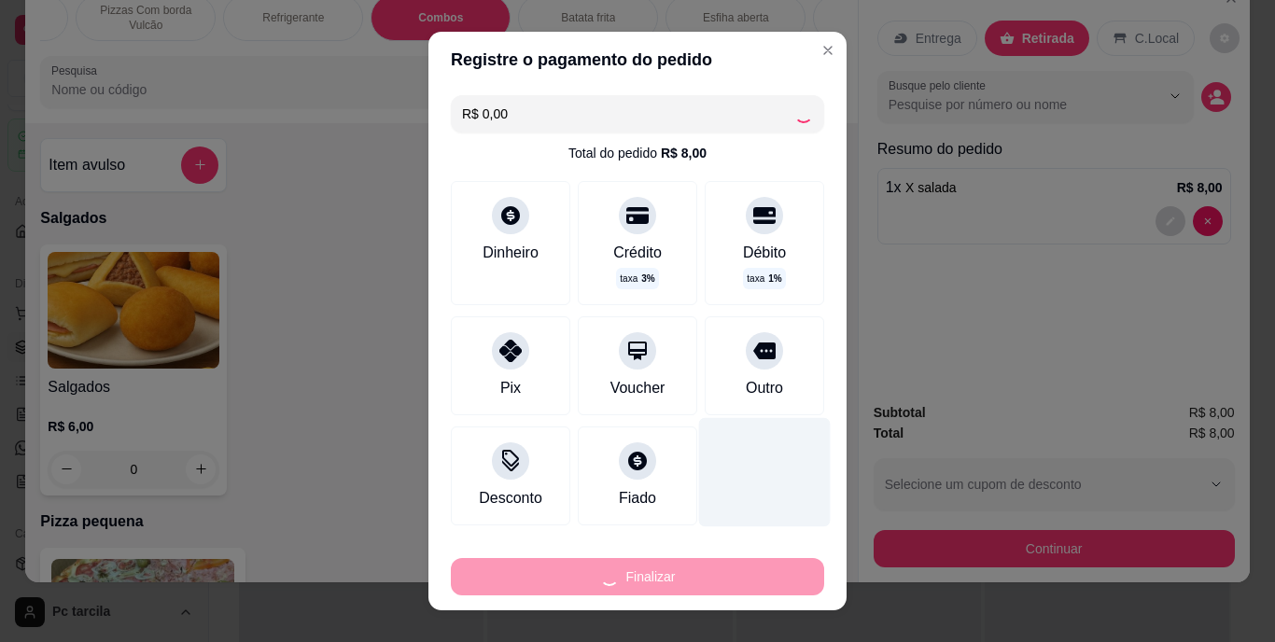
type input "0"
type input "-R$ 8,00"
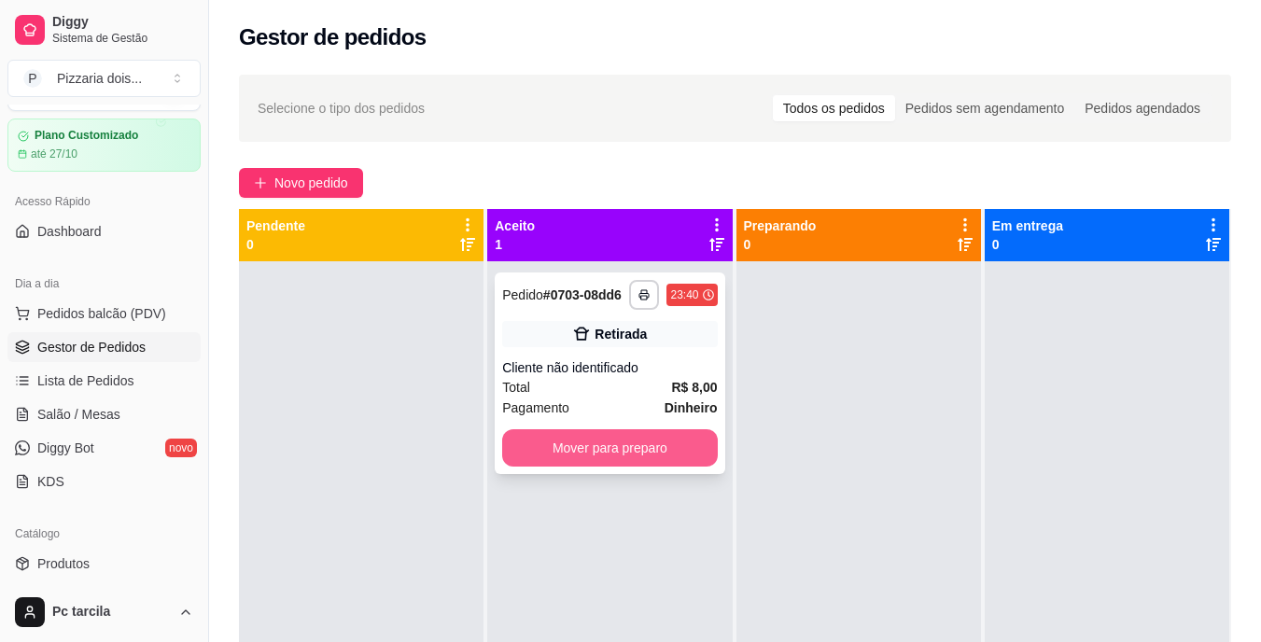
click at [679, 447] on button "Mover para preparo" at bounding box center [609, 447] width 215 height 37
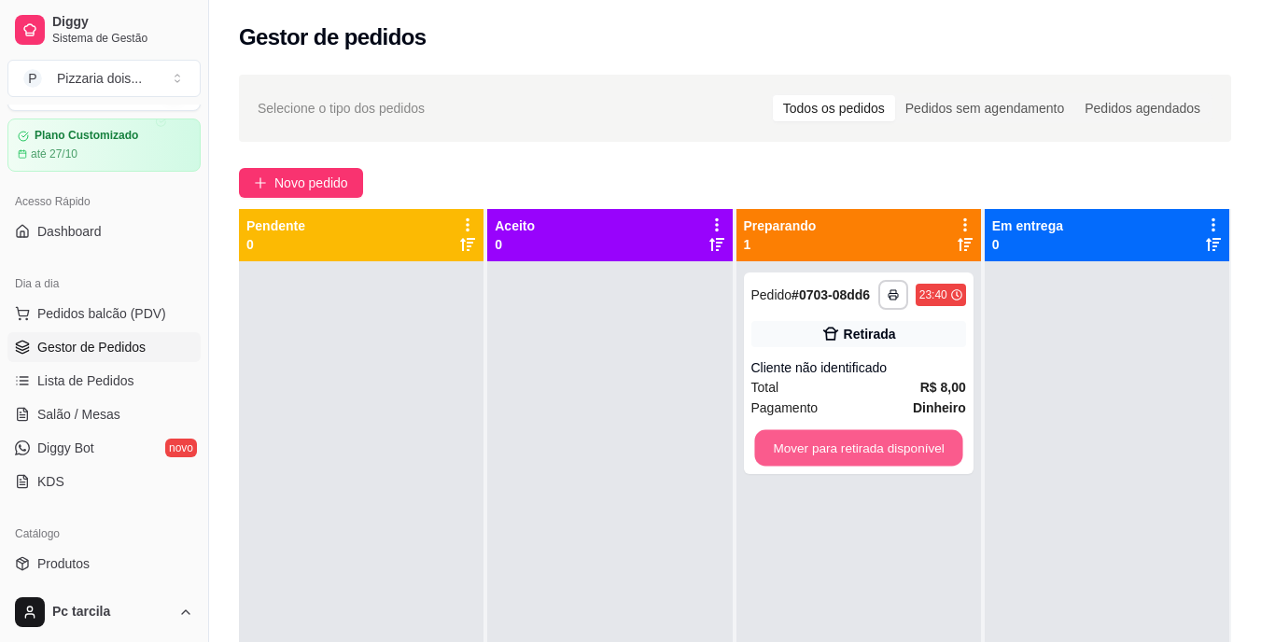
click at [896, 447] on button "Mover para retirada disponível" at bounding box center [858, 448] width 208 height 36
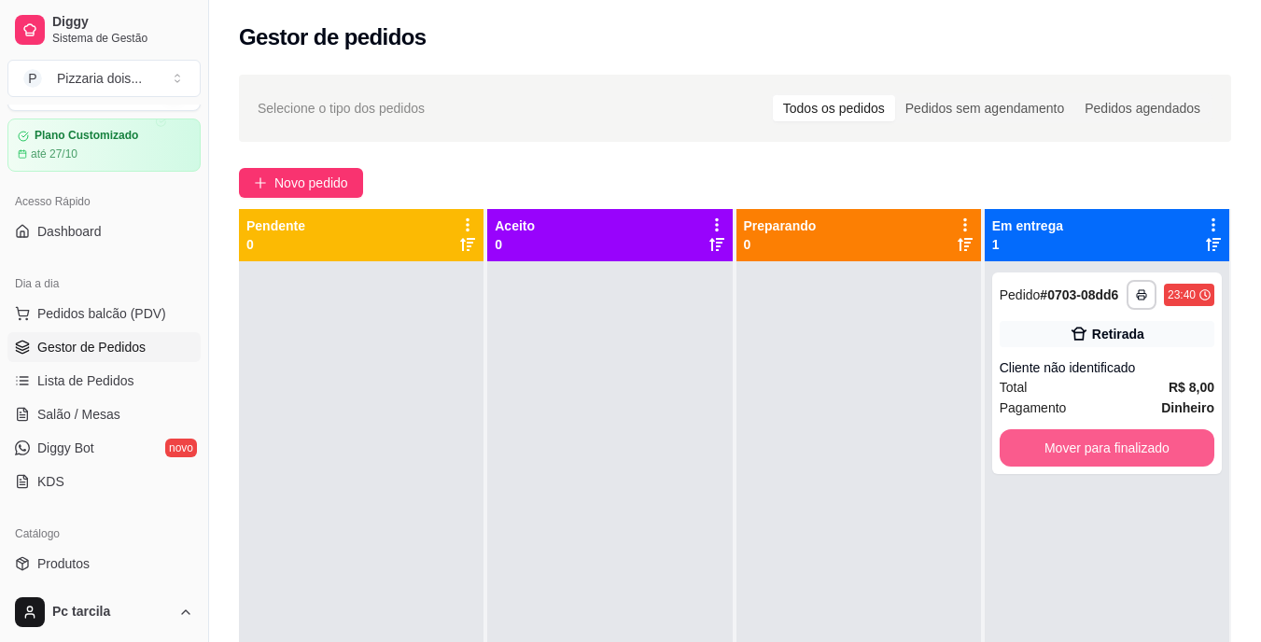
click at [1109, 441] on button "Mover para finalizado" at bounding box center [1107, 447] width 215 height 37
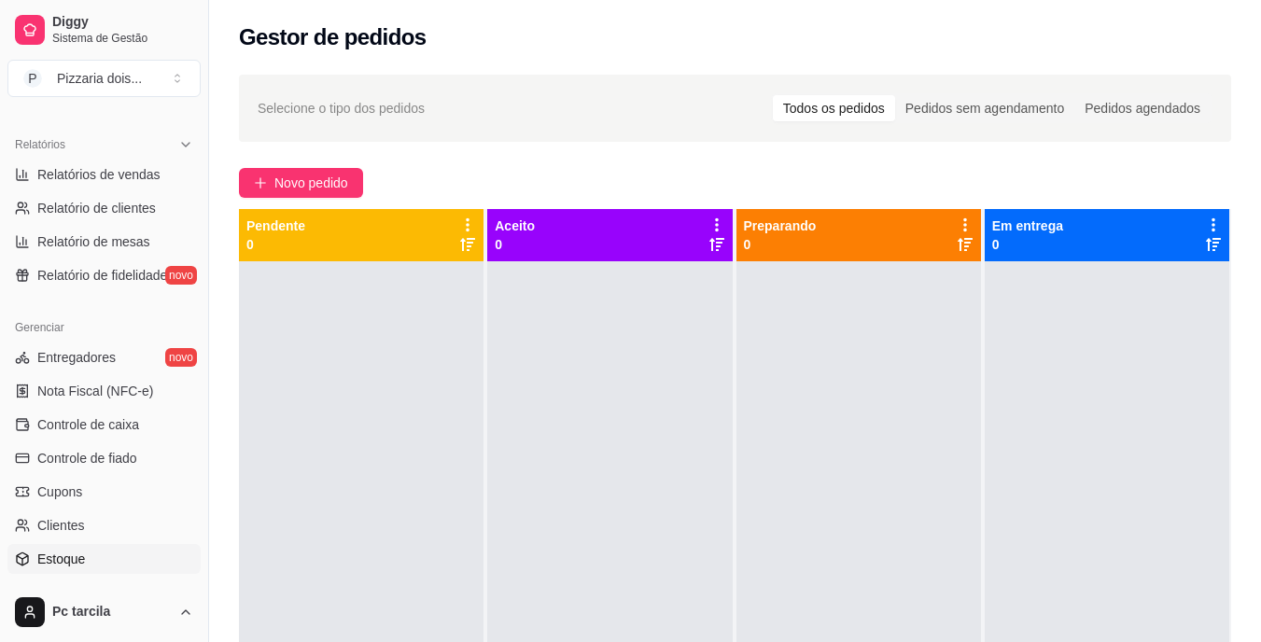
scroll to position [608, 0]
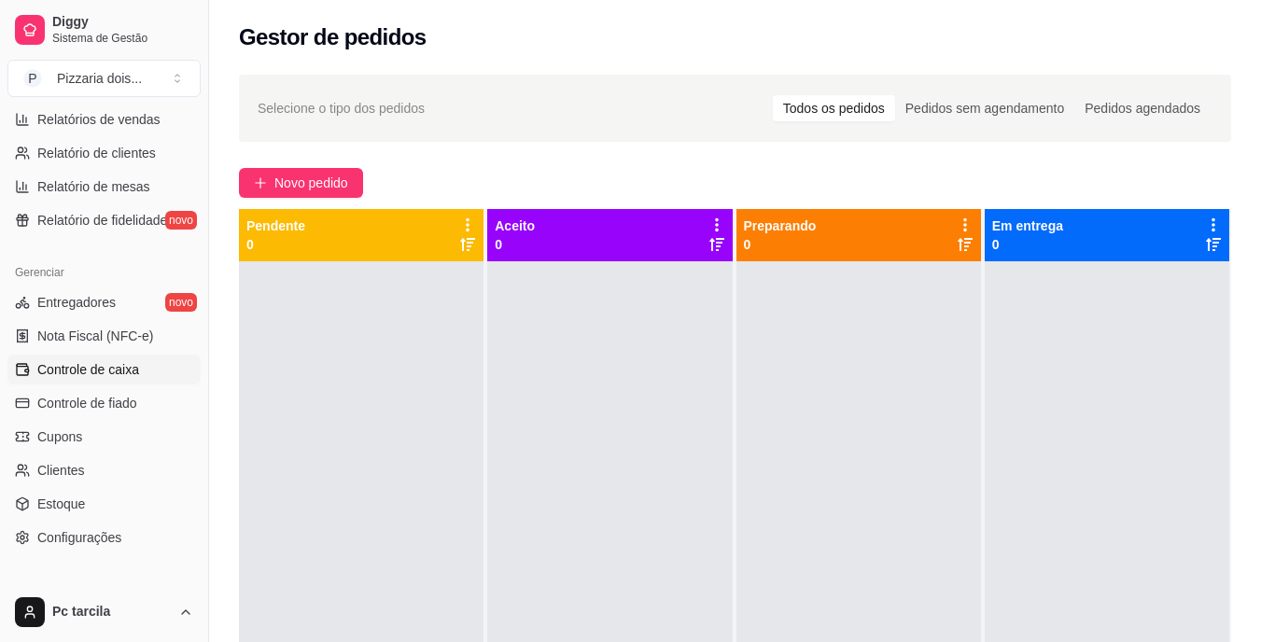
click at [92, 377] on span "Controle de caixa" at bounding box center [88, 369] width 102 height 19
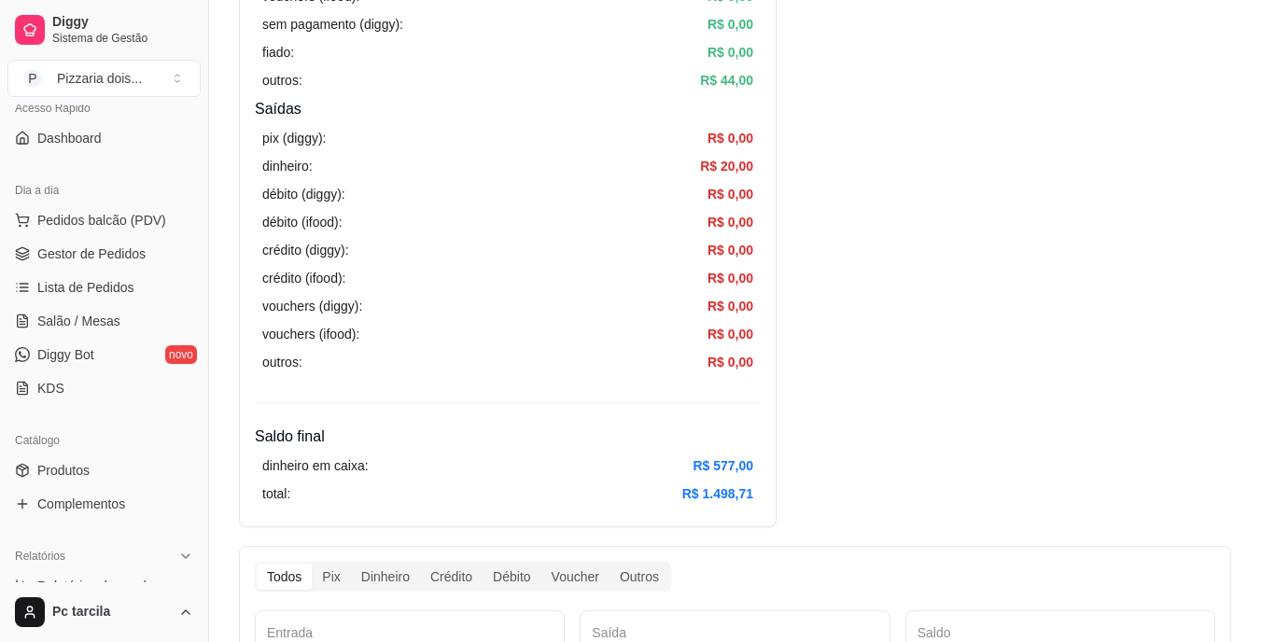
scroll to position [48, 0]
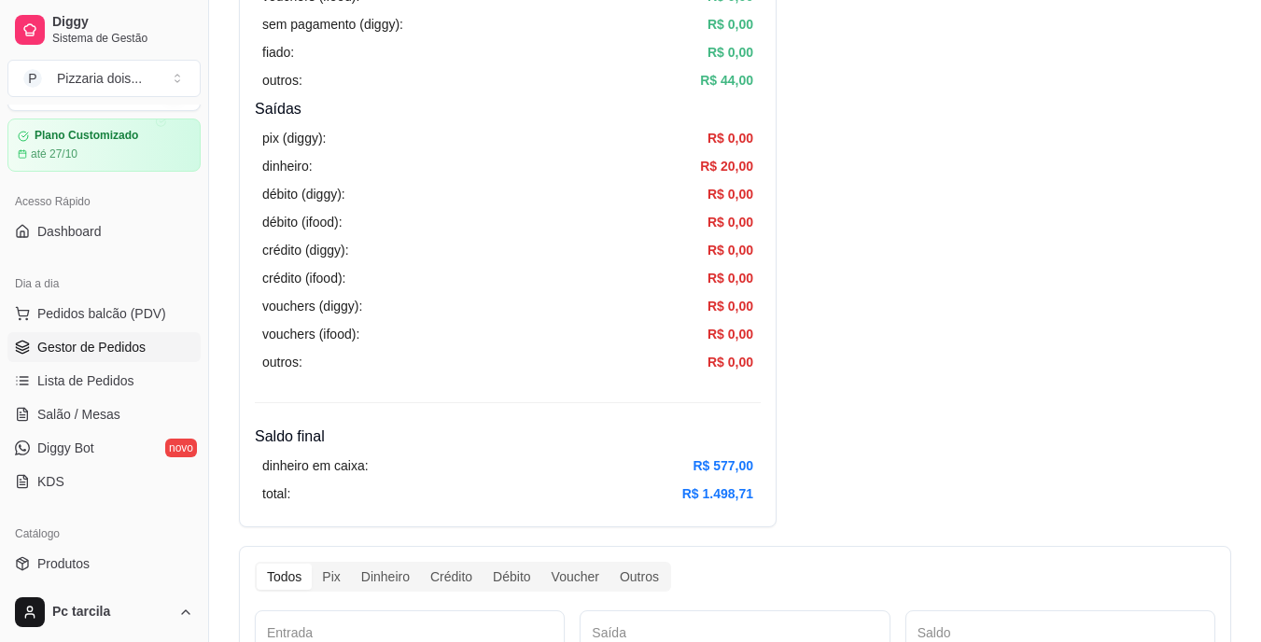
click at [86, 352] on span "Gestor de Pedidos" at bounding box center [91, 347] width 108 height 19
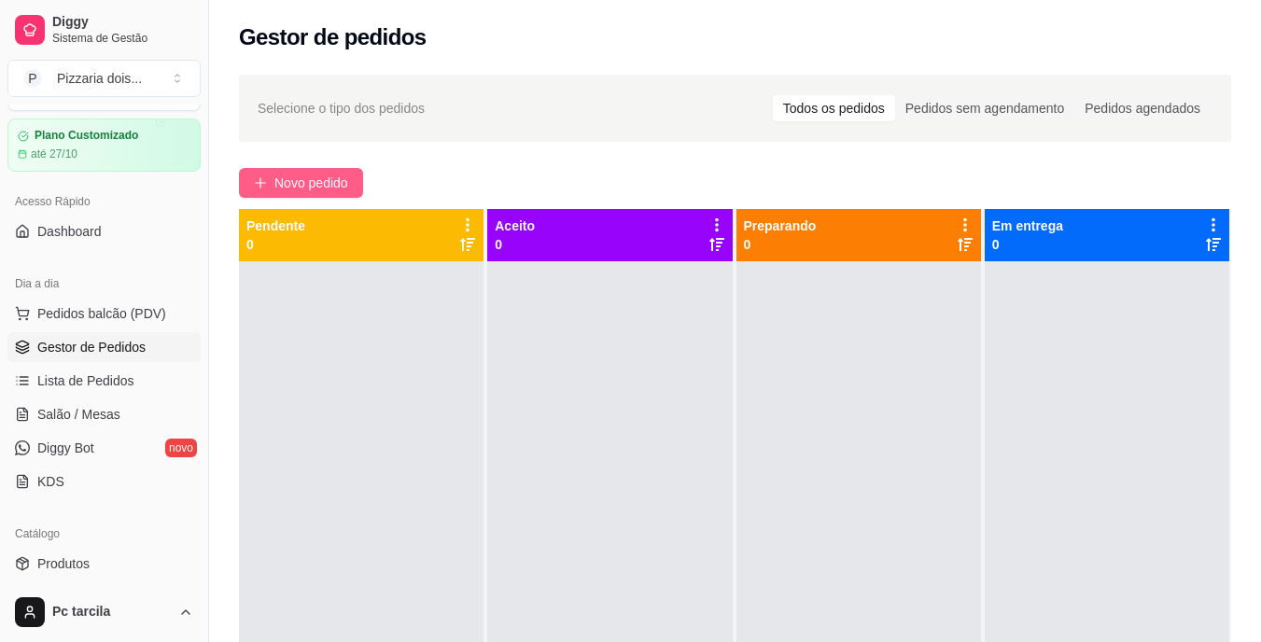
click at [341, 192] on span "Novo pedido" at bounding box center [312, 183] width 74 height 21
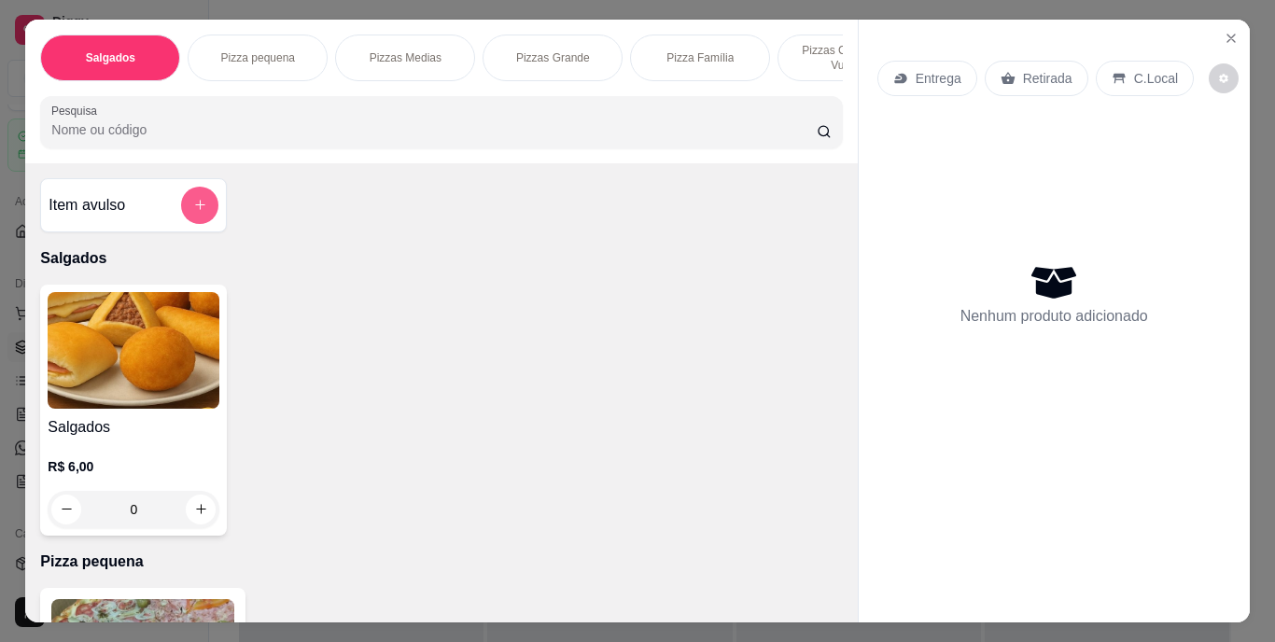
click at [204, 221] on button "add-separate-item" at bounding box center [199, 205] width 37 height 37
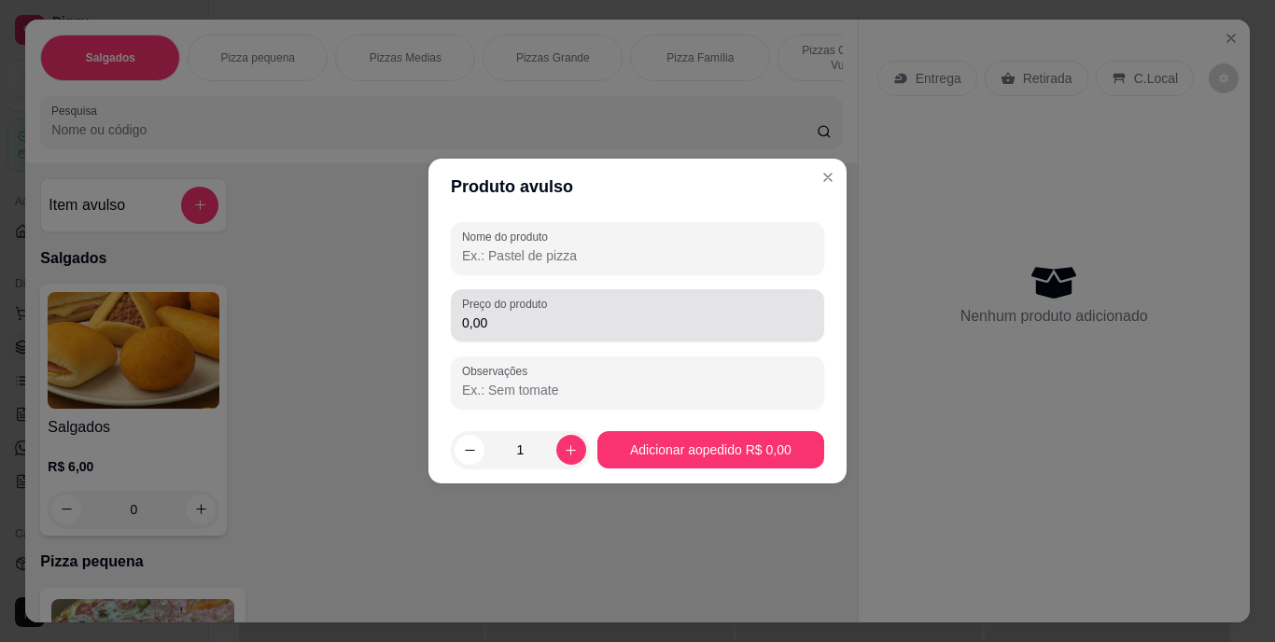
click at [546, 330] on input "0,00" at bounding box center [637, 323] width 351 height 19
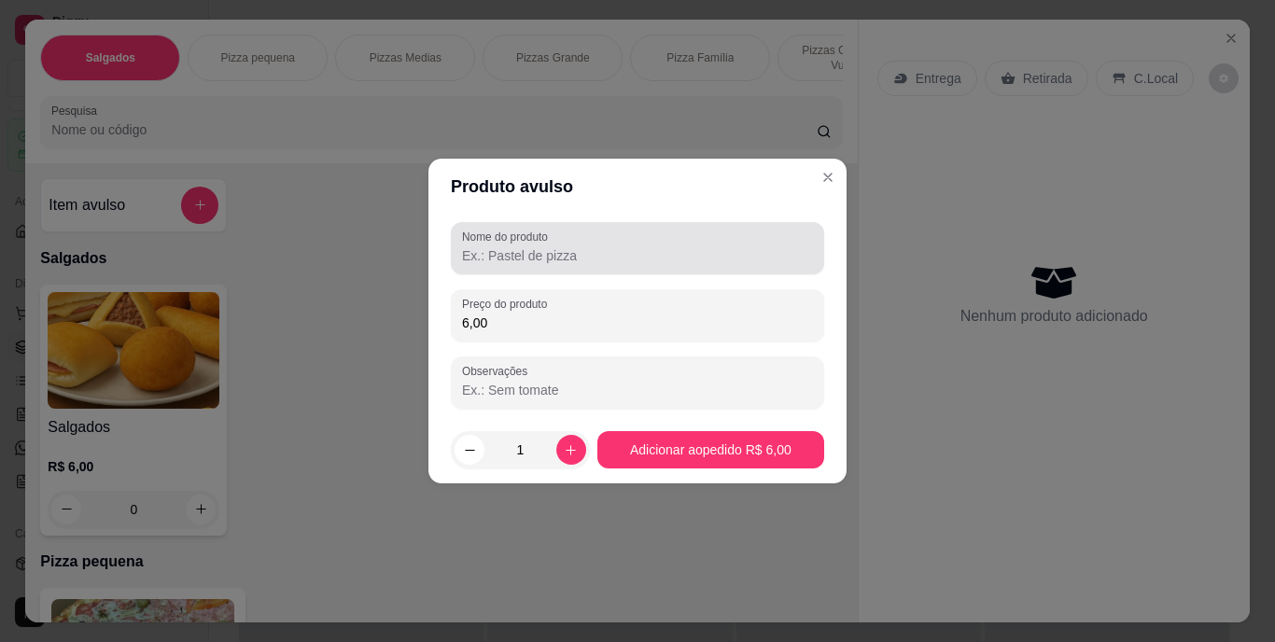
type input "6,00"
click at [545, 257] on input "Nome do produto" at bounding box center [637, 255] width 351 height 19
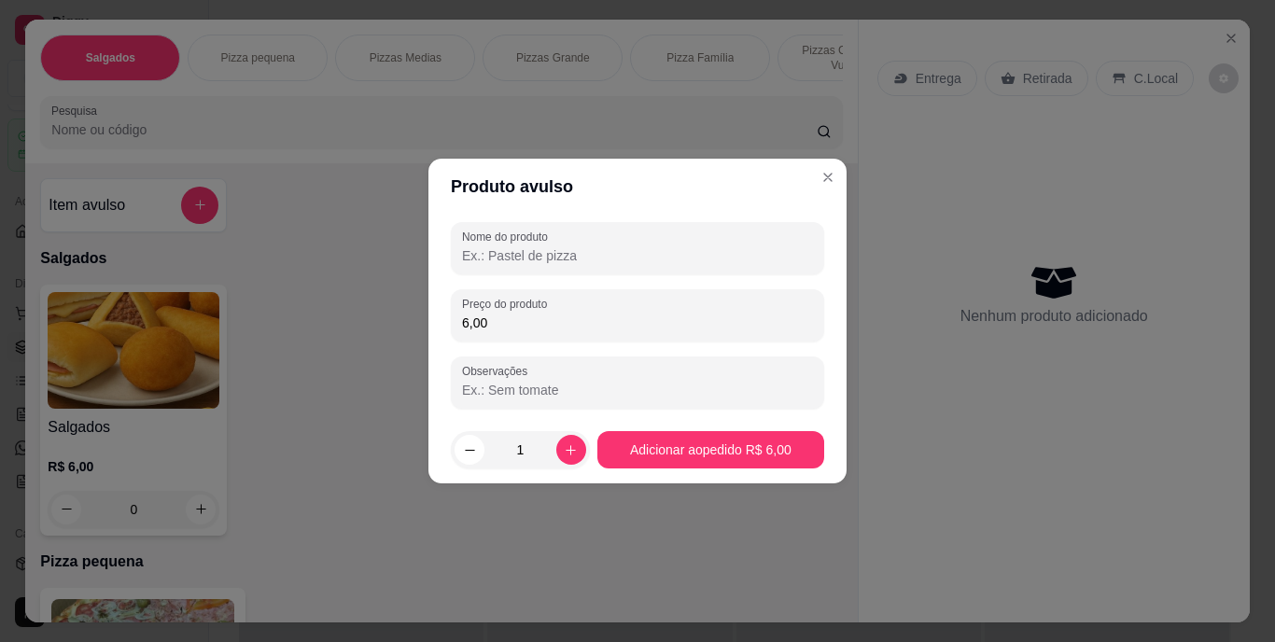
type input "v"
type input "balas"
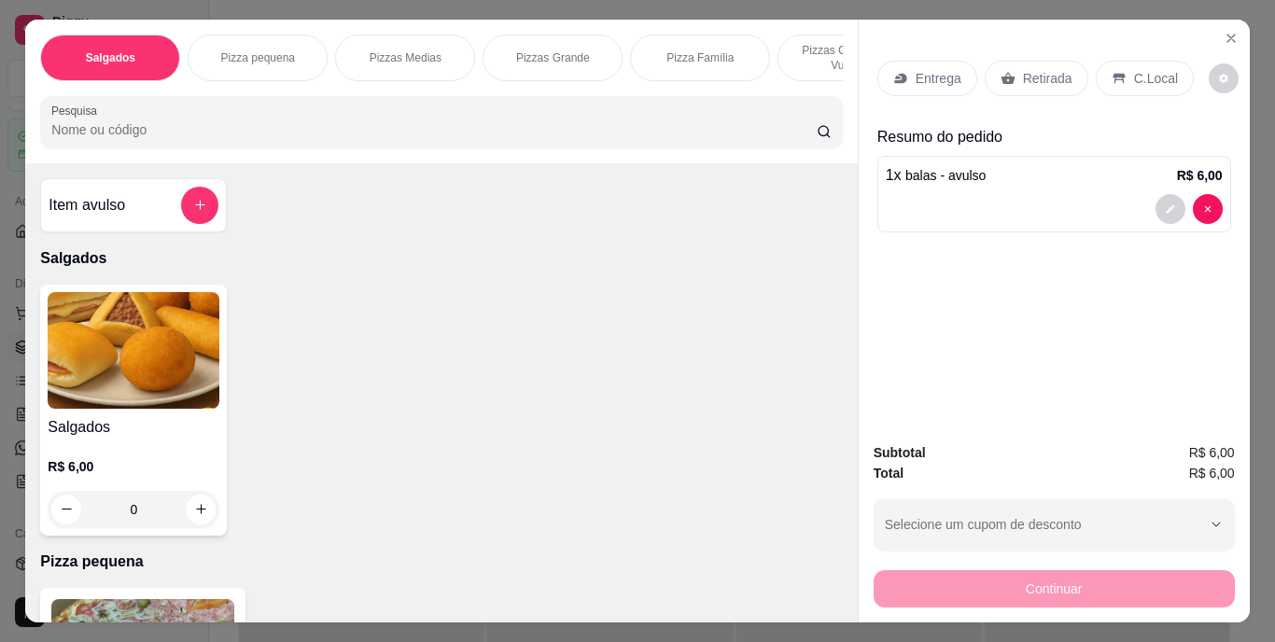
click at [1041, 69] on p "Retirada" at bounding box center [1047, 78] width 49 height 19
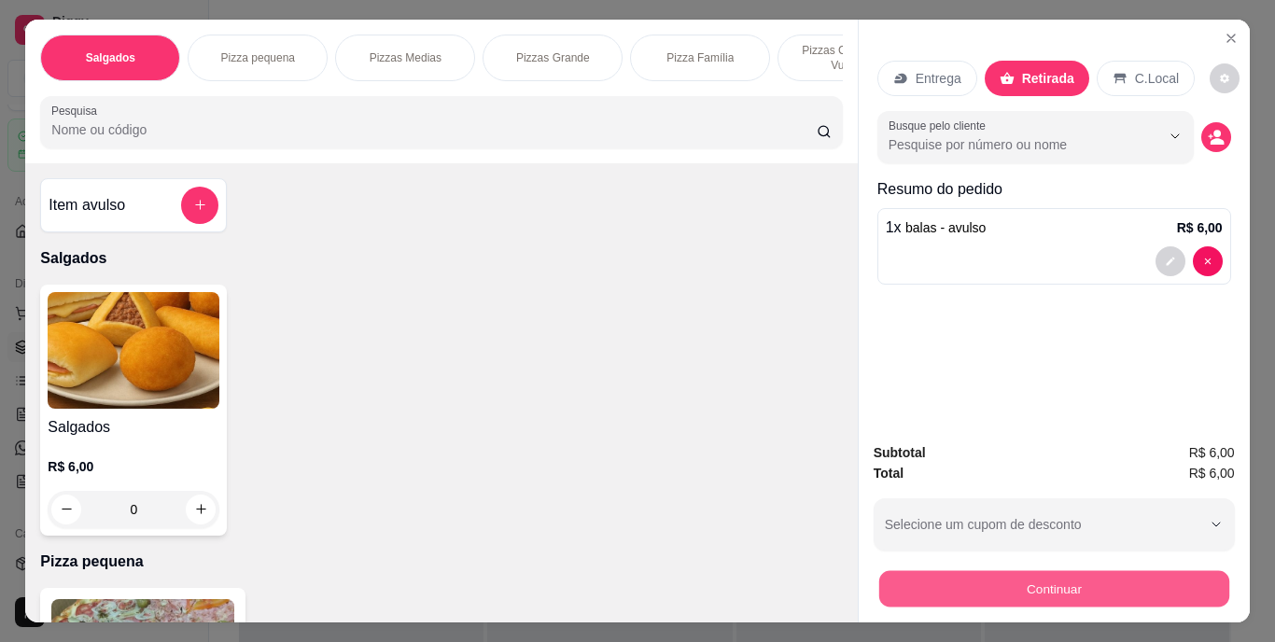
click at [1081, 571] on button "Continuar" at bounding box center [1054, 589] width 350 height 36
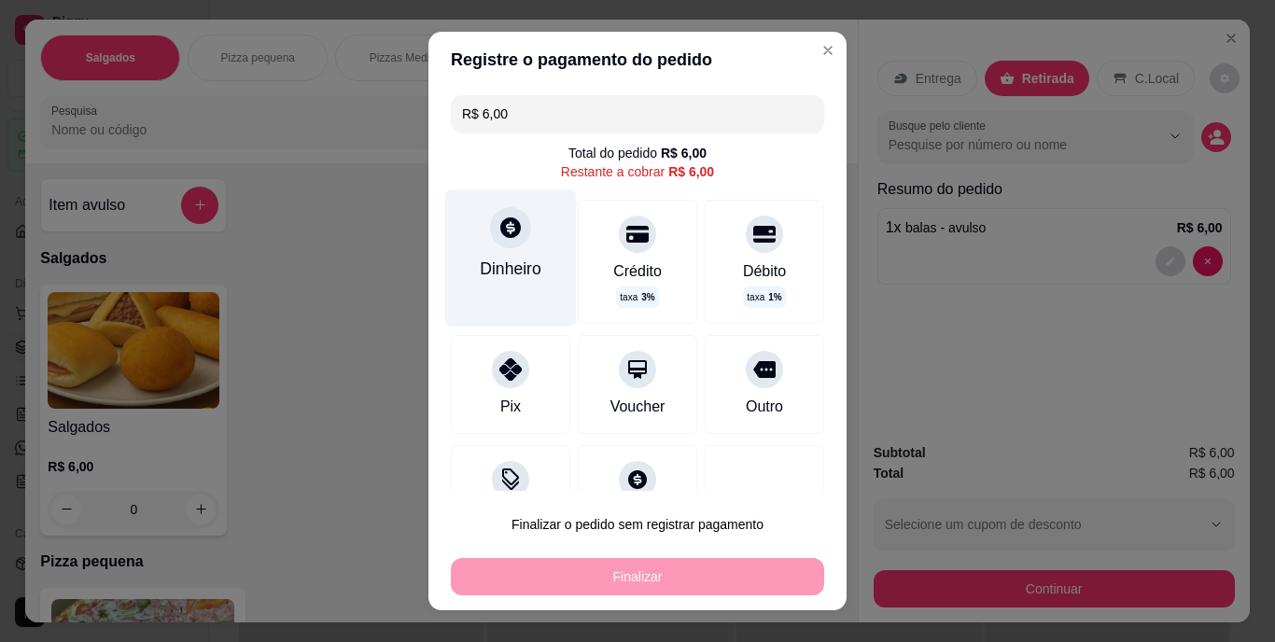
click at [494, 253] on div "Dinheiro" at bounding box center [511, 258] width 132 height 136
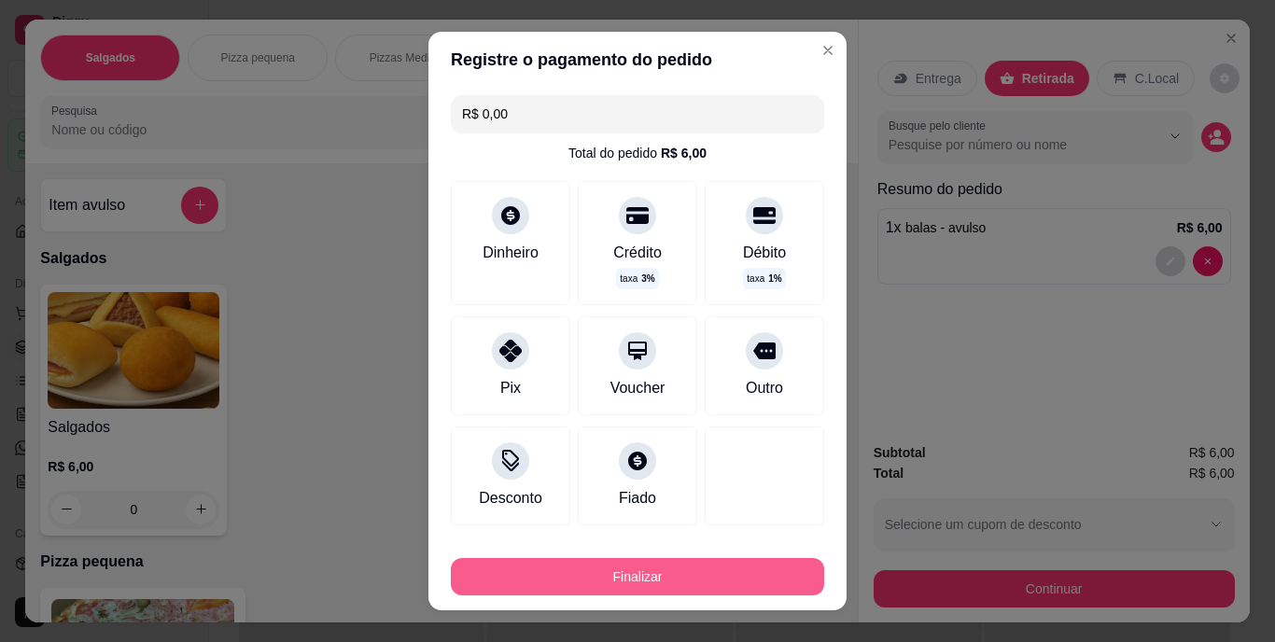
click at [677, 594] on button "Finalizar" at bounding box center [637, 576] width 373 height 37
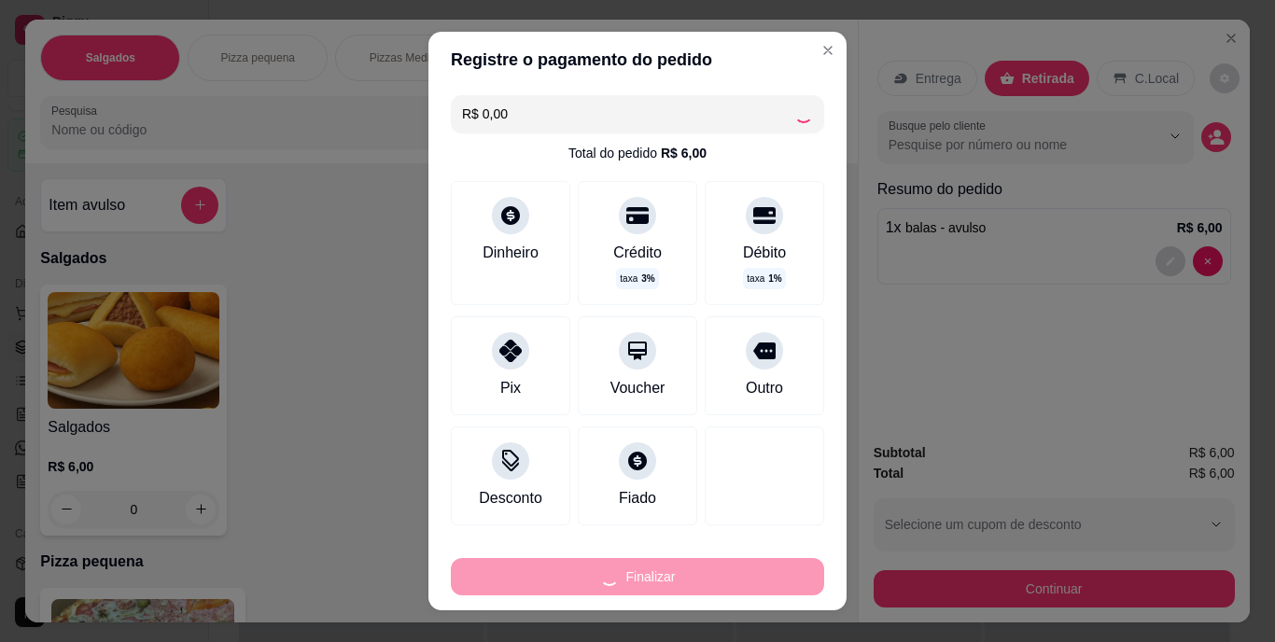
type input "-R$ 6,00"
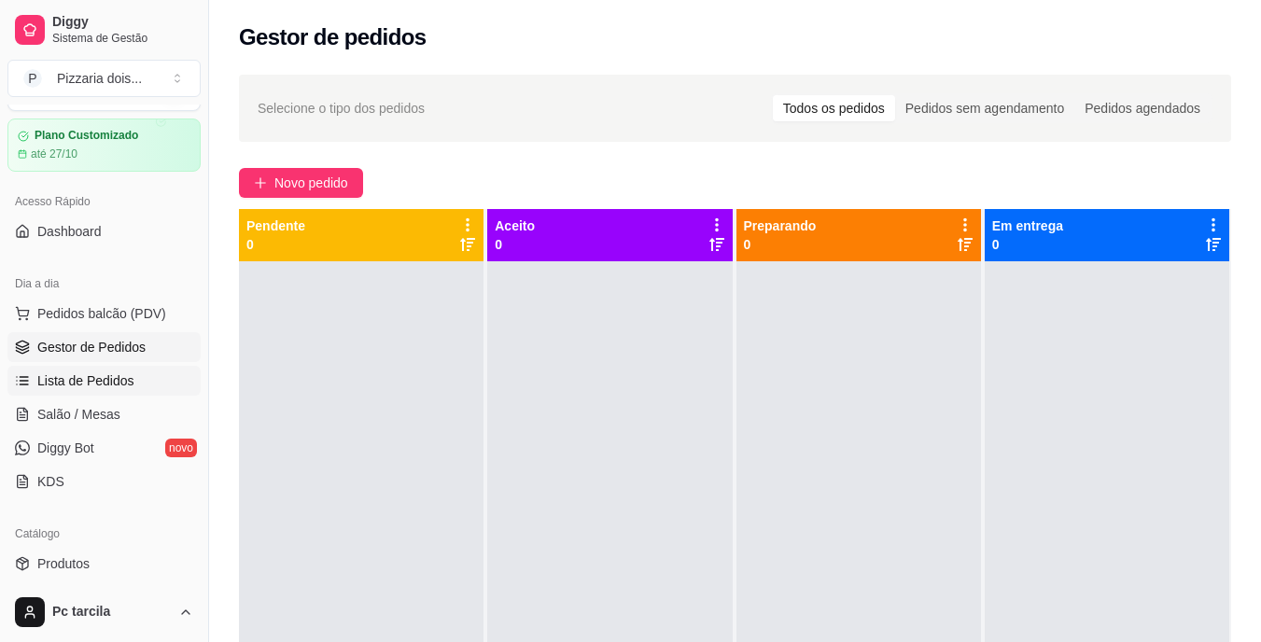
click at [77, 367] on link "Lista de Pedidos" at bounding box center [103, 381] width 193 height 30
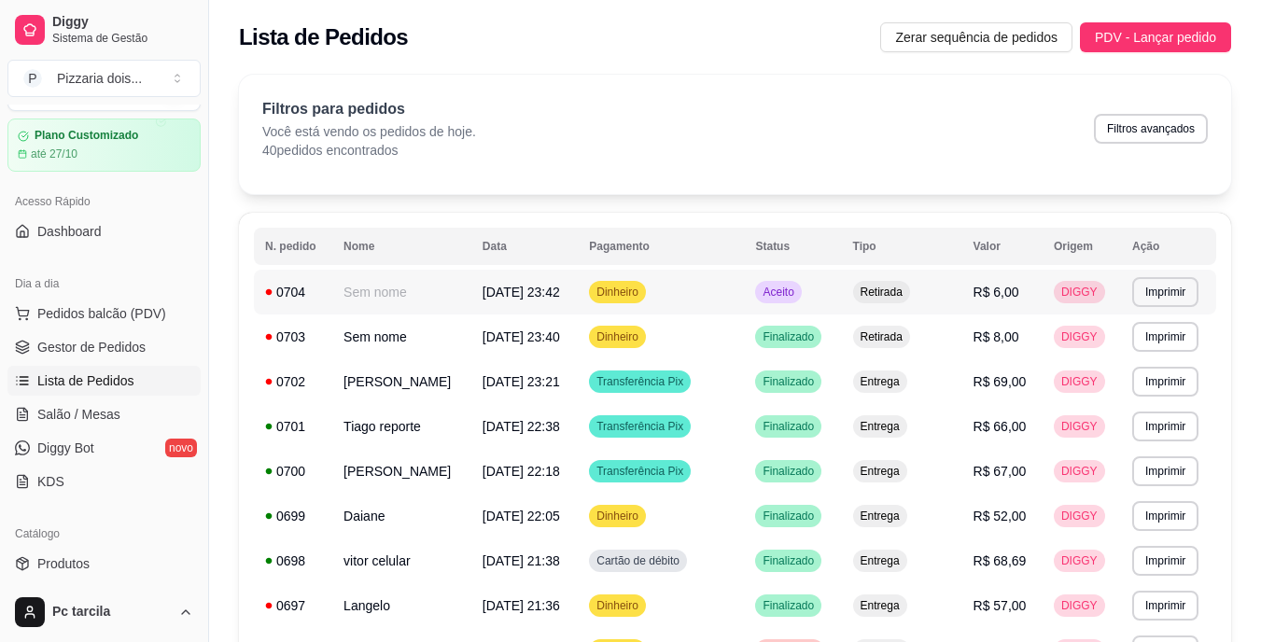
click at [415, 284] on td "Sem nome" at bounding box center [401, 292] width 139 height 45
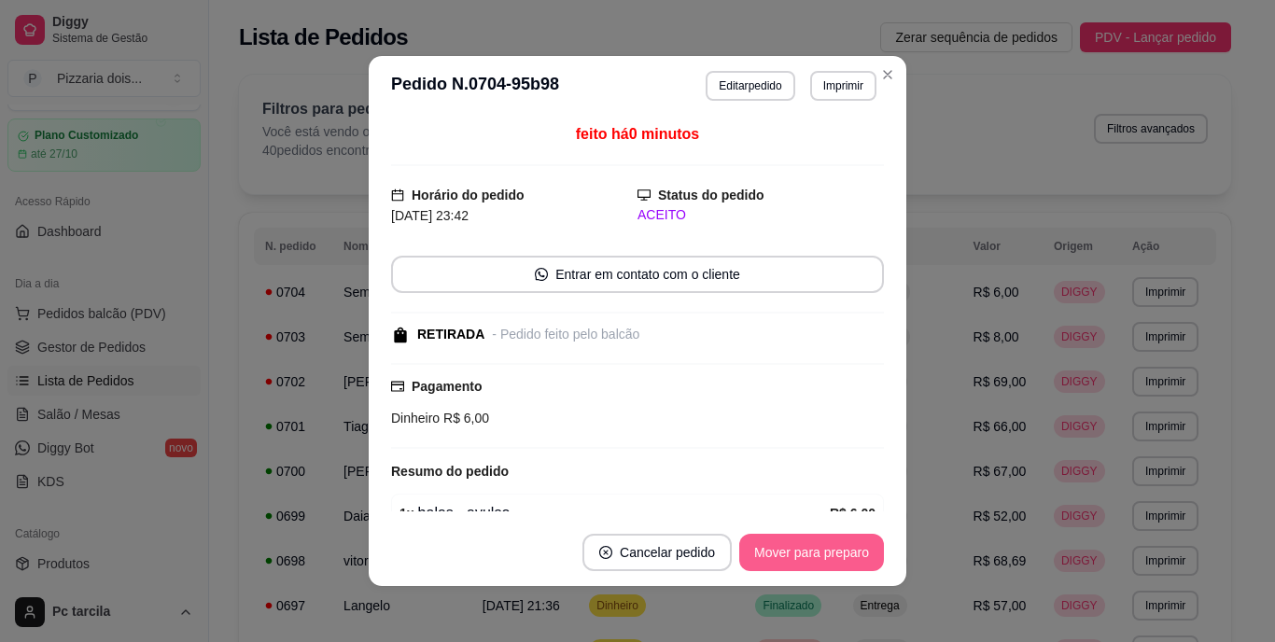
click at [780, 553] on button "Mover para preparo" at bounding box center [811, 552] width 145 height 37
click at [785, 544] on button "Mover para retirada disponível" at bounding box center [781, 553] width 200 height 36
click at [792, 544] on button "Mover para finalizado" at bounding box center [807, 553] width 150 height 36
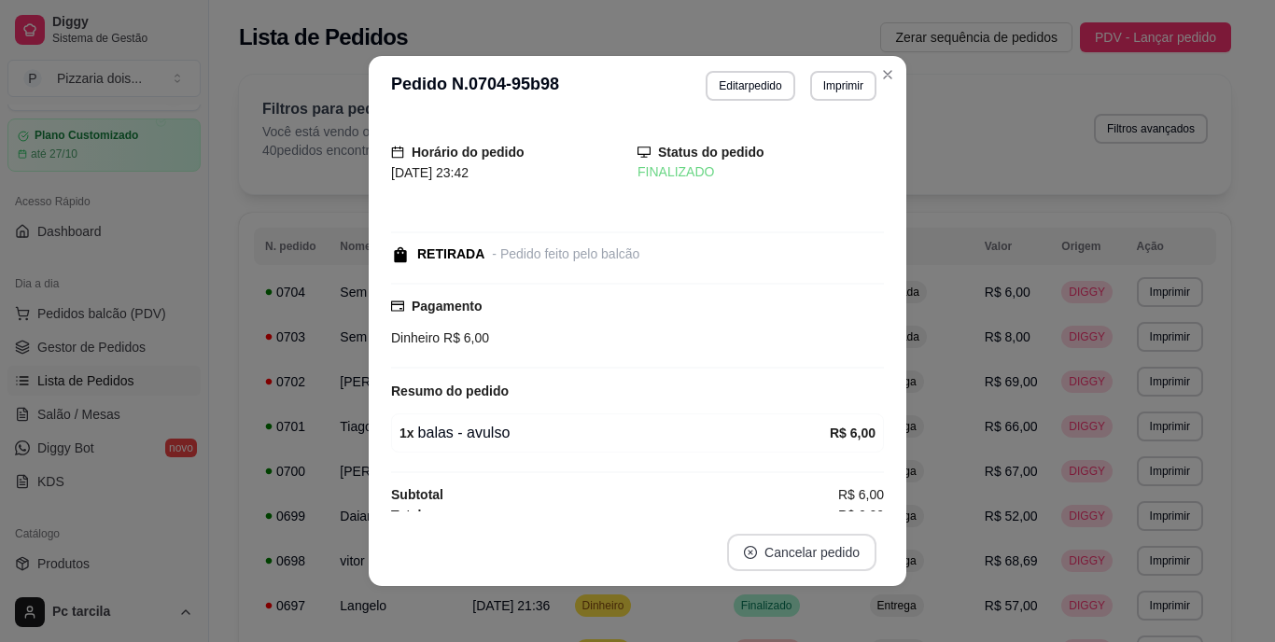
click at [792, 544] on button "Cancelar pedido" at bounding box center [801, 552] width 149 height 37
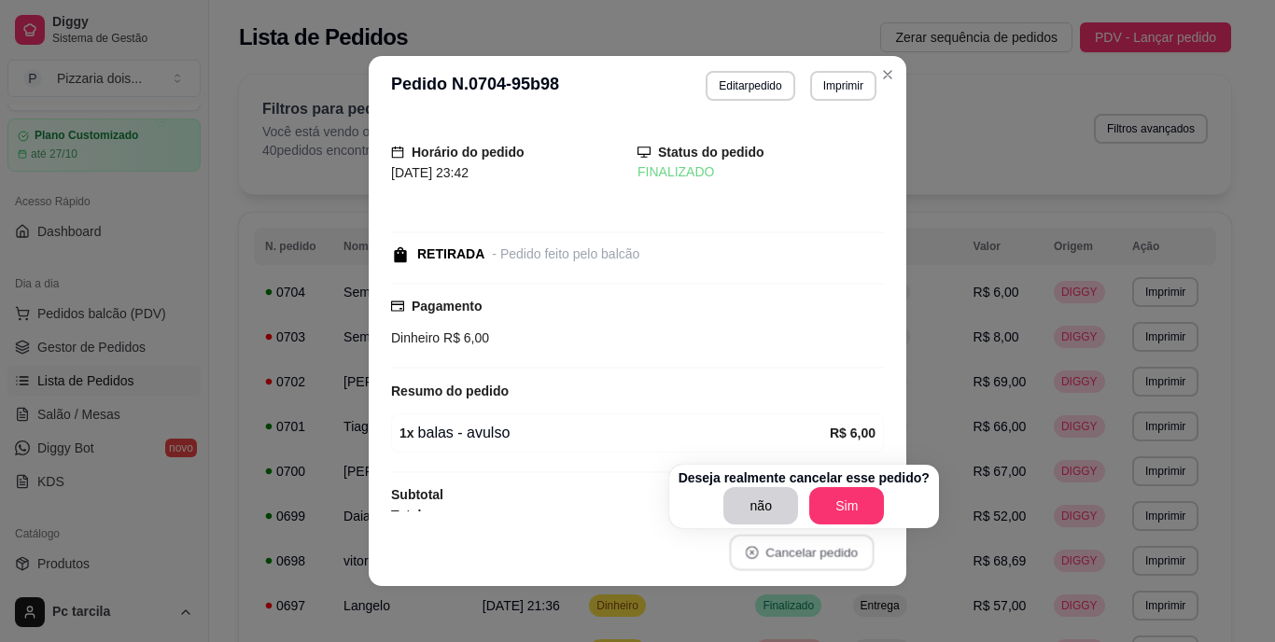
click at [892, 489] on div "não Sim" at bounding box center [804, 505] width 251 height 37
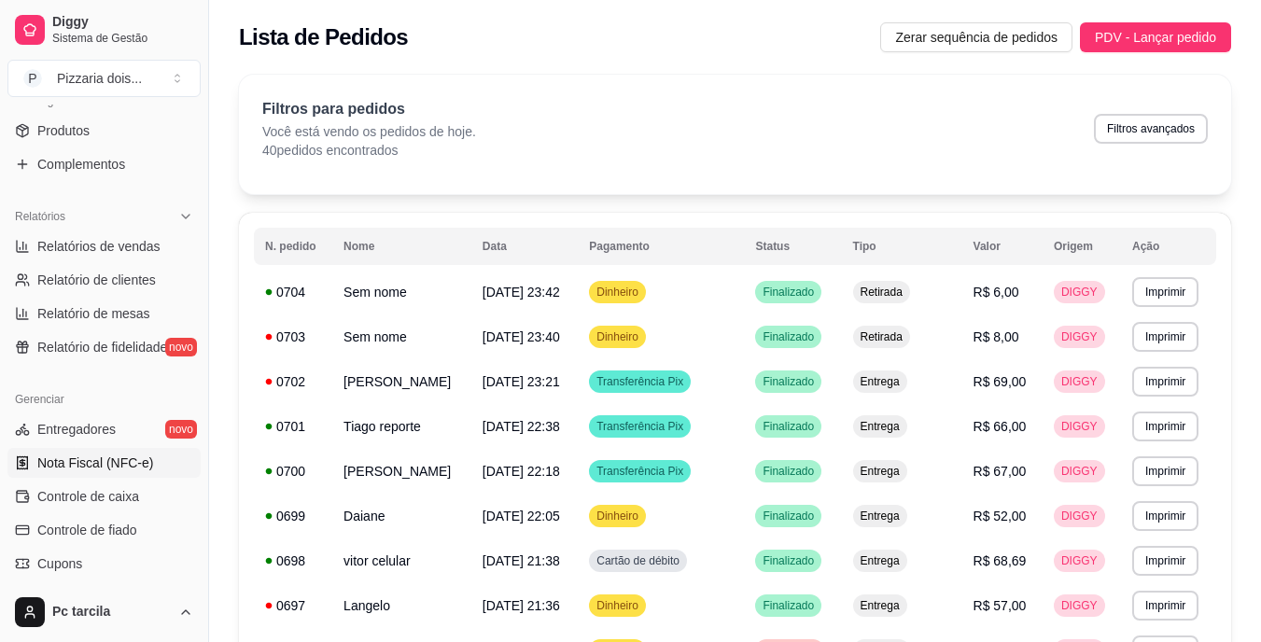
scroll to position [514, 0]
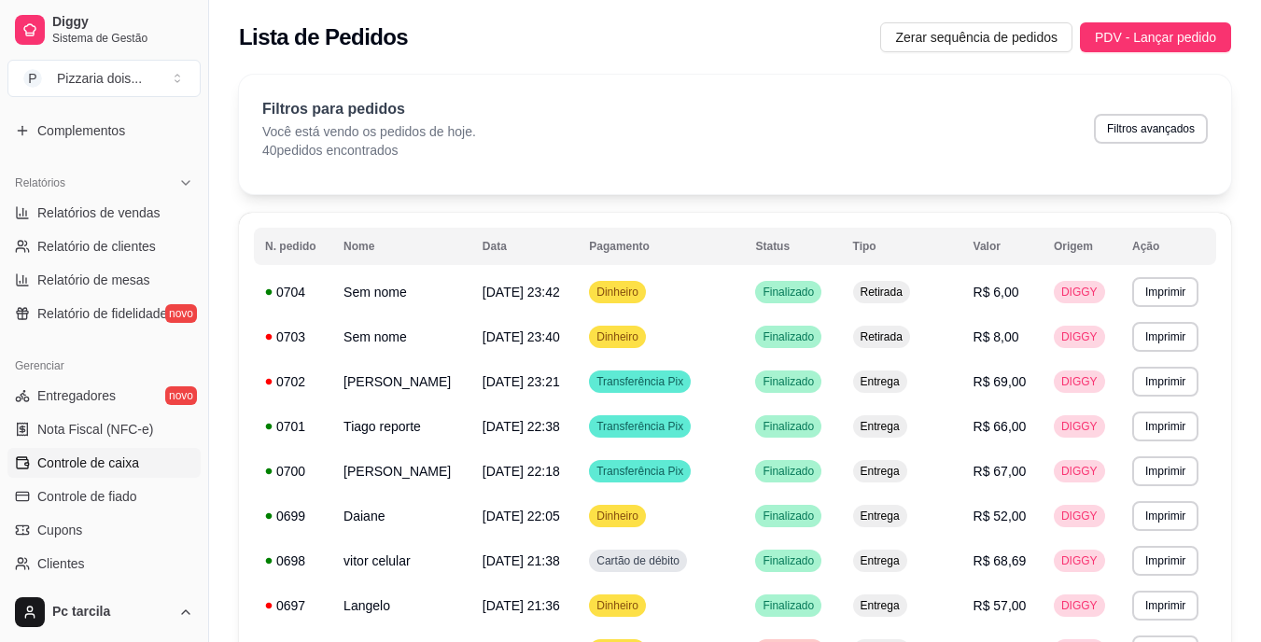
click at [64, 452] on link "Controle de caixa" at bounding box center [103, 463] width 193 height 30
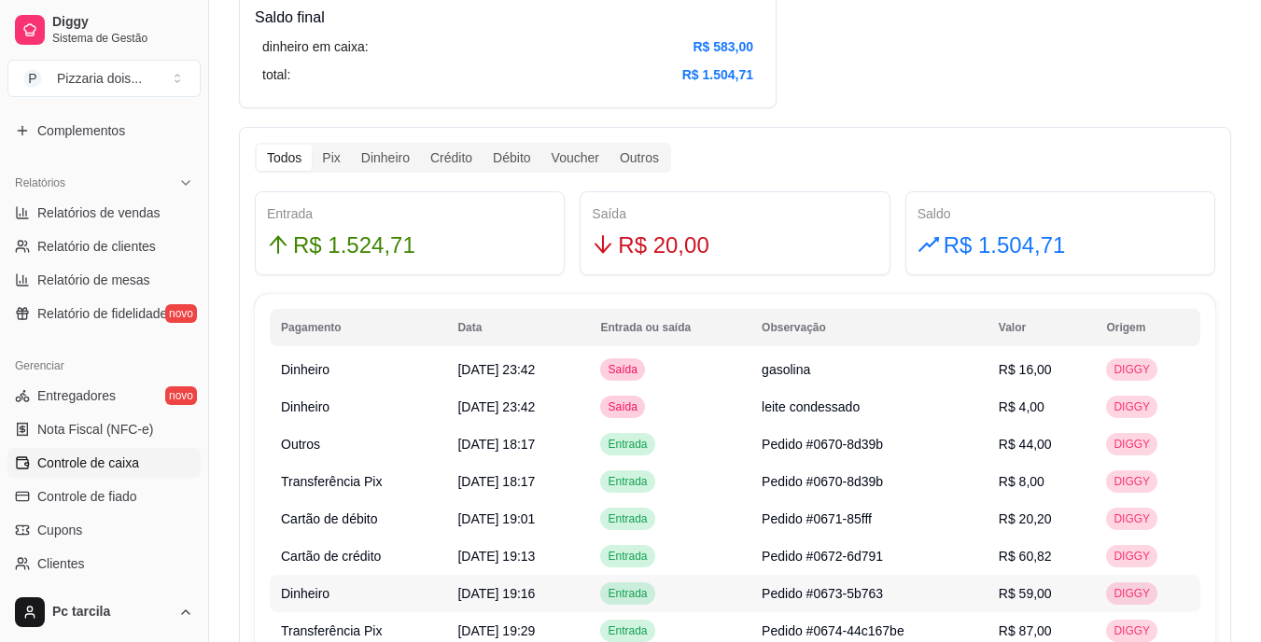
scroll to position [934, 0]
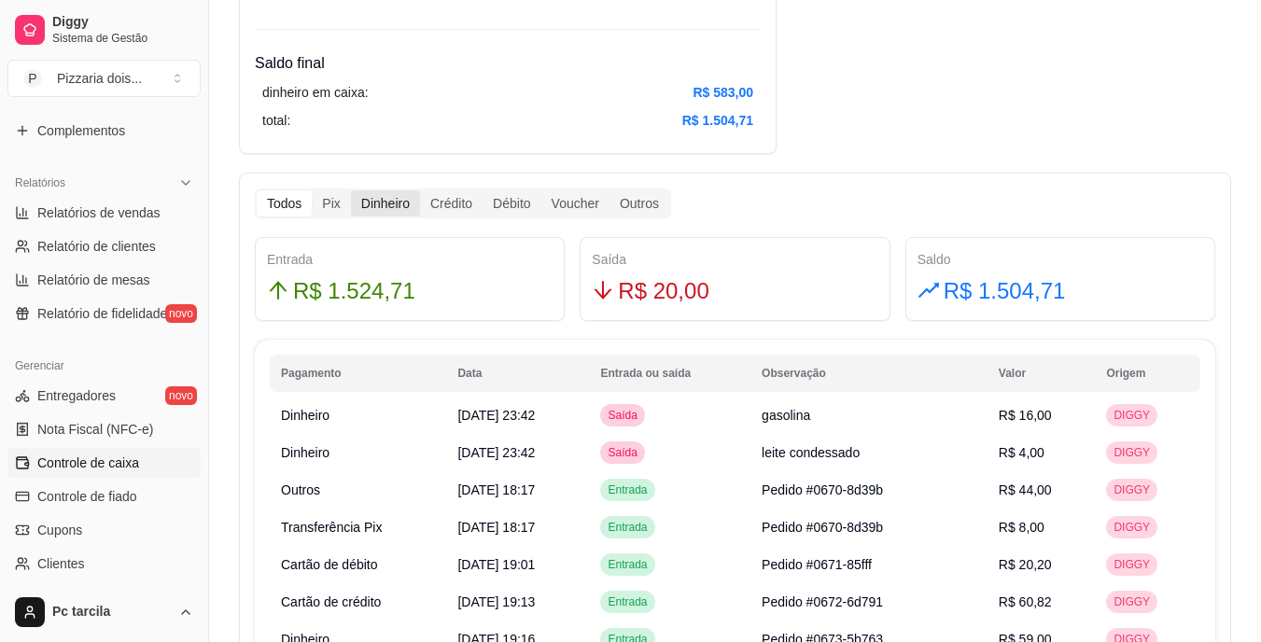
click at [369, 211] on div "Dinheiro" at bounding box center [385, 203] width 69 height 26
click at [351, 190] on input "Dinheiro" at bounding box center [351, 190] width 0 height 0
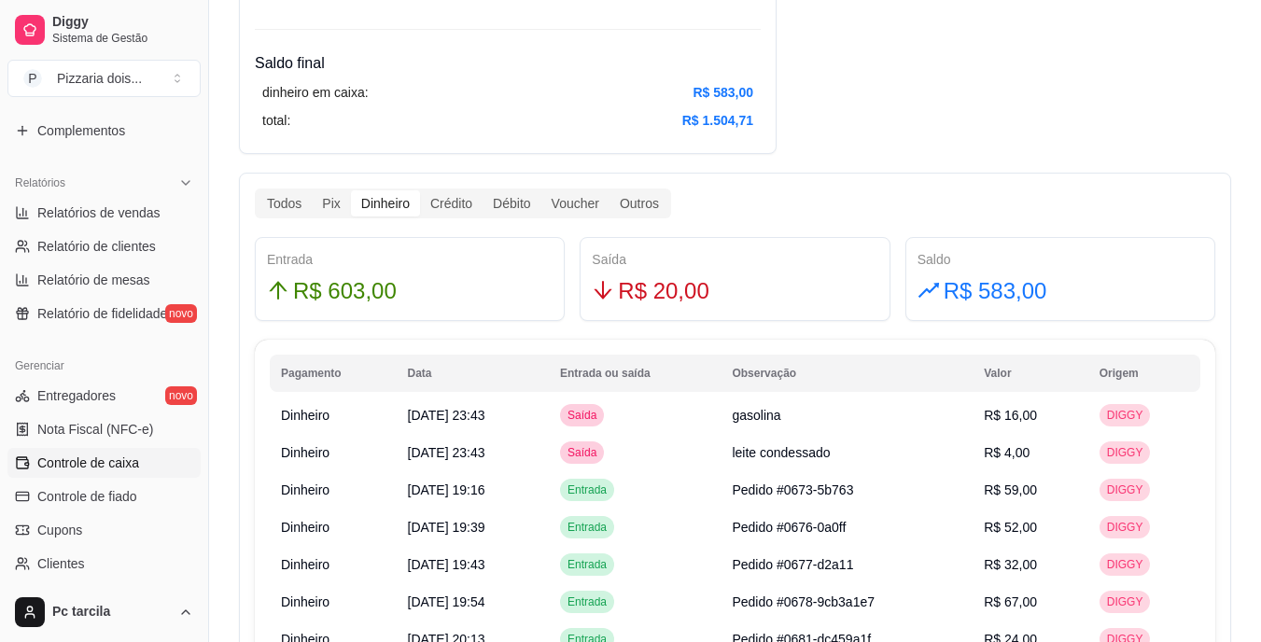
click at [420, 190] on input "Crédito" at bounding box center [420, 190] width 0 height 0
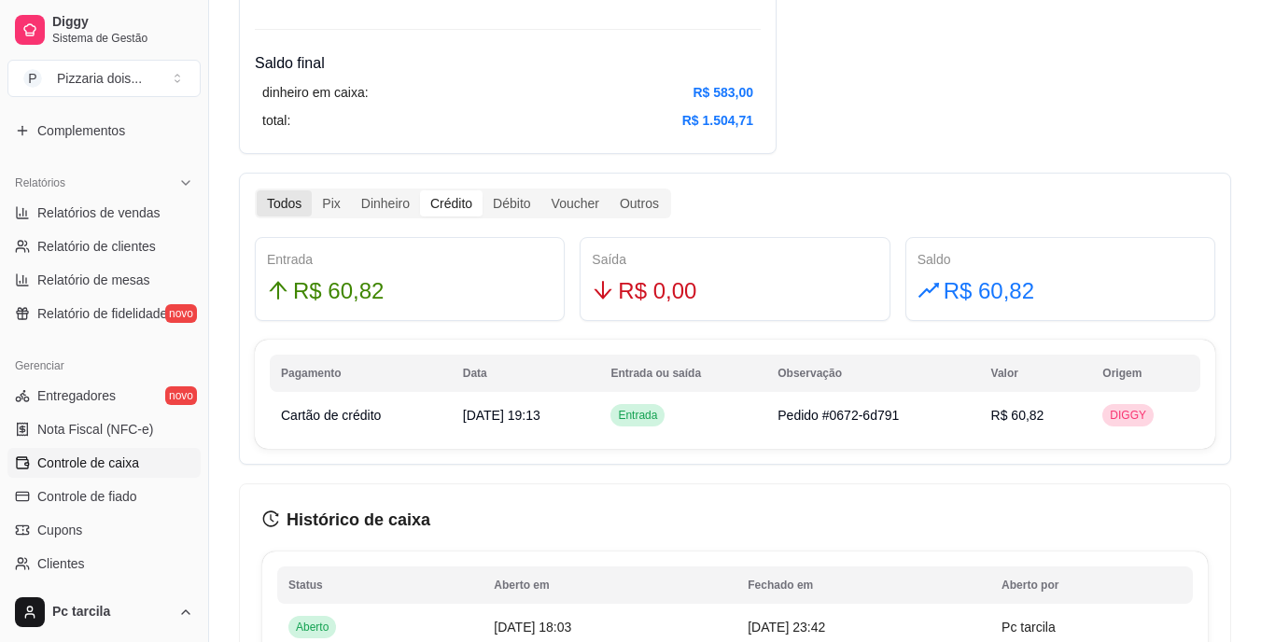
click at [304, 208] on div "Todos" at bounding box center [284, 203] width 55 height 26
click at [257, 190] on input "Todos" at bounding box center [257, 190] width 0 height 0
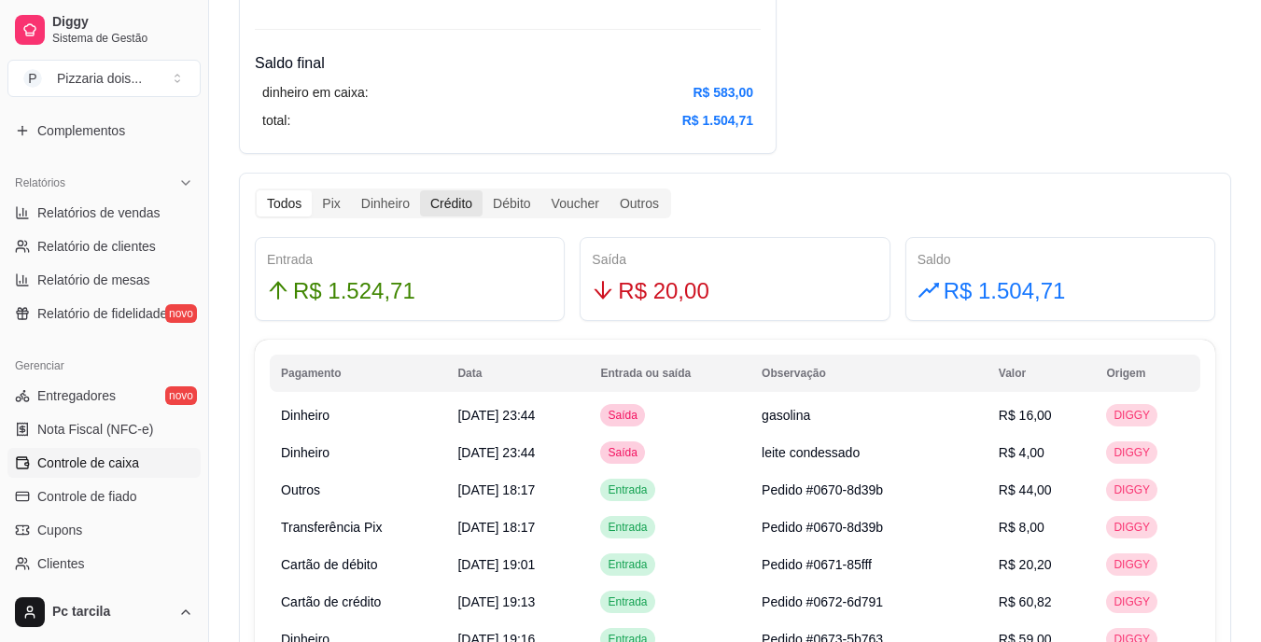
click at [448, 202] on div "Crédito" at bounding box center [451, 203] width 63 height 26
click at [420, 190] on input "Crédito" at bounding box center [420, 190] width 0 height 0
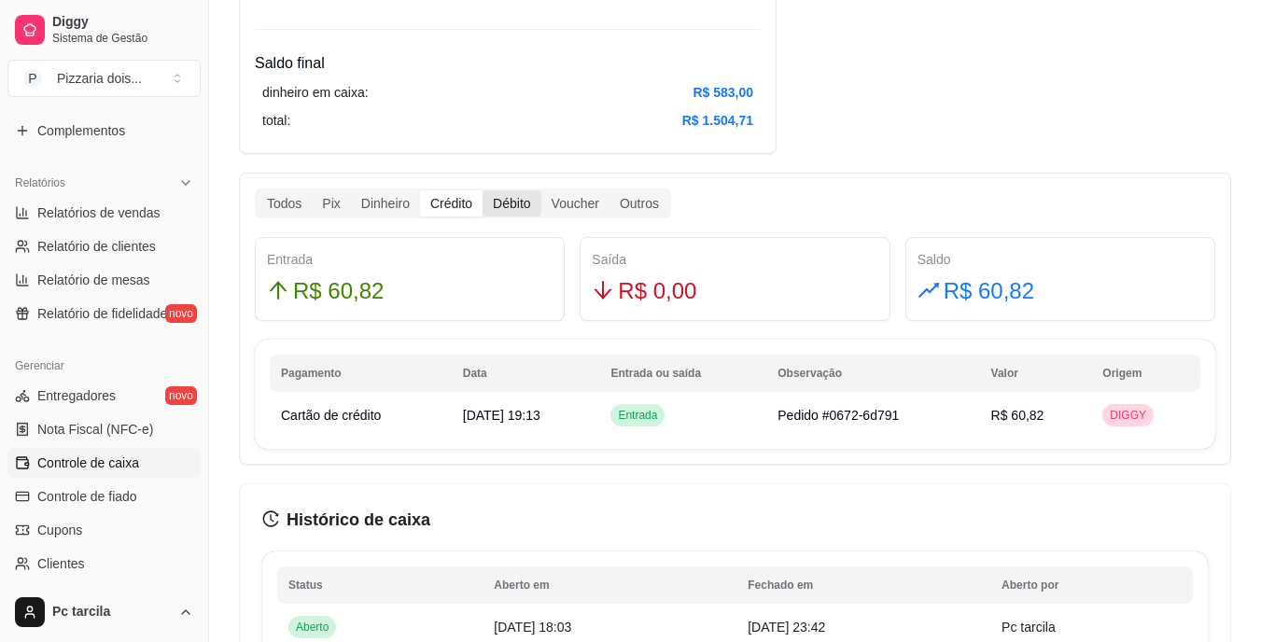
click at [499, 200] on div "Débito" at bounding box center [512, 203] width 58 height 26
click at [483, 190] on input "Débito" at bounding box center [483, 190] width 0 height 0
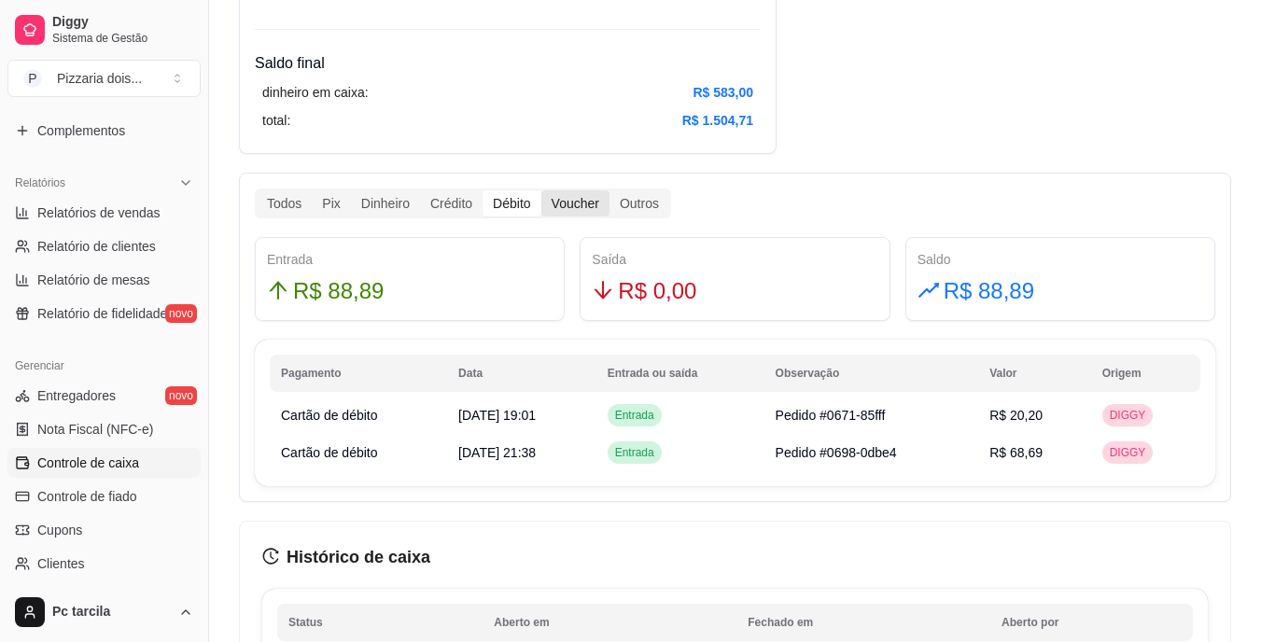
click at [558, 209] on div "Voucher" at bounding box center [576, 203] width 68 height 26
click at [542, 190] on input "Voucher" at bounding box center [542, 190] width 0 height 0
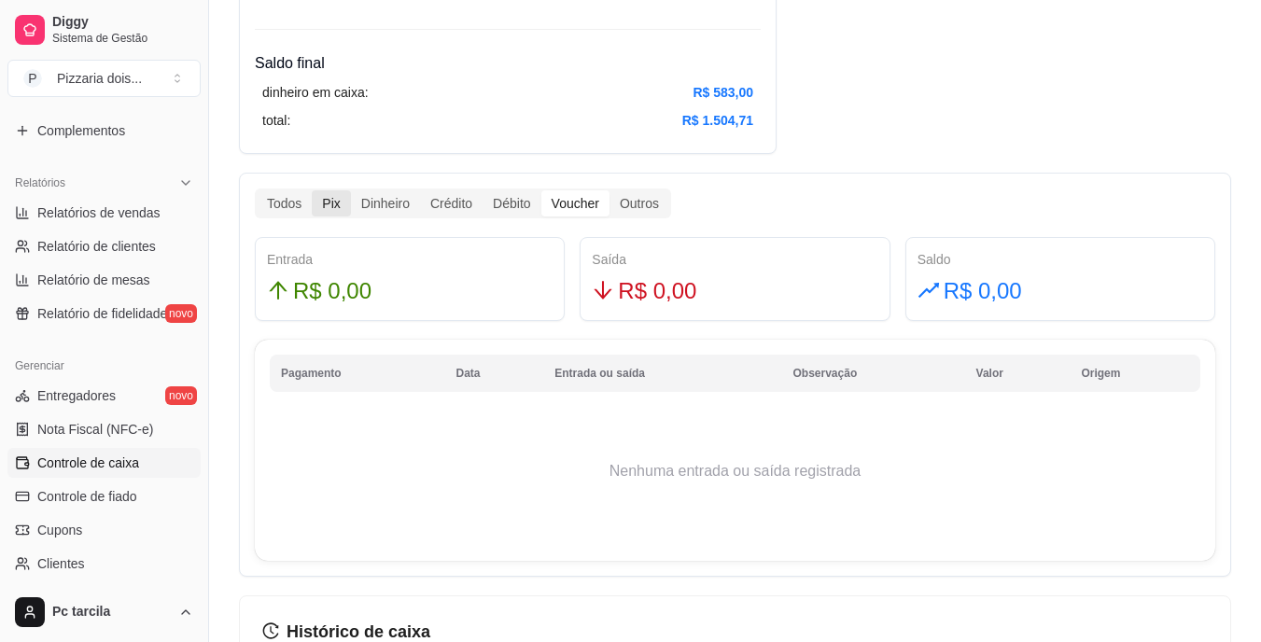
click at [330, 206] on div "Pix" at bounding box center [331, 203] width 38 height 26
click at [312, 190] on input "Pix" at bounding box center [312, 190] width 0 height 0
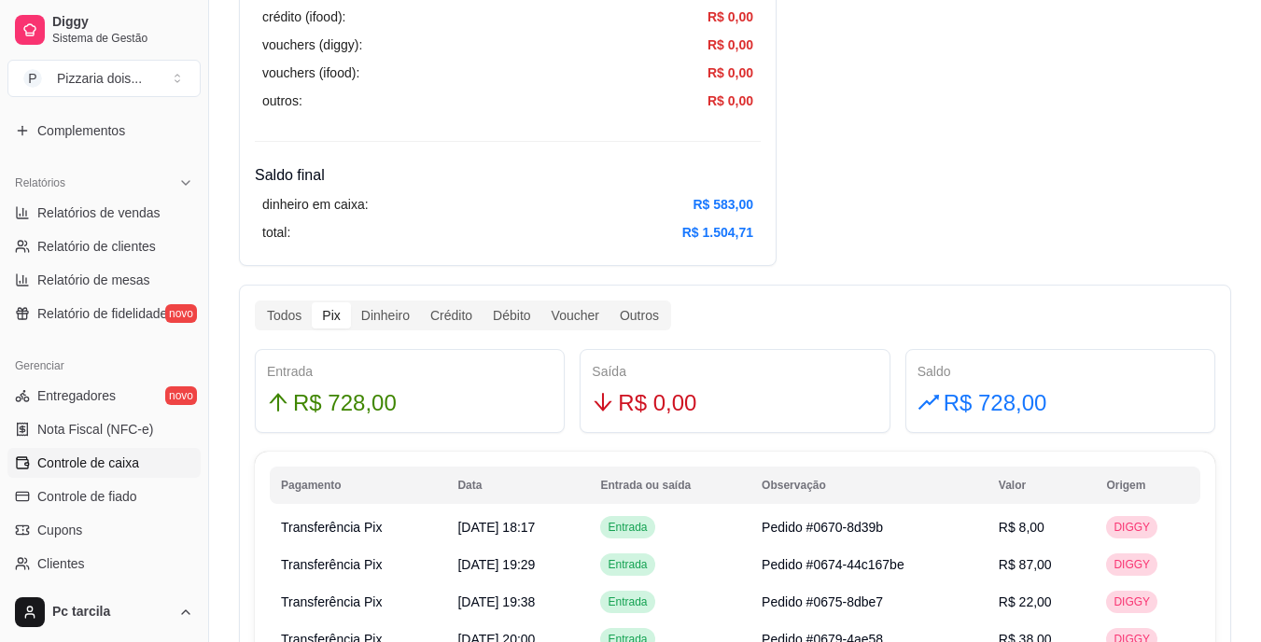
scroll to position [840, 0]
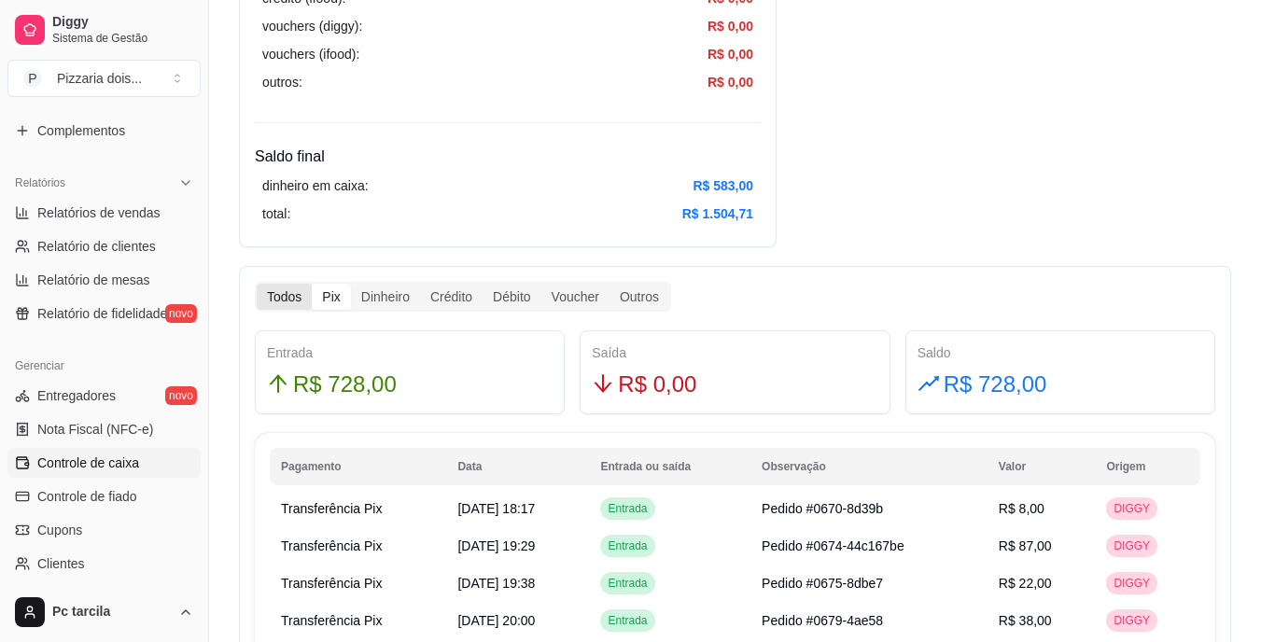
click at [270, 289] on div "Todos" at bounding box center [284, 297] width 55 height 26
click at [257, 284] on input "Todos" at bounding box center [257, 284] width 0 height 0
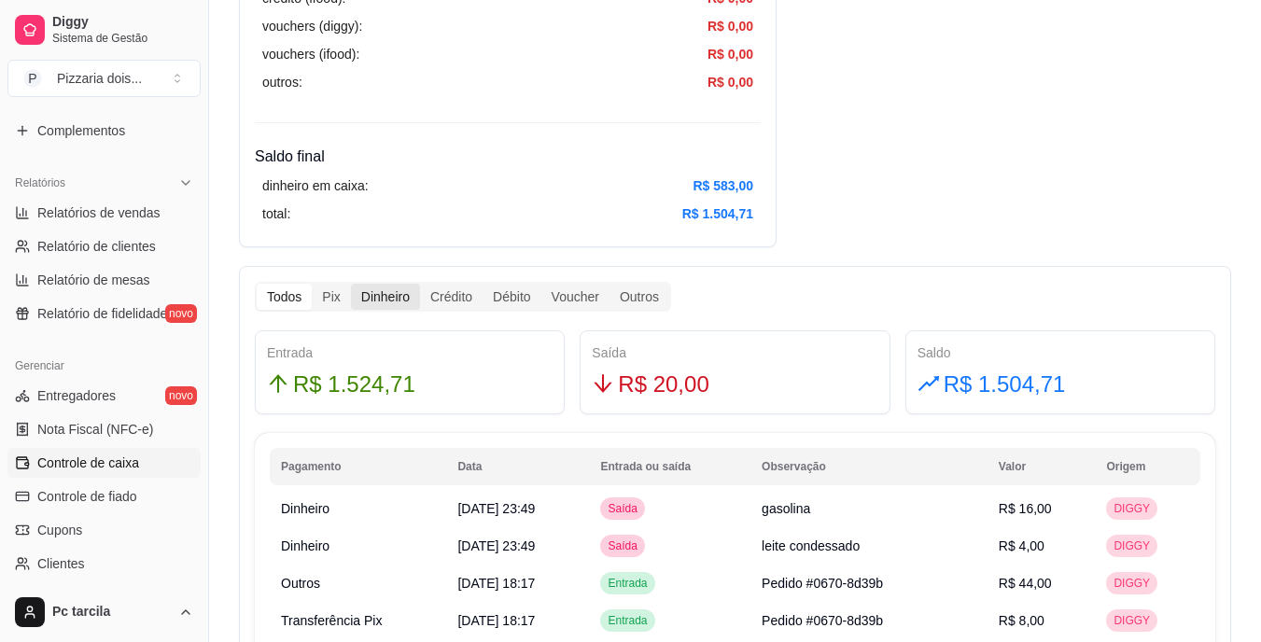
click at [381, 289] on div "Dinheiro" at bounding box center [385, 297] width 69 height 26
click at [351, 284] on input "Dinheiro" at bounding box center [351, 284] width 0 height 0
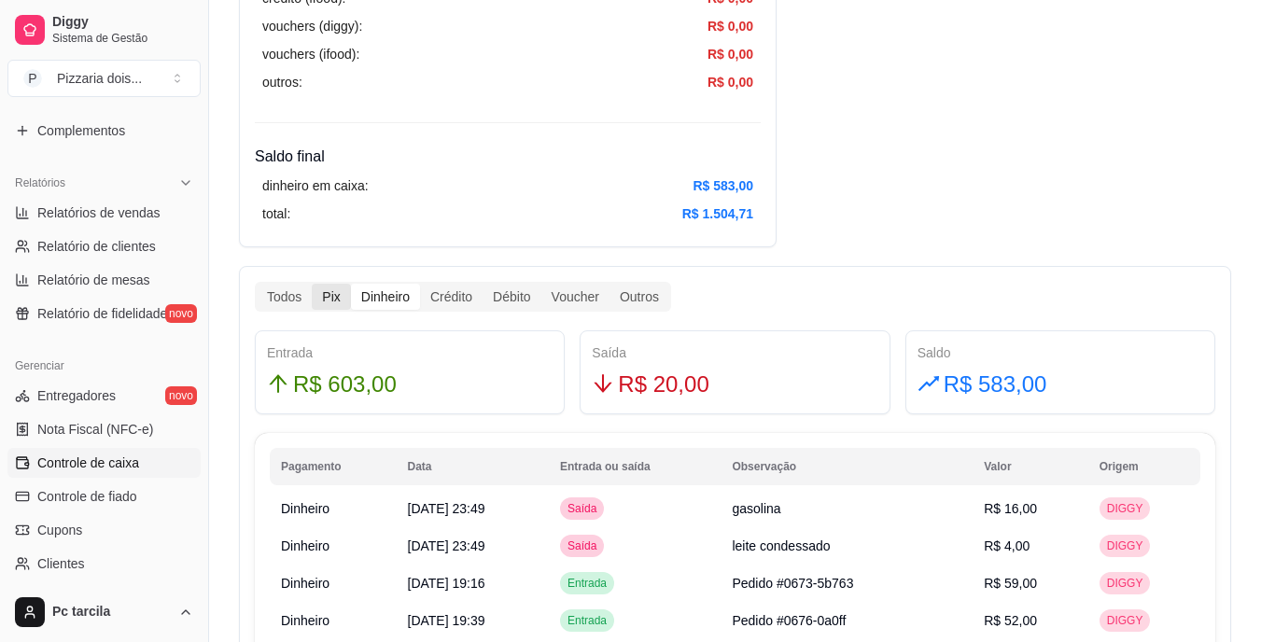
click at [333, 303] on div "Pix" at bounding box center [331, 297] width 38 height 26
click at [312, 284] on input "Pix" at bounding box center [312, 284] width 0 height 0
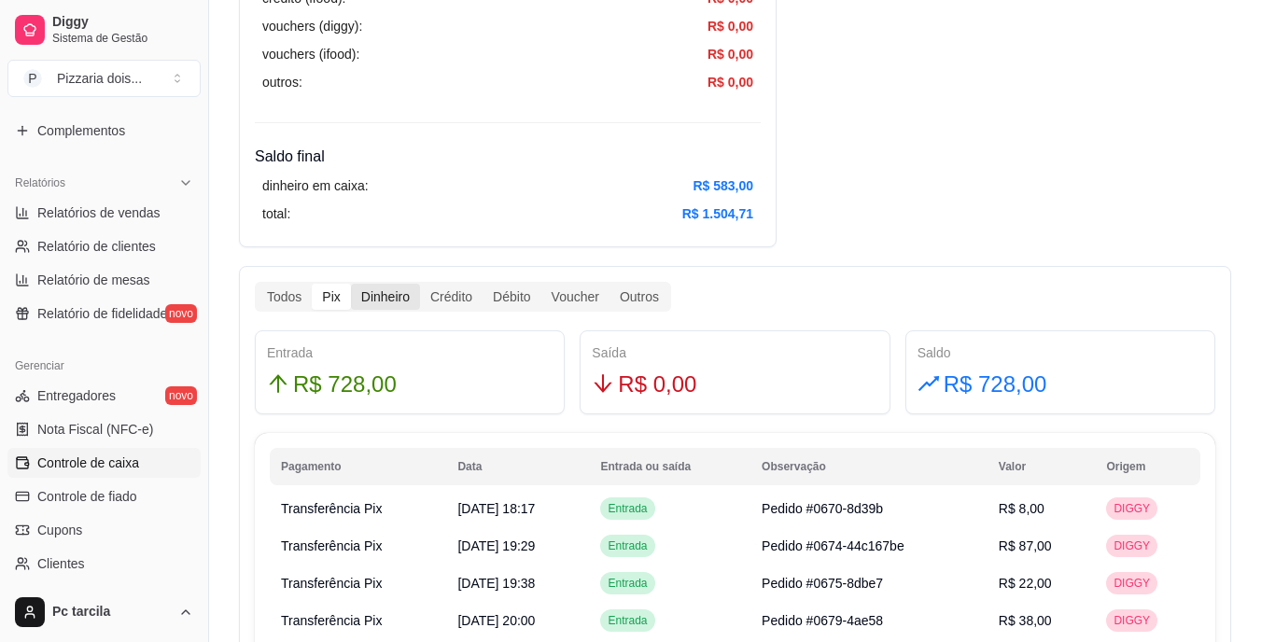
click at [392, 296] on div "Dinheiro" at bounding box center [385, 297] width 69 height 26
click at [351, 284] on input "Dinheiro" at bounding box center [351, 284] width 0 height 0
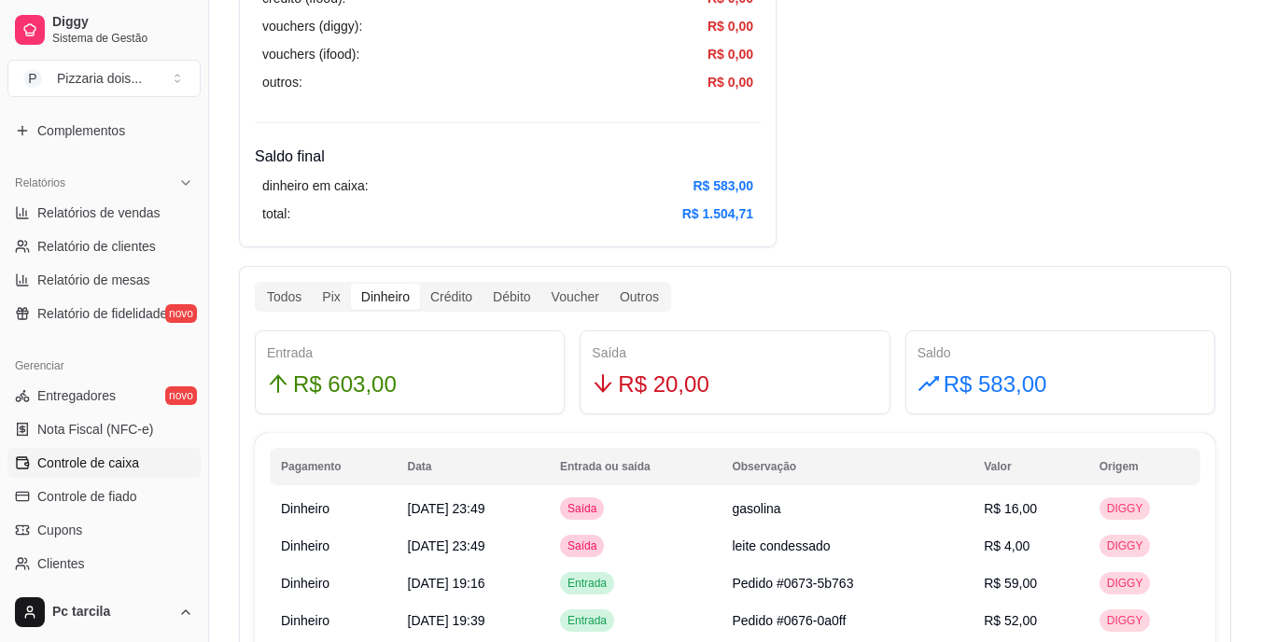
click at [458, 294] on div "Crédito" at bounding box center [451, 297] width 63 height 26
click at [420, 284] on input "Crédito" at bounding box center [420, 284] width 0 height 0
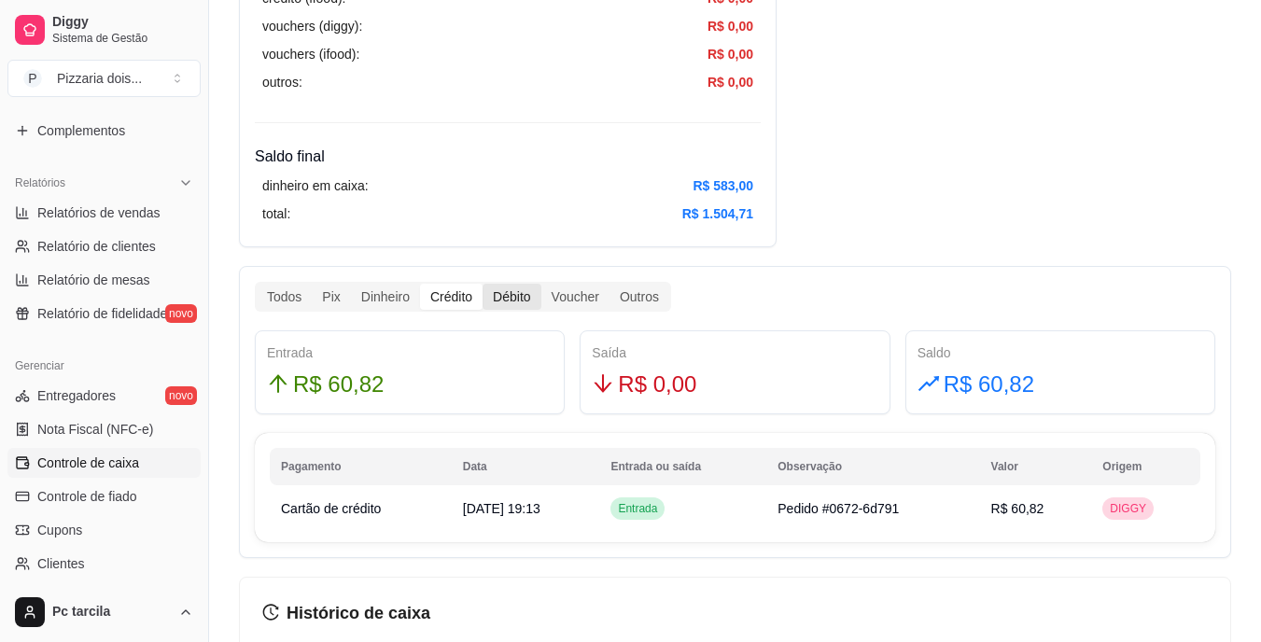
click at [509, 293] on div "Débito" at bounding box center [512, 297] width 58 height 26
click at [483, 284] on input "Débito" at bounding box center [483, 284] width 0 height 0
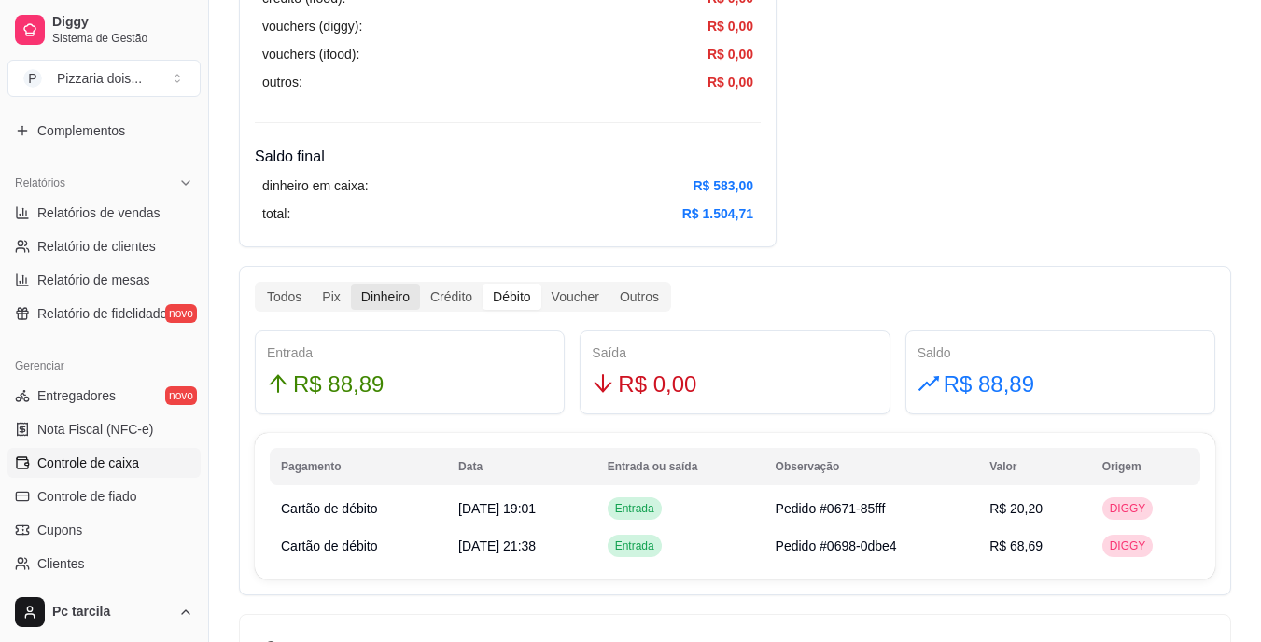
click at [375, 299] on div "Dinheiro" at bounding box center [385, 297] width 69 height 26
click at [351, 284] on input "Dinheiro" at bounding box center [351, 284] width 0 height 0
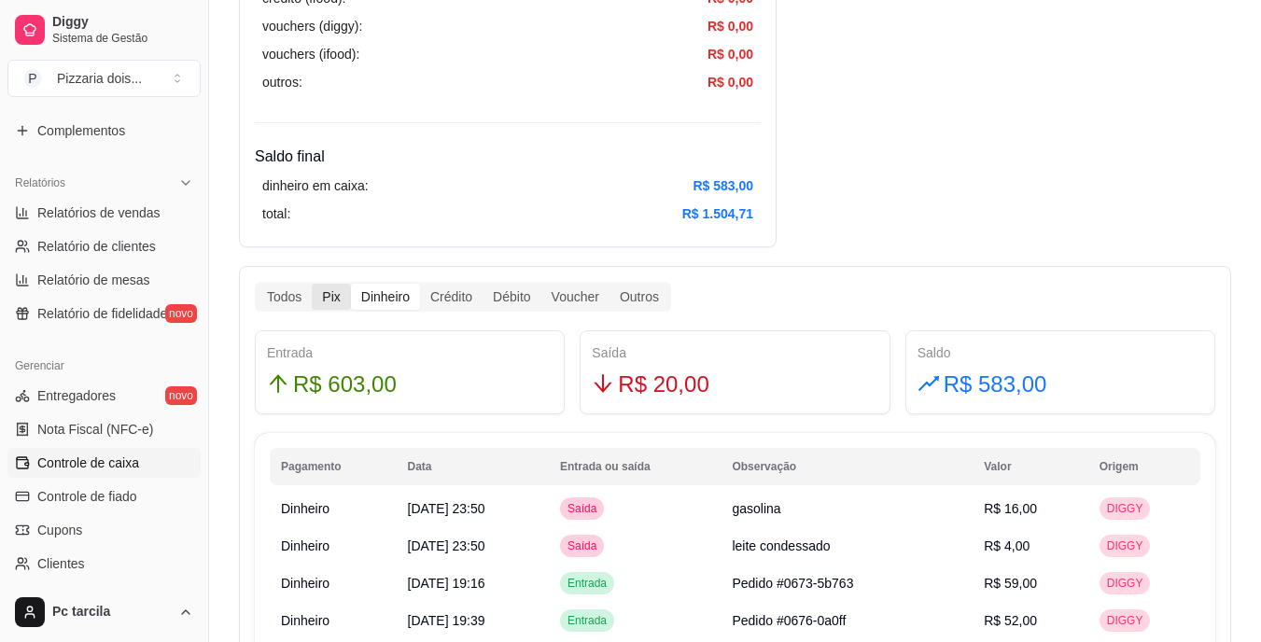
click at [327, 301] on div "Pix" at bounding box center [331, 297] width 38 height 26
click at [312, 284] on input "Pix" at bounding box center [312, 284] width 0 height 0
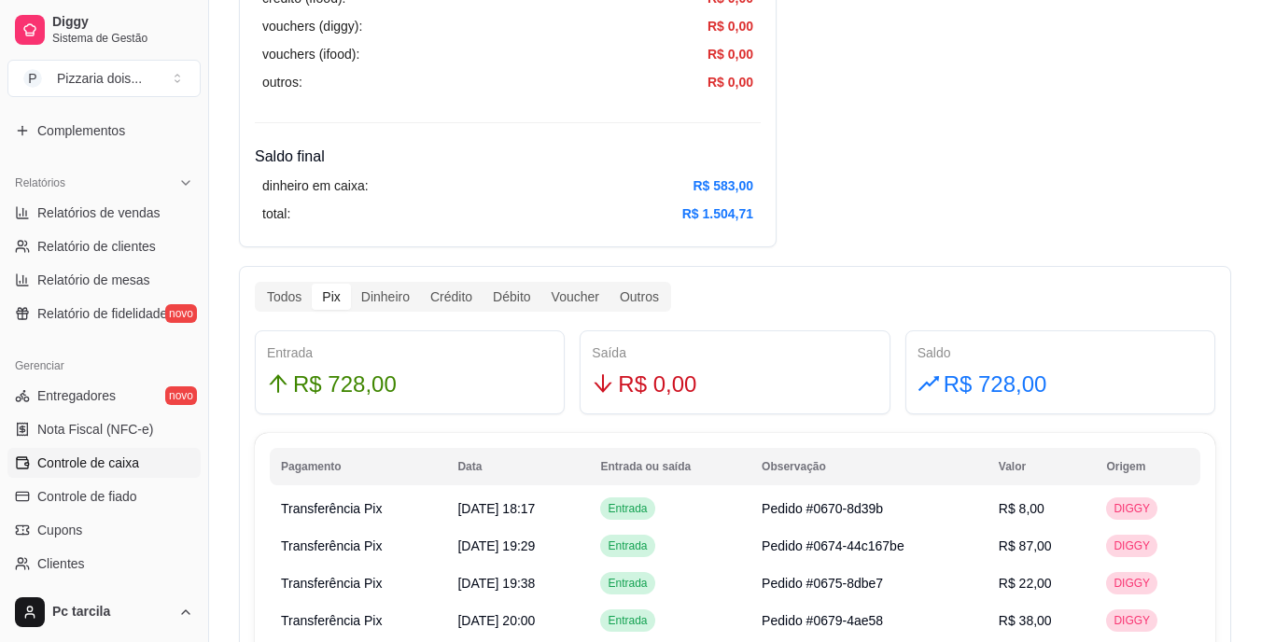
click at [1002, 89] on div "Resumo Adicionar entrada/saída Data de abertura: [DATE] 18:03 Saldo inícial Din…" at bounding box center [735, 471] width 993 height 2421
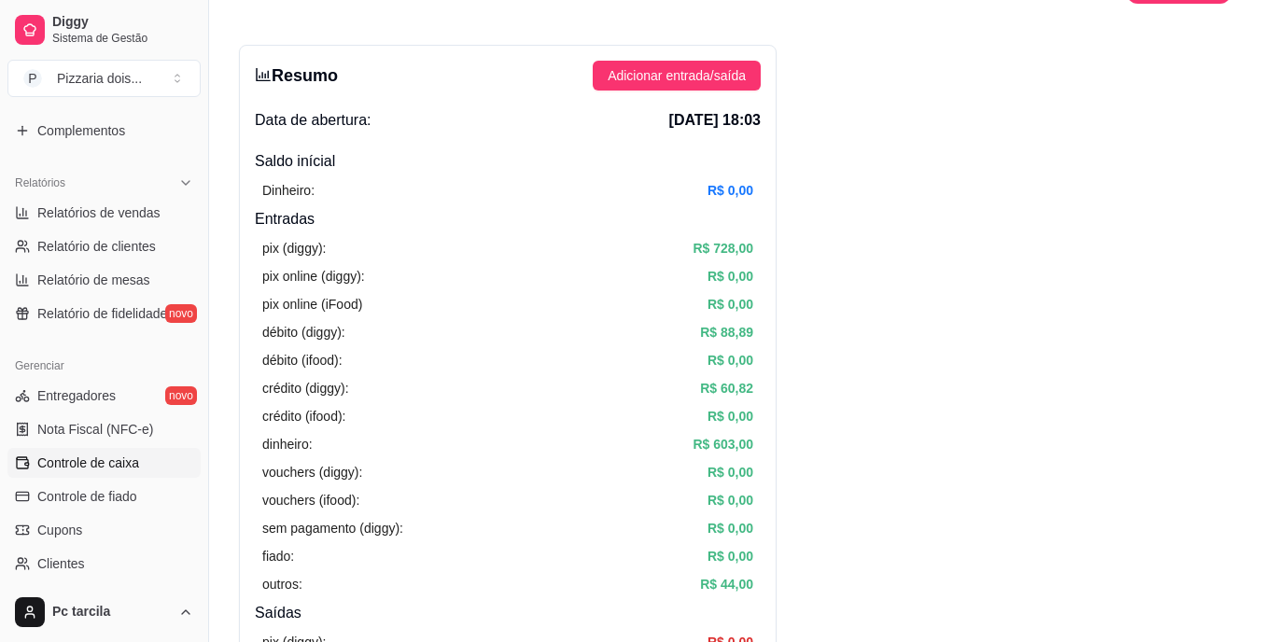
scroll to position [0, 0]
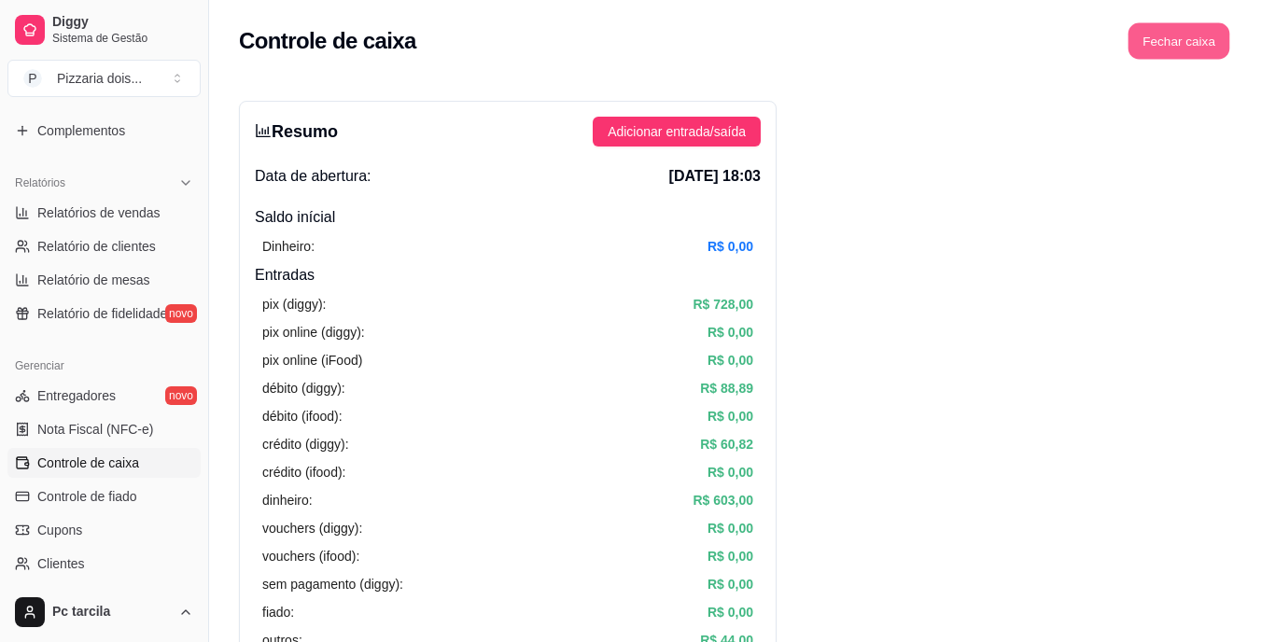
click at [1186, 30] on button "Fechar caixa" at bounding box center [1180, 41] width 102 height 36
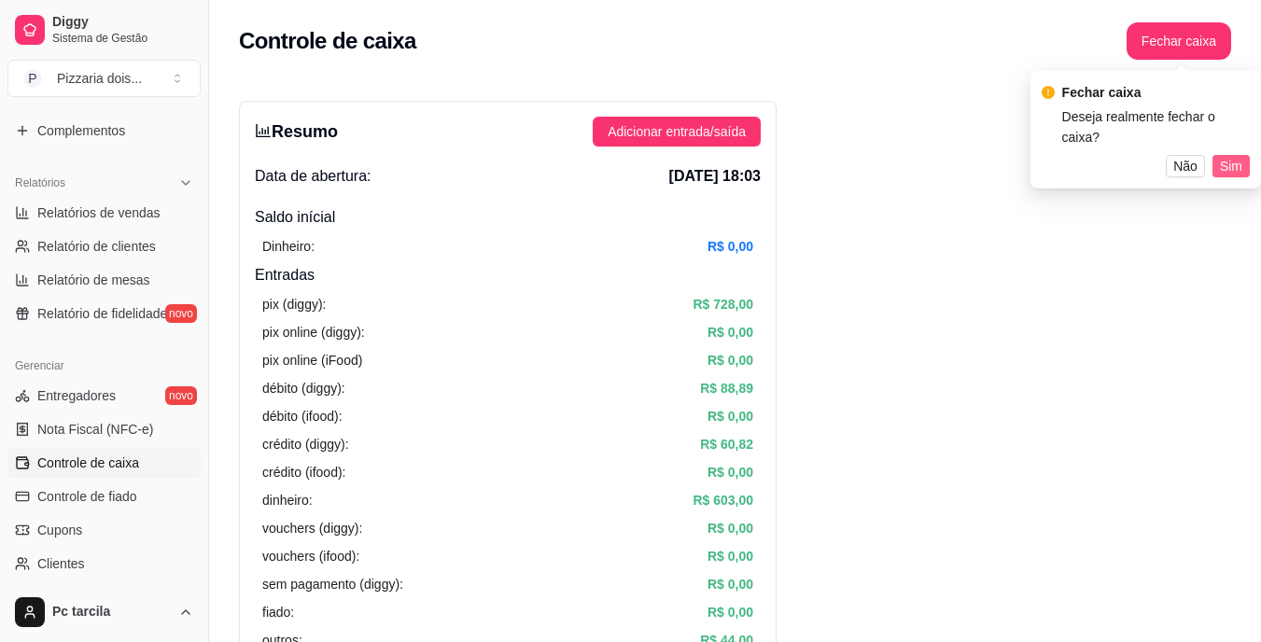
click at [1238, 156] on span "Sim" at bounding box center [1231, 166] width 22 height 21
